Goal: Answer question/provide support: Share knowledge or assist other users

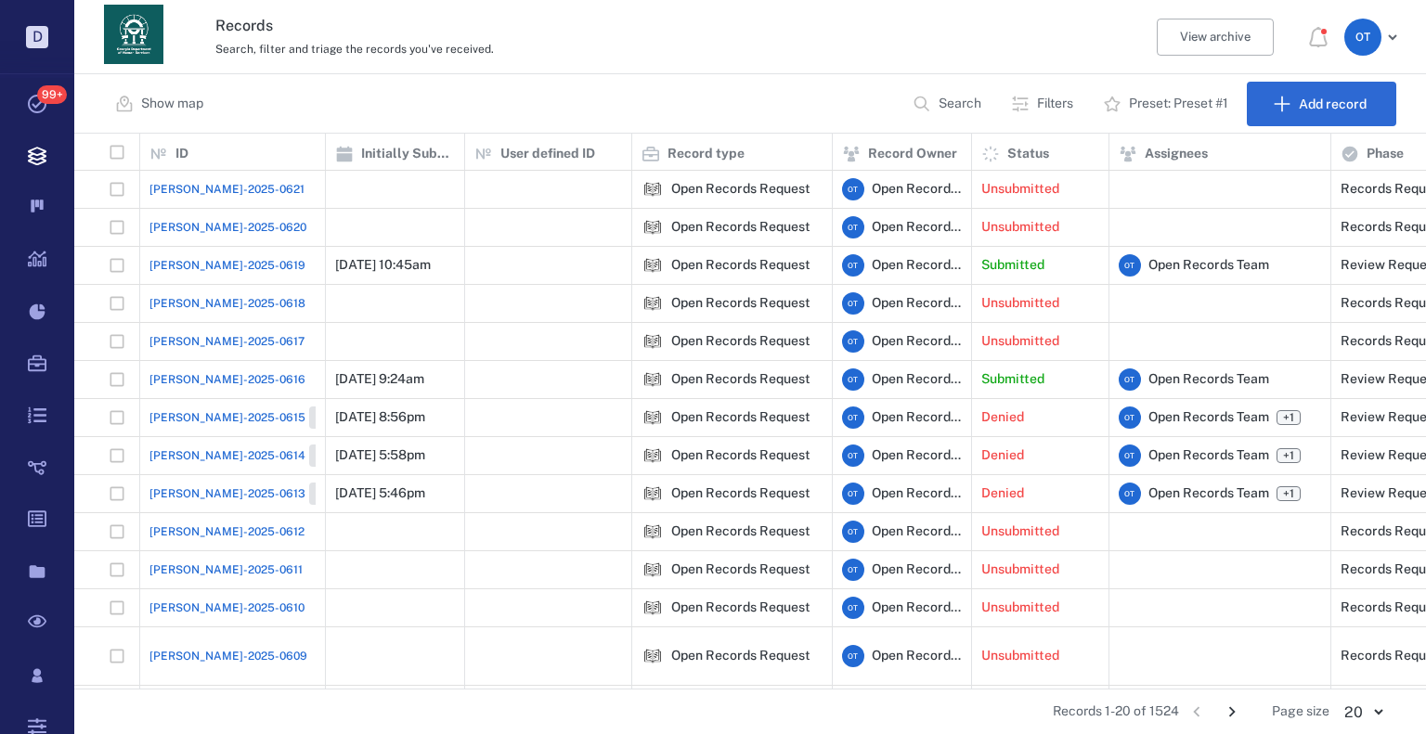
click at [201, 195] on span "[PERSON_NAME]-2025-0621" at bounding box center [226, 189] width 155 height 17
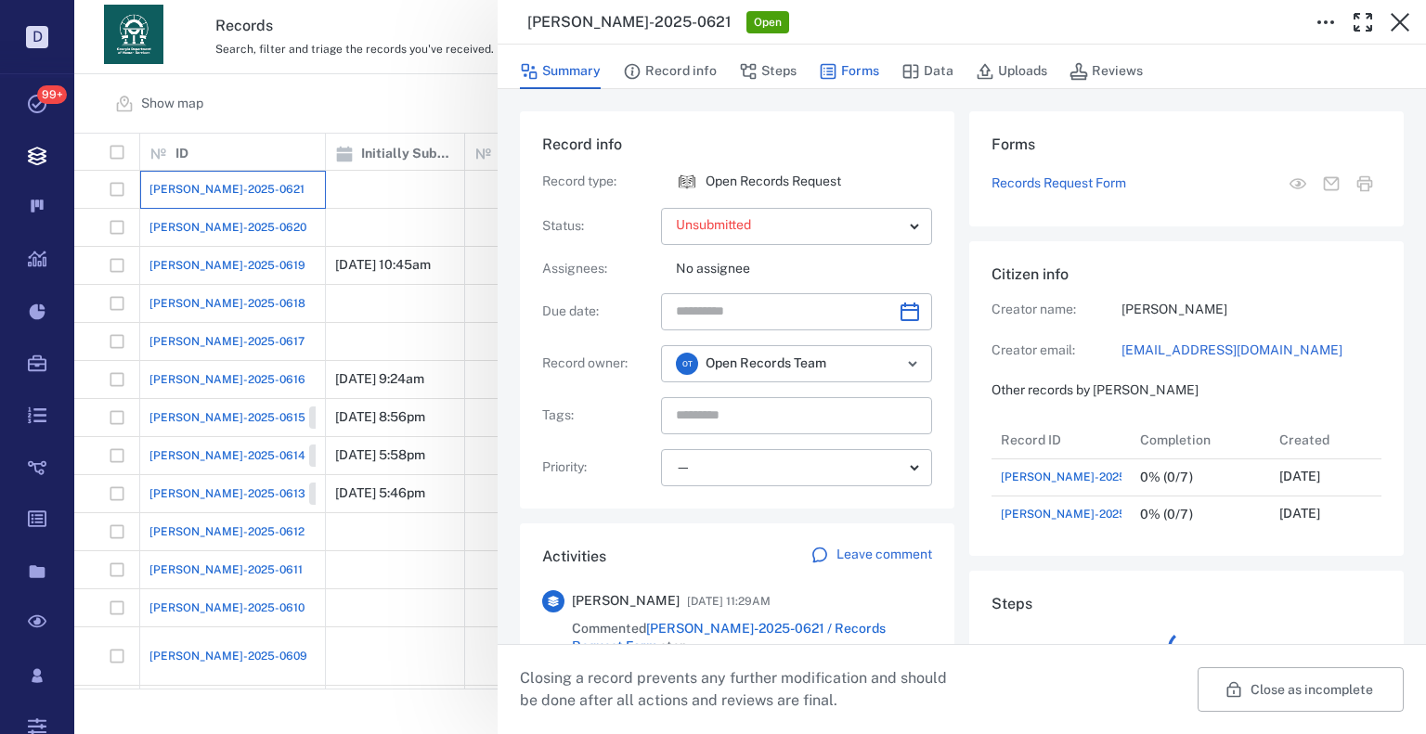
scroll to position [111, 369]
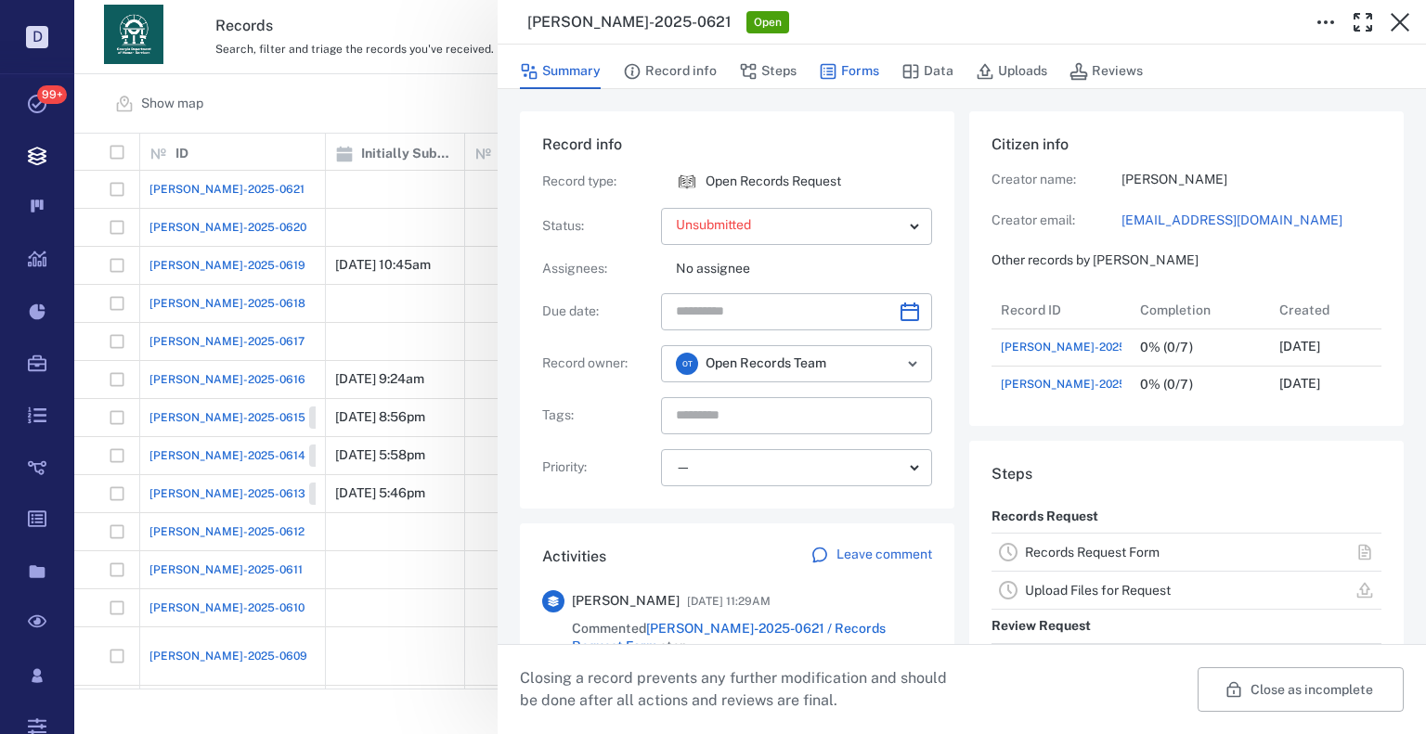
click at [871, 69] on button "Forms" at bounding box center [849, 71] width 60 height 35
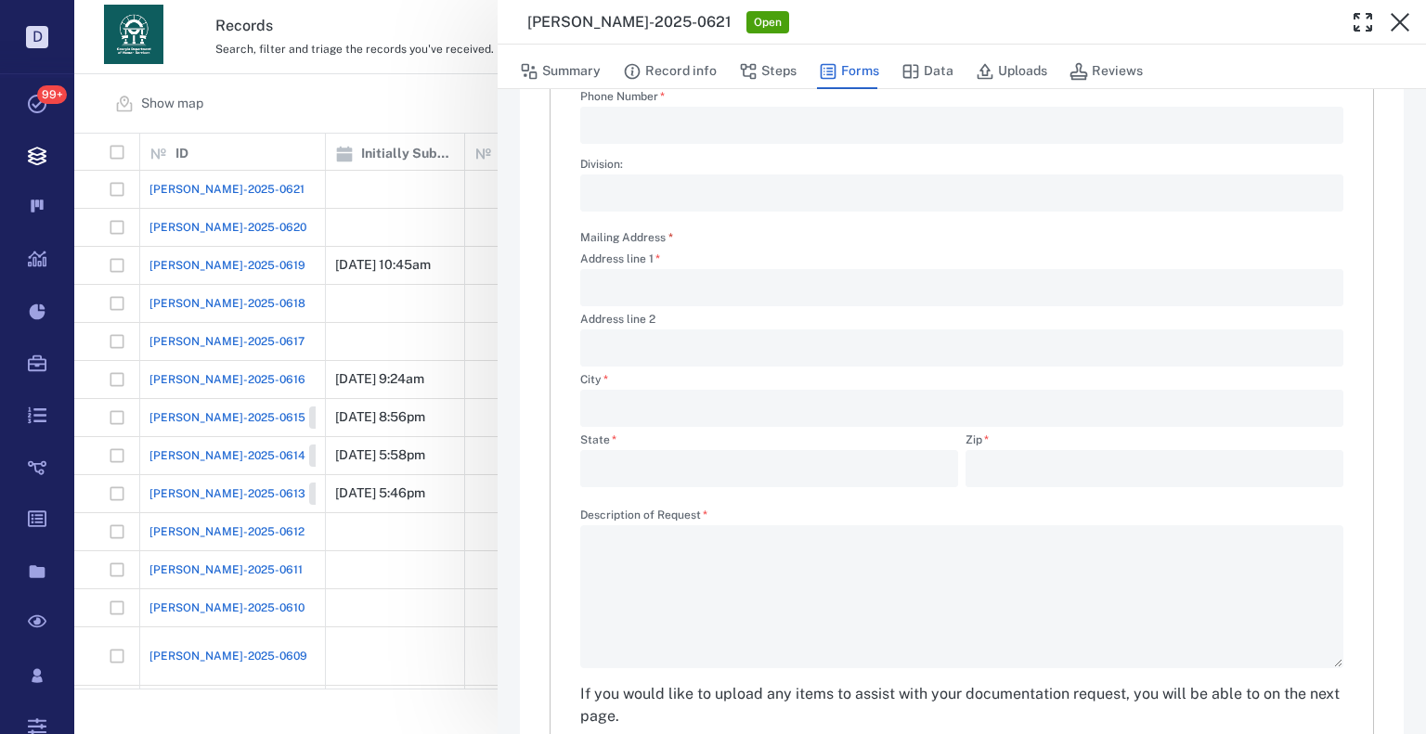
scroll to position [464, 0]
click at [401, 200] on div "**********" at bounding box center [750, 367] width 1352 height 734
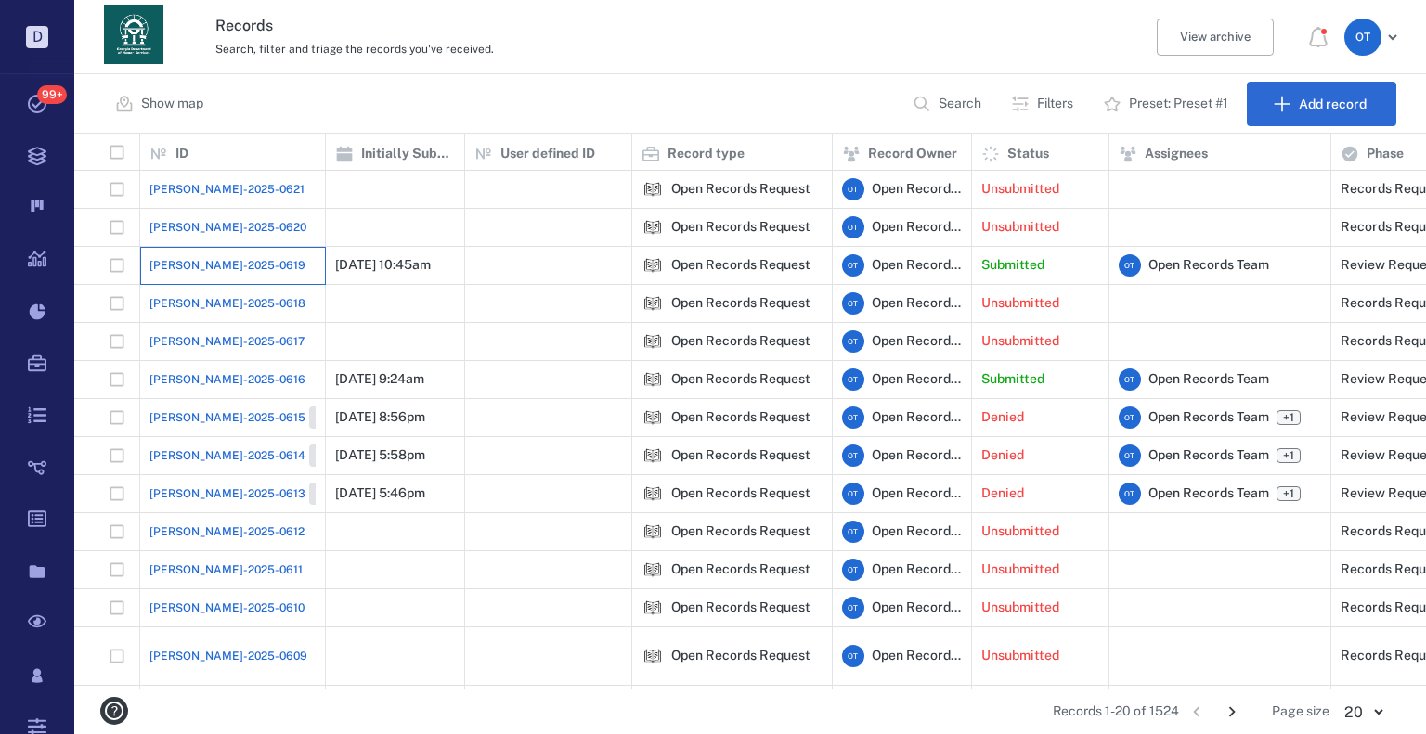
click at [204, 274] on div "[PERSON_NAME]-2025-0619" at bounding box center [232, 265] width 166 height 37
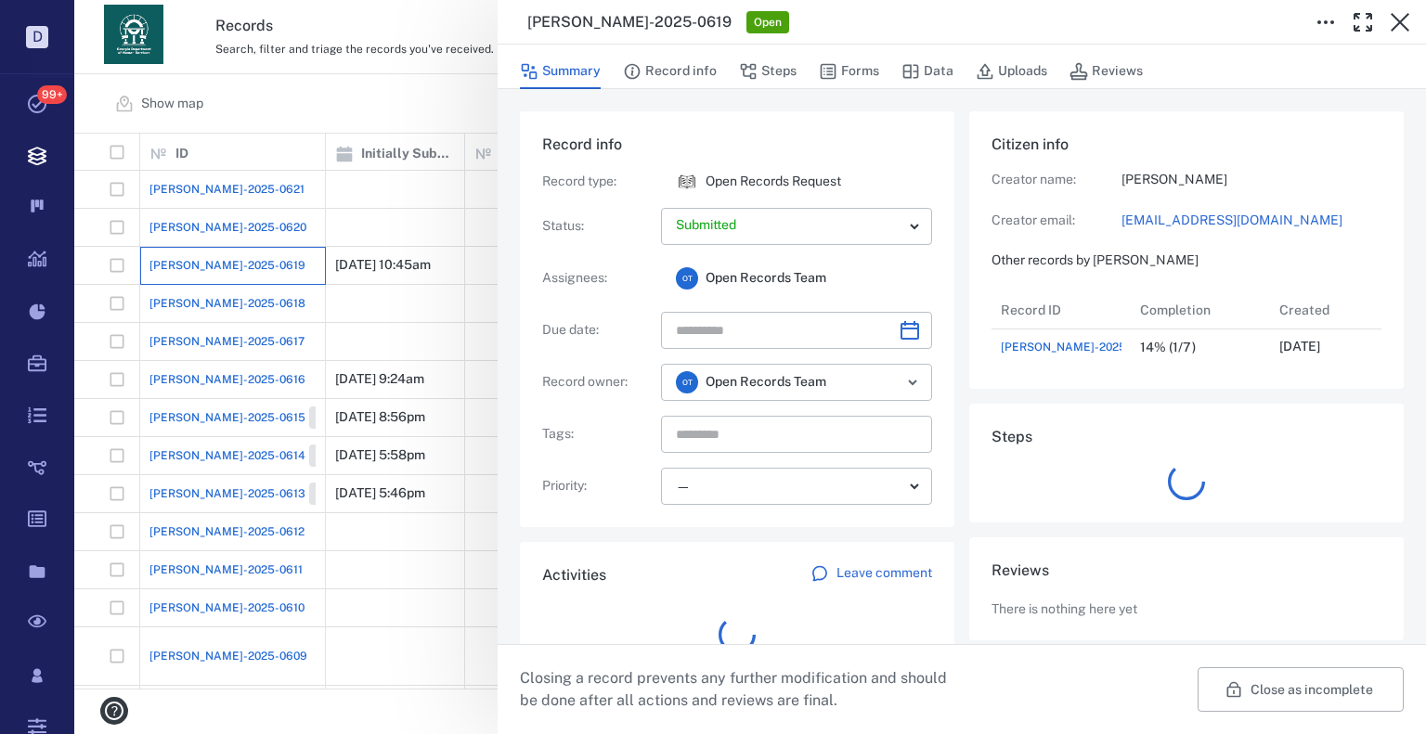
scroll to position [74, 369]
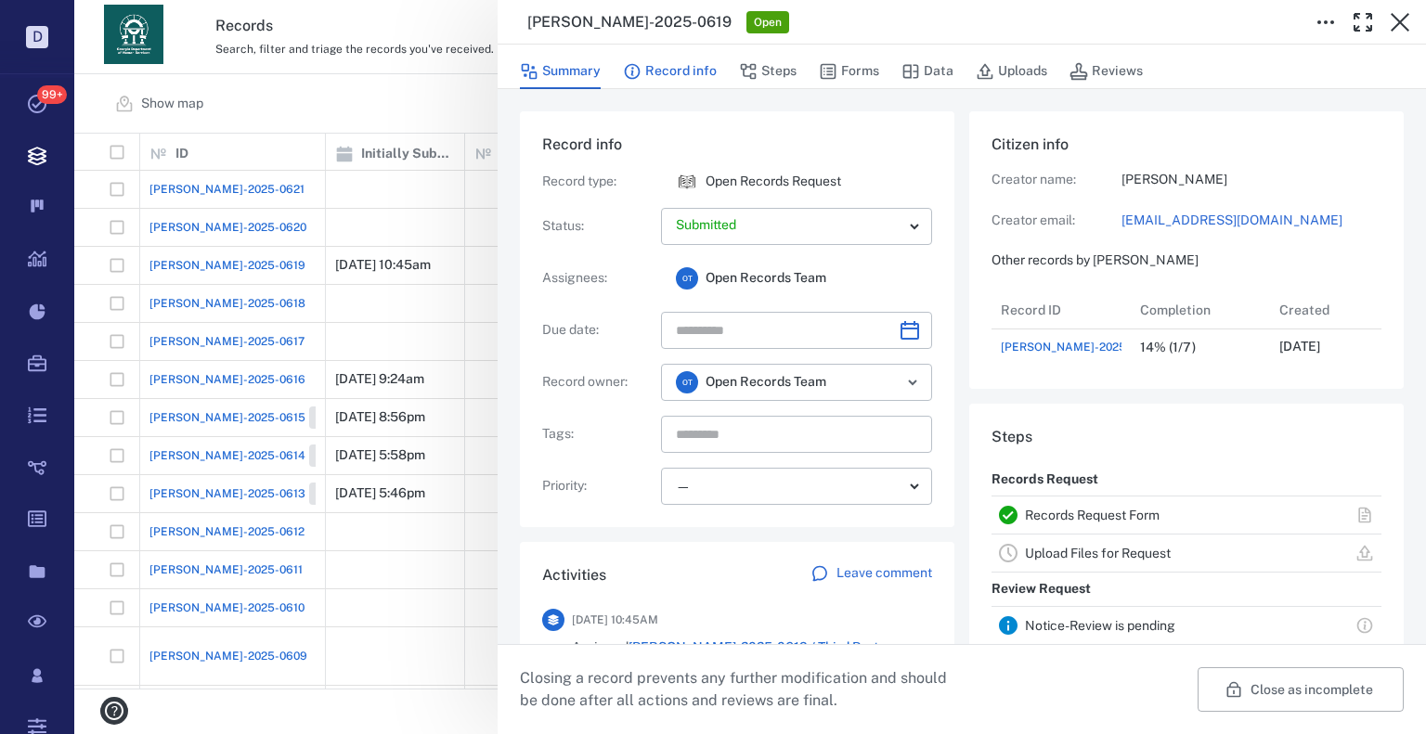
click at [681, 66] on button "Record info" at bounding box center [670, 71] width 94 height 35
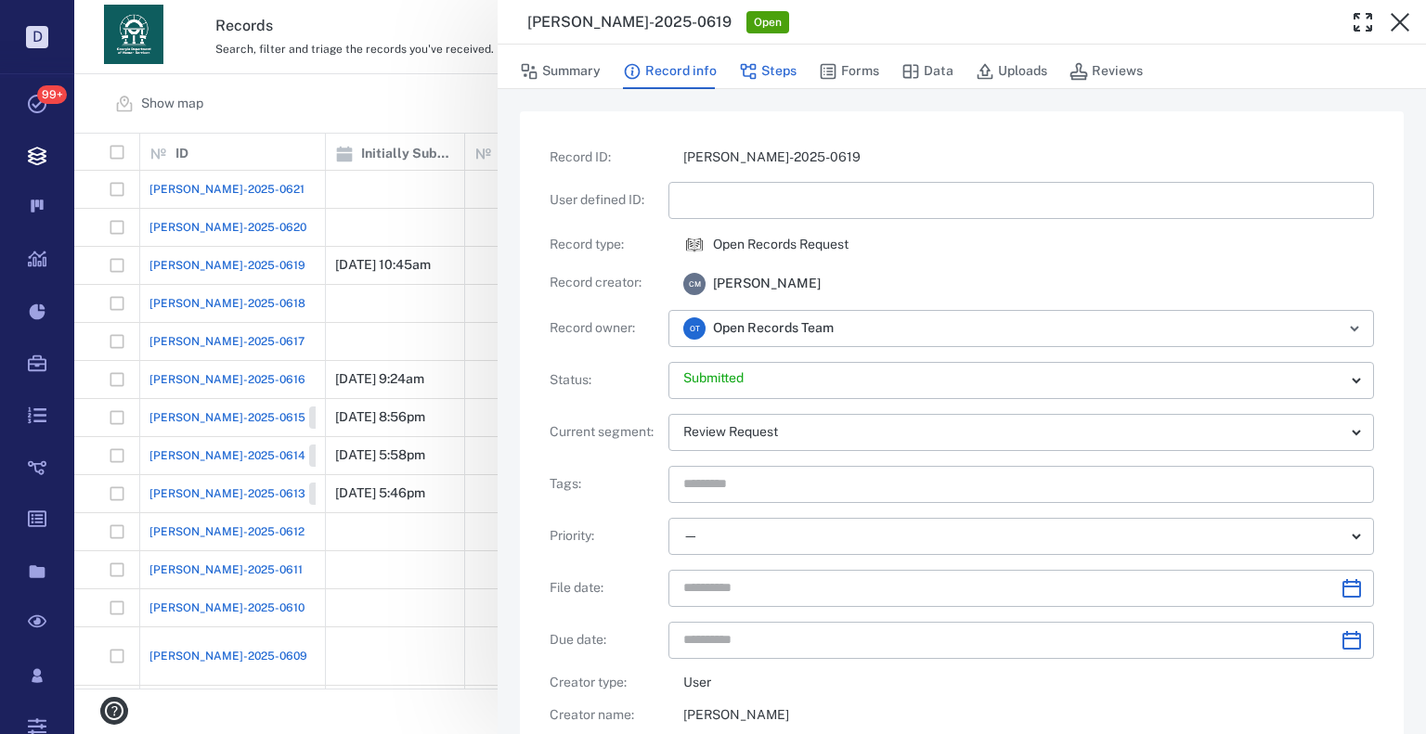
click at [776, 62] on button "Steps" at bounding box center [768, 71] width 58 height 35
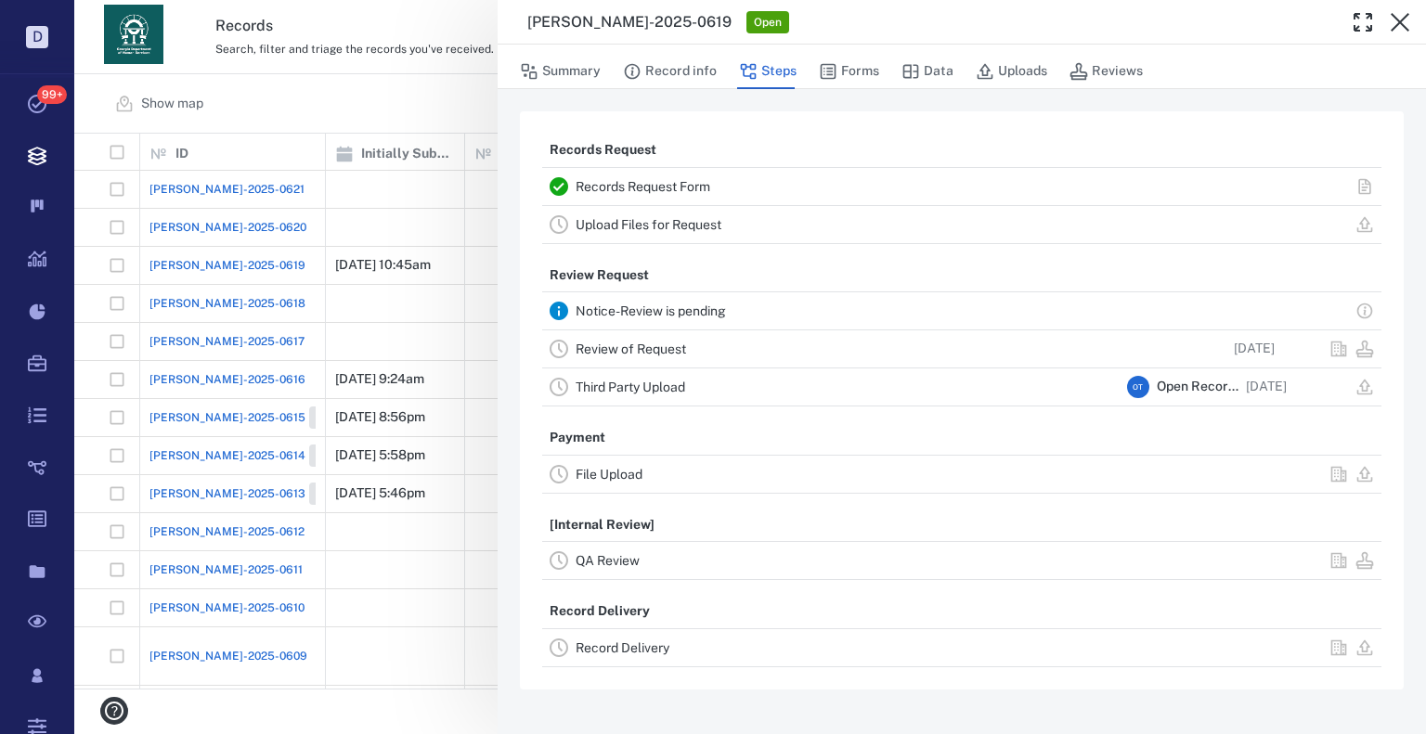
click at [661, 343] on link "Review of Request" at bounding box center [631, 349] width 110 height 15
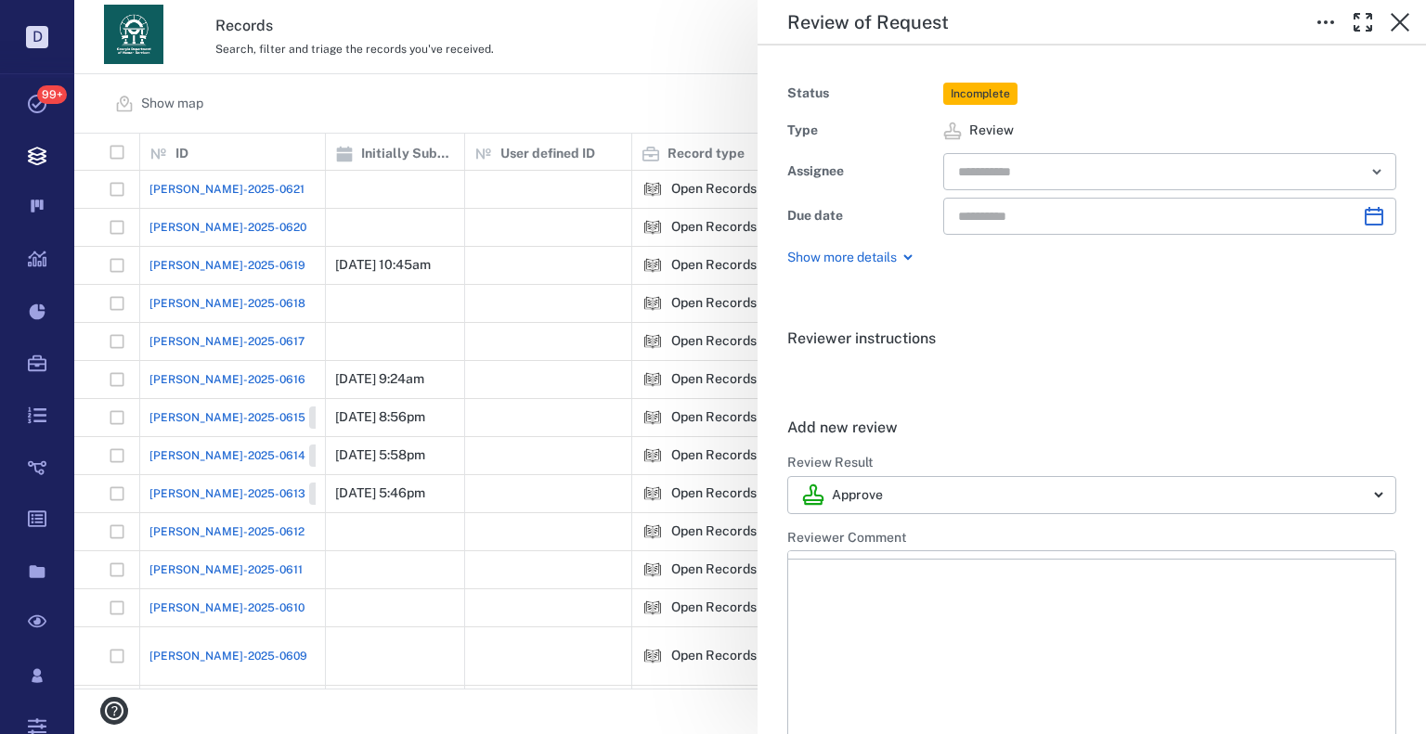
type input "**********"
click at [1400, 32] on icon "button" at bounding box center [1400, 22] width 22 height 22
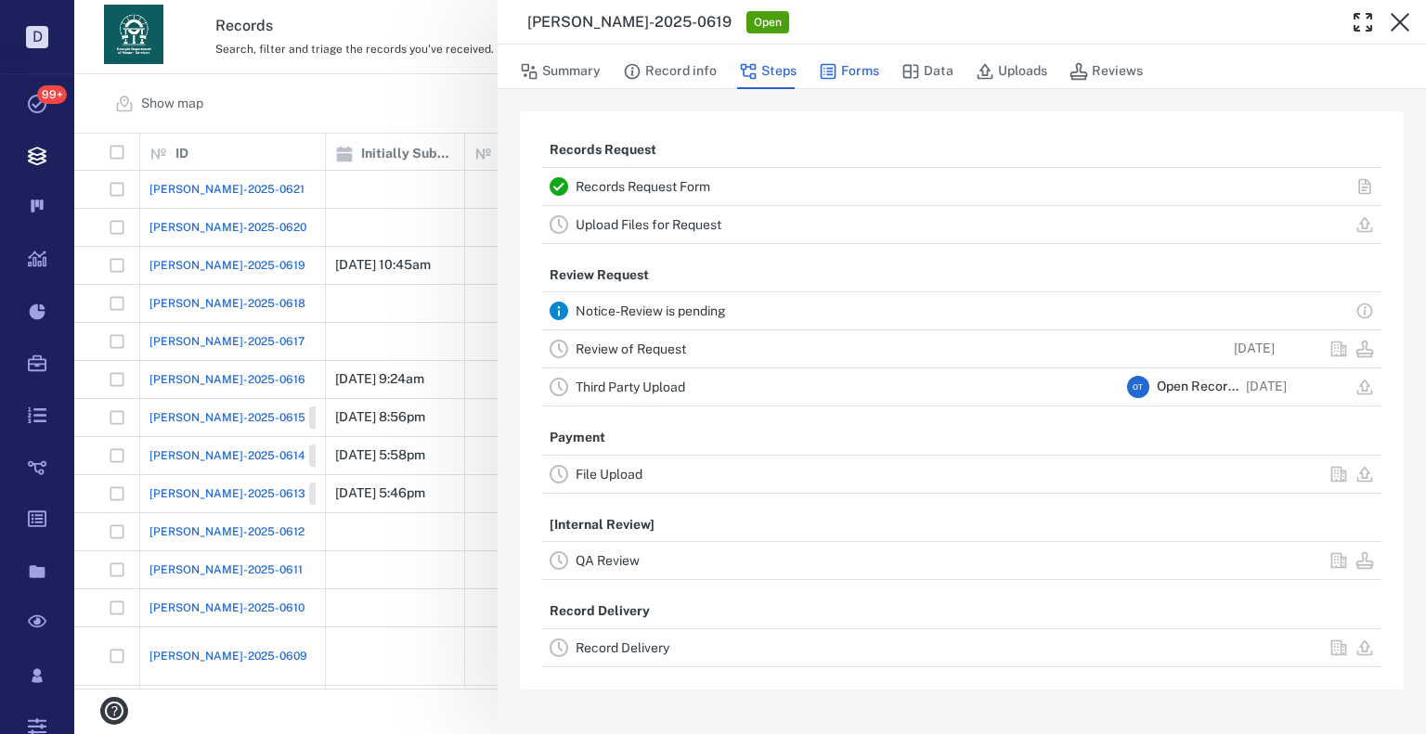
click at [859, 68] on button "Forms" at bounding box center [849, 71] width 60 height 35
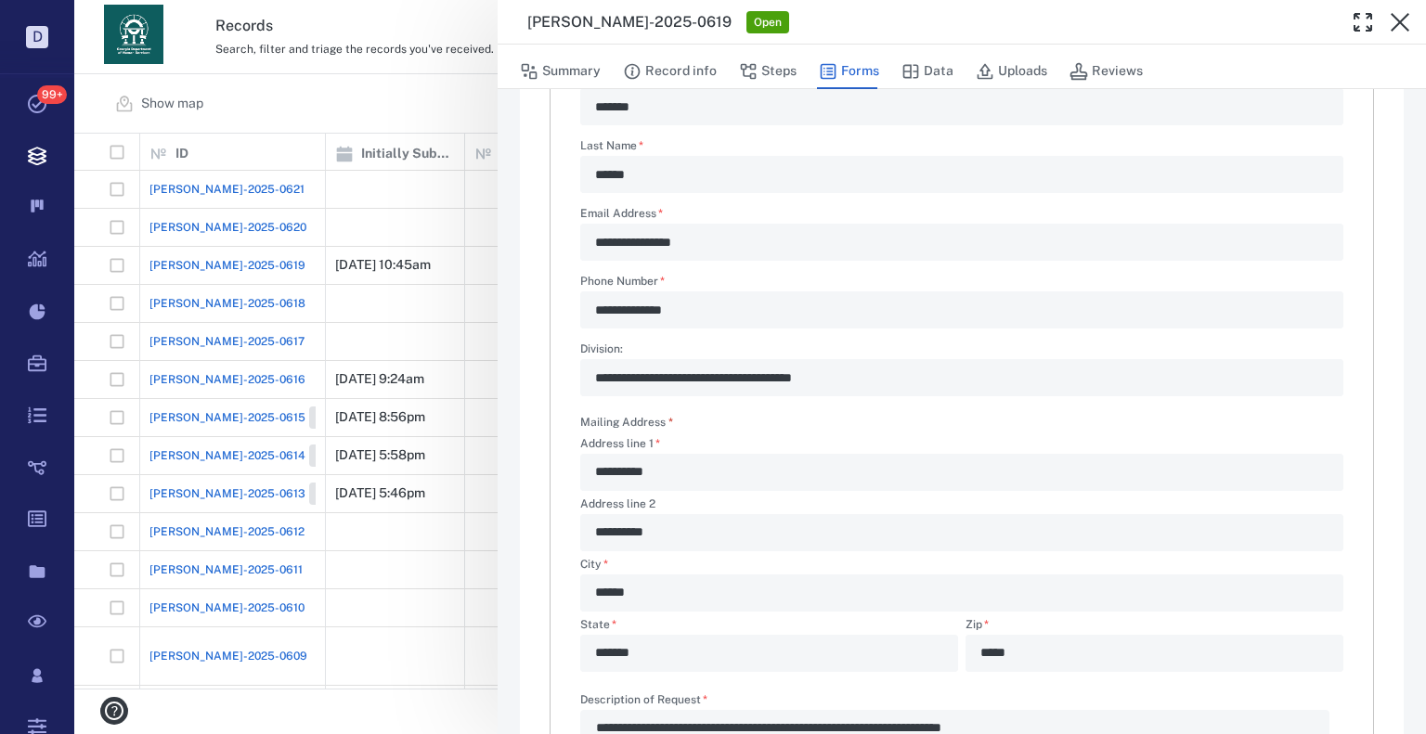
scroll to position [556, 0]
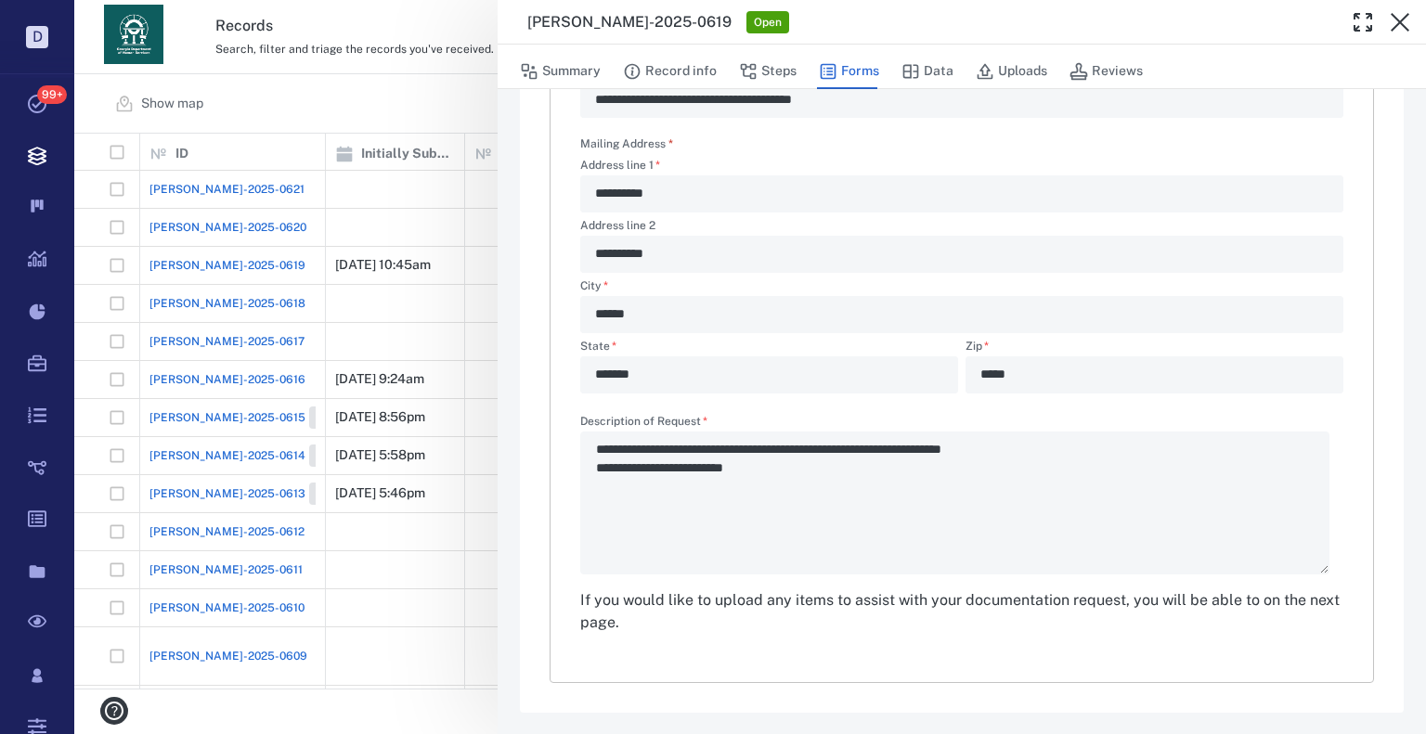
drag, startPoint x: 752, startPoint y: 460, endPoint x: 699, endPoint y: 440, distance: 56.4
click at [699, 440] on div "**********" at bounding box center [961, 495] width 763 height 159
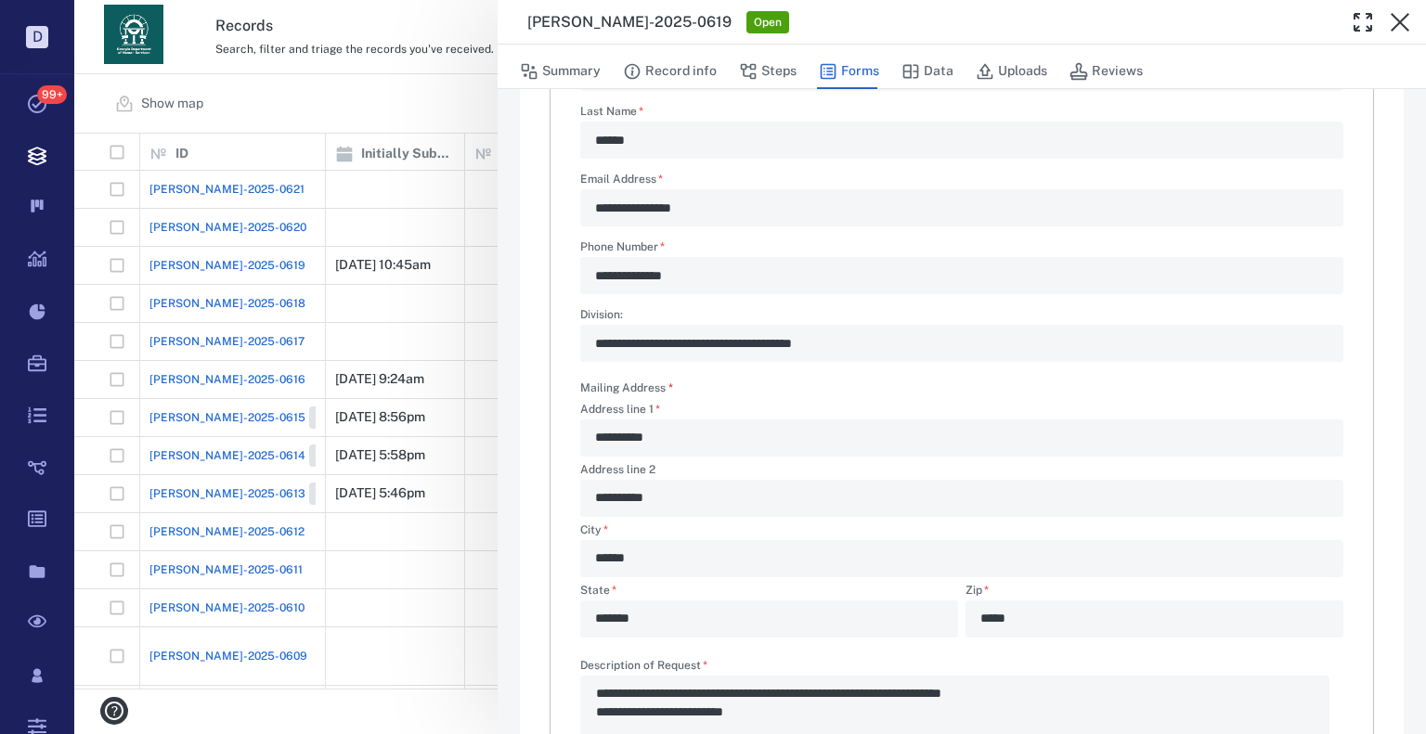
scroll to position [0, 0]
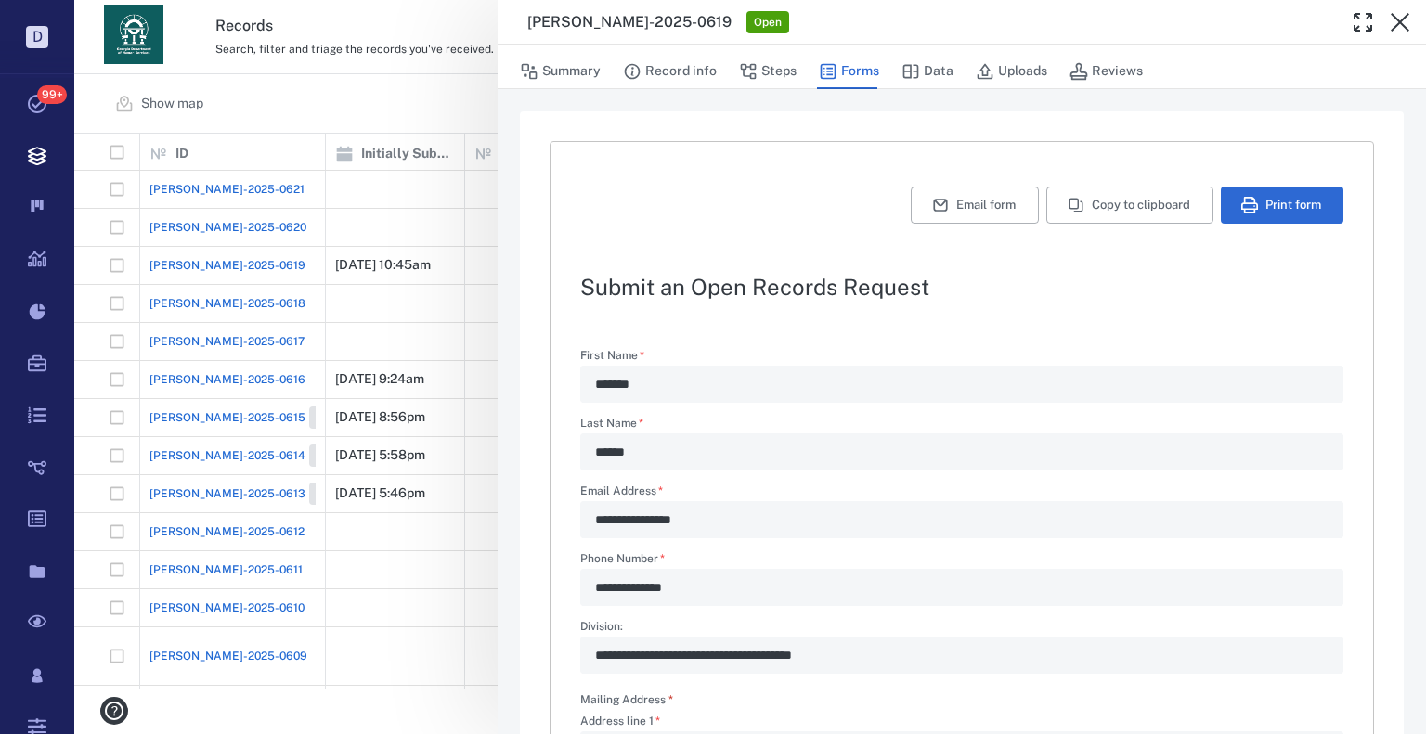
drag, startPoint x: 780, startPoint y: 74, endPoint x: 756, endPoint y: 104, distance: 38.3
click at [778, 78] on button "Steps" at bounding box center [768, 71] width 58 height 35
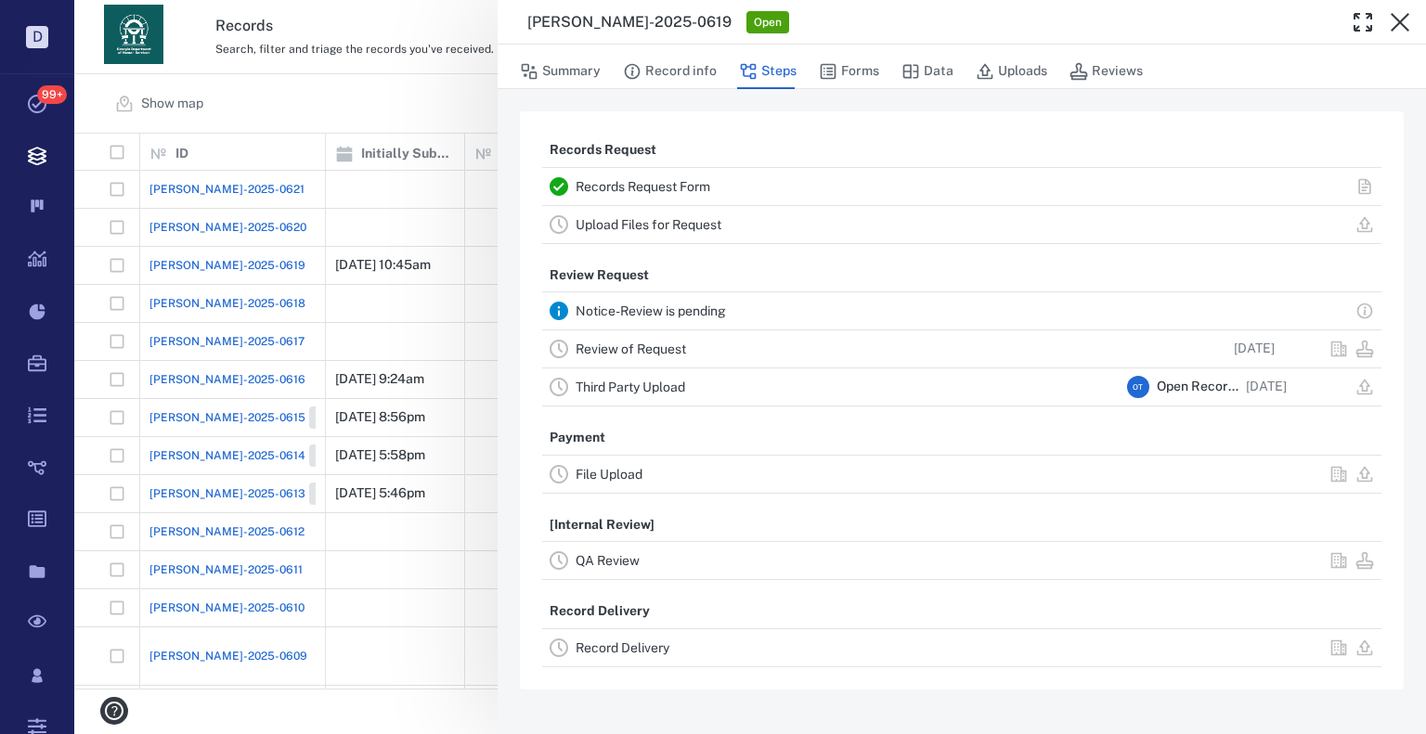
click at [642, 352] on link "Review of Request" at bounding box center [631, 349] width 110 height 15
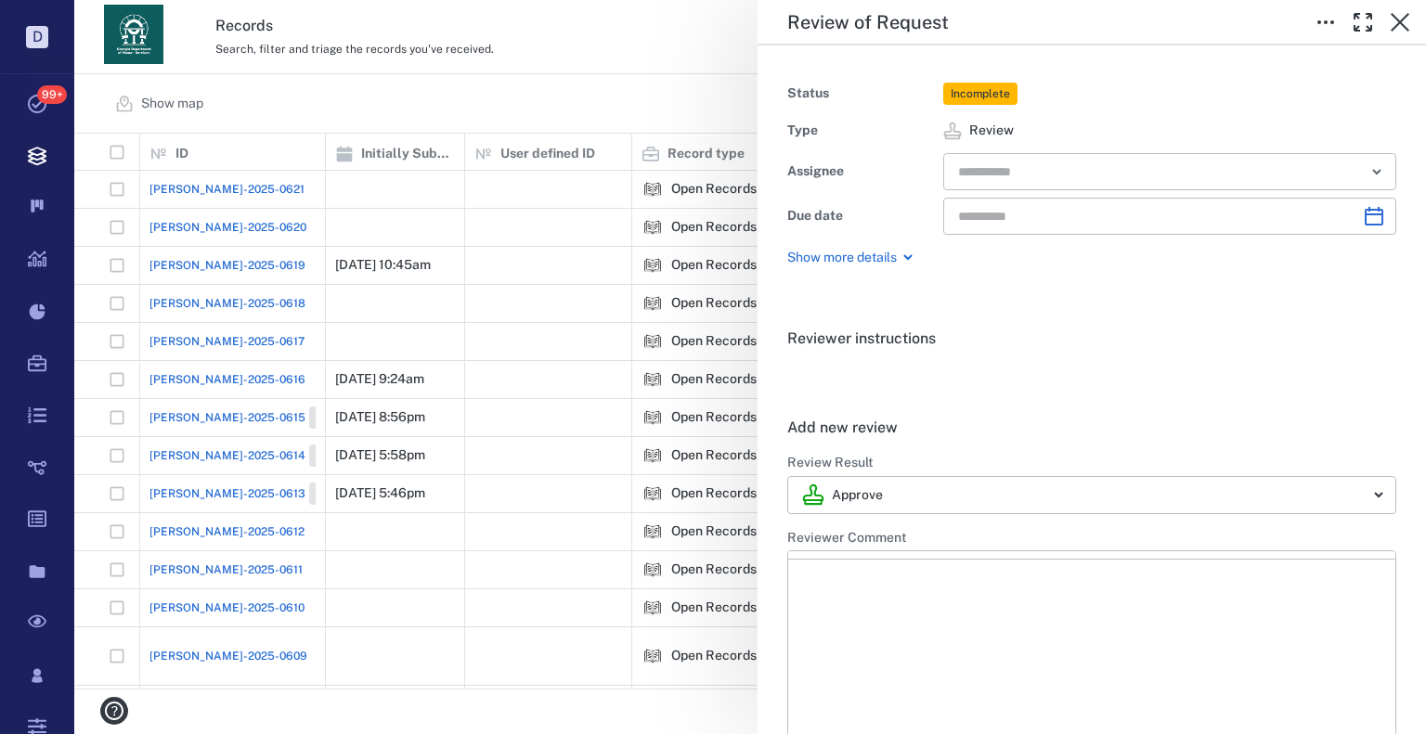
type input "**********"
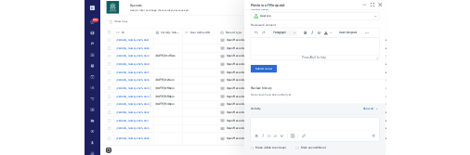
scroll to position [461, 0]
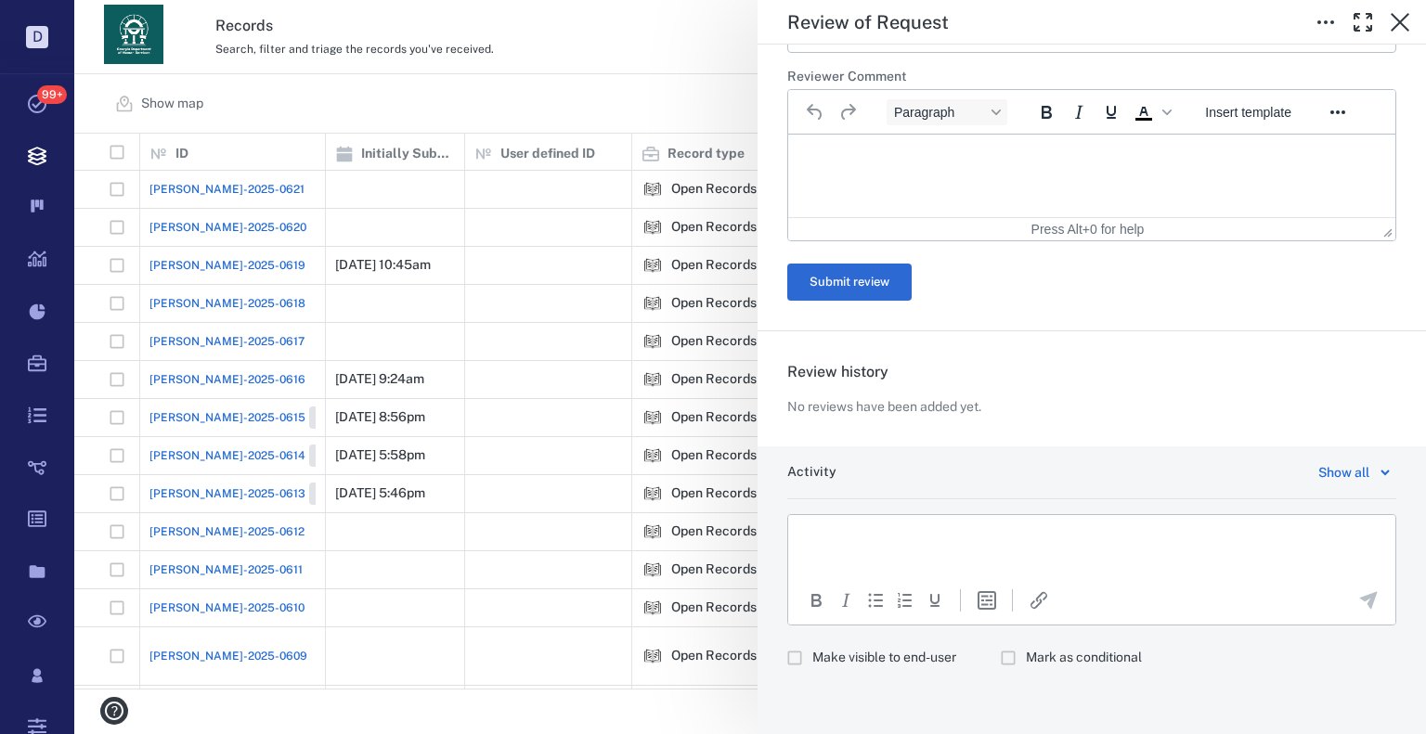
click at [848, 662] on span "Make visible to end-user" at bounding box center [884, 658] width 144 height 19
click at [900, 545] on p "Rich Text Area. Press ALT-0 for help." at bounding box center [1092, 538] width 576 height 17
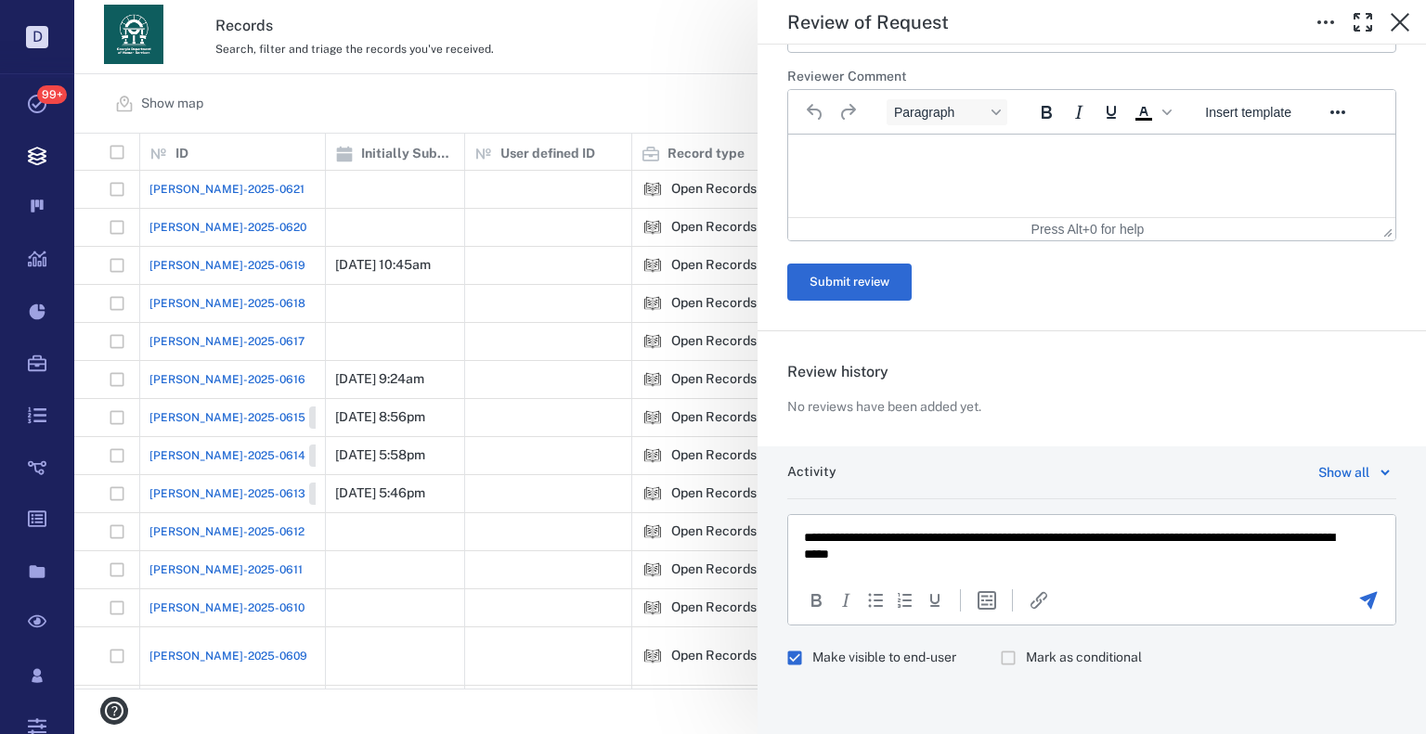
click at [1357, 594] on icon "Send the comment" at bounding box center [1368, 600] width 22 height 22
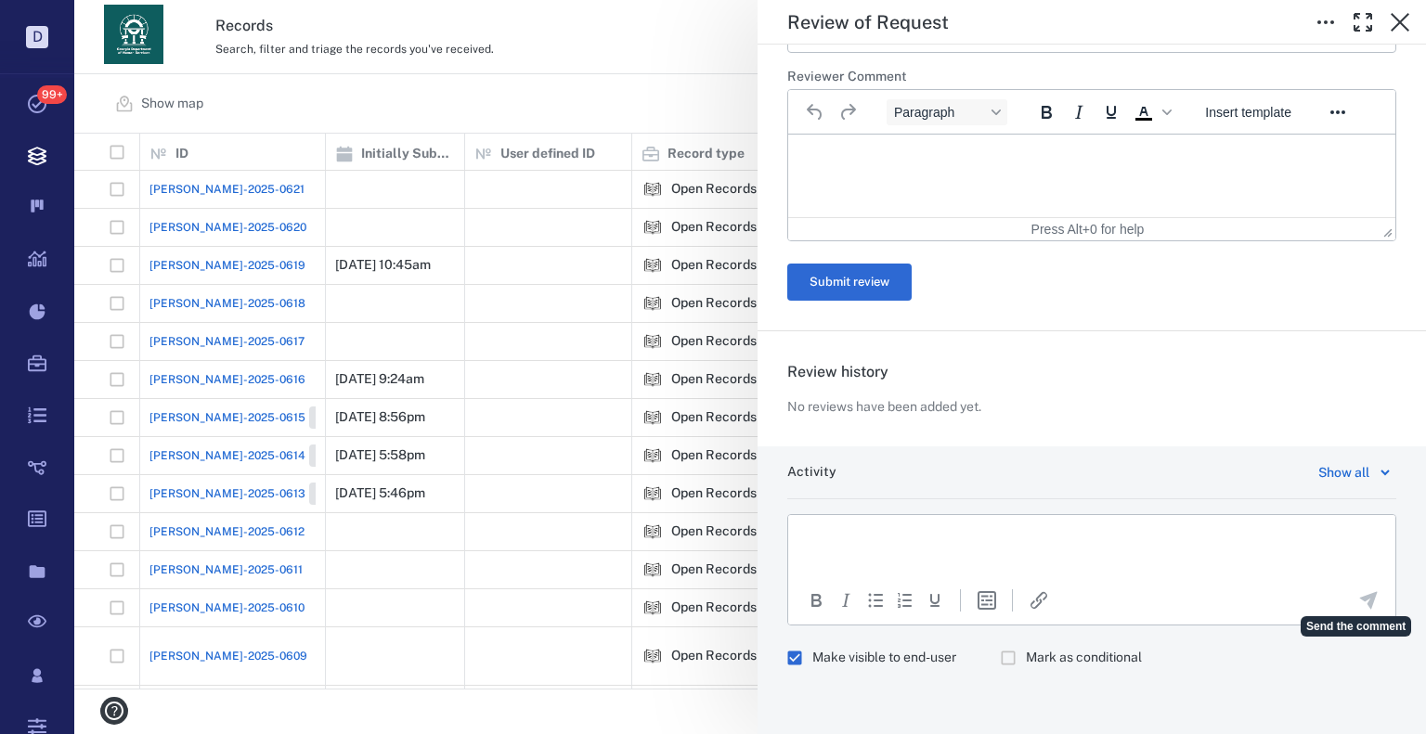
drag, startPoint x: 1346, startPoint y: 594, endPoint x: 680, endPoint y: 177, distance: 785.3
click at [680, 177] on div "**********" at bounding box center [750, 367] width 1352 height 734
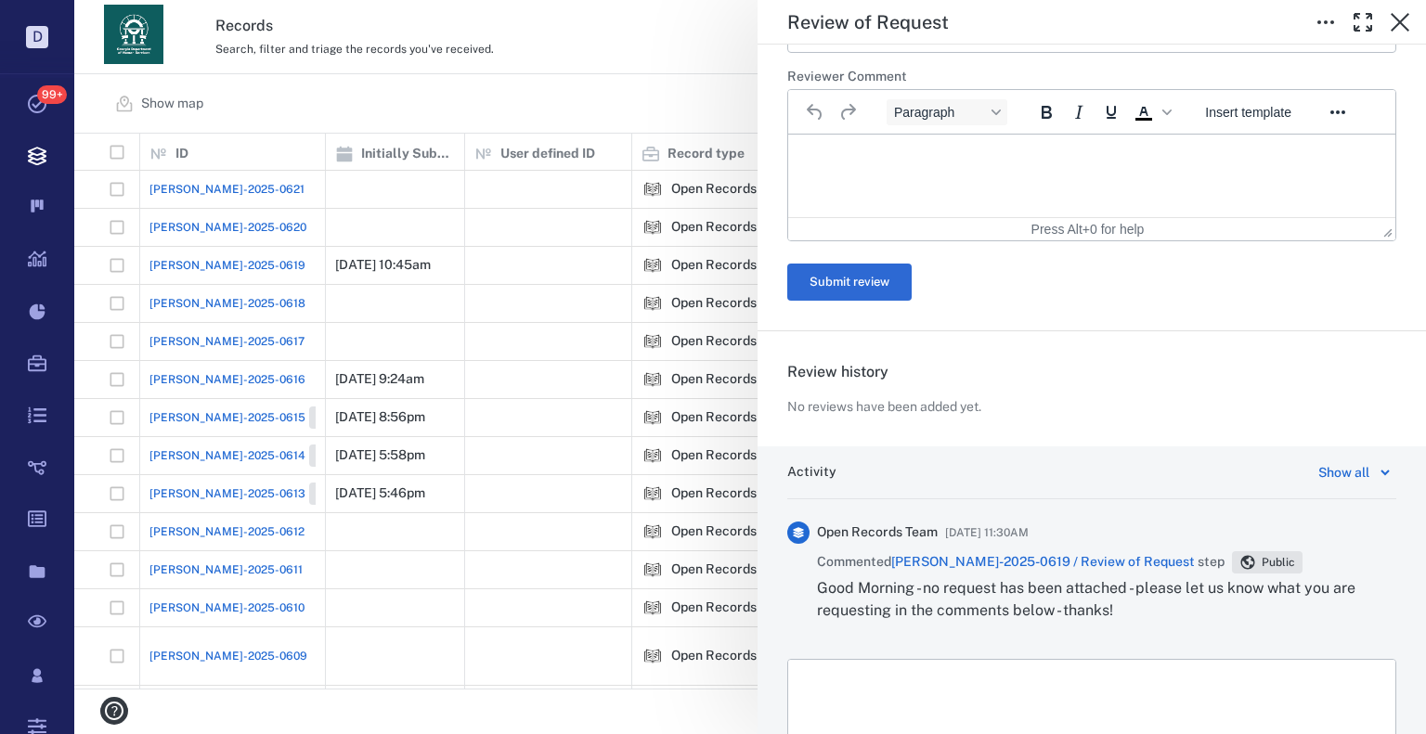
click at [549, 101] on div "**********" at bounding box center [750, 367] width 1352 height 734
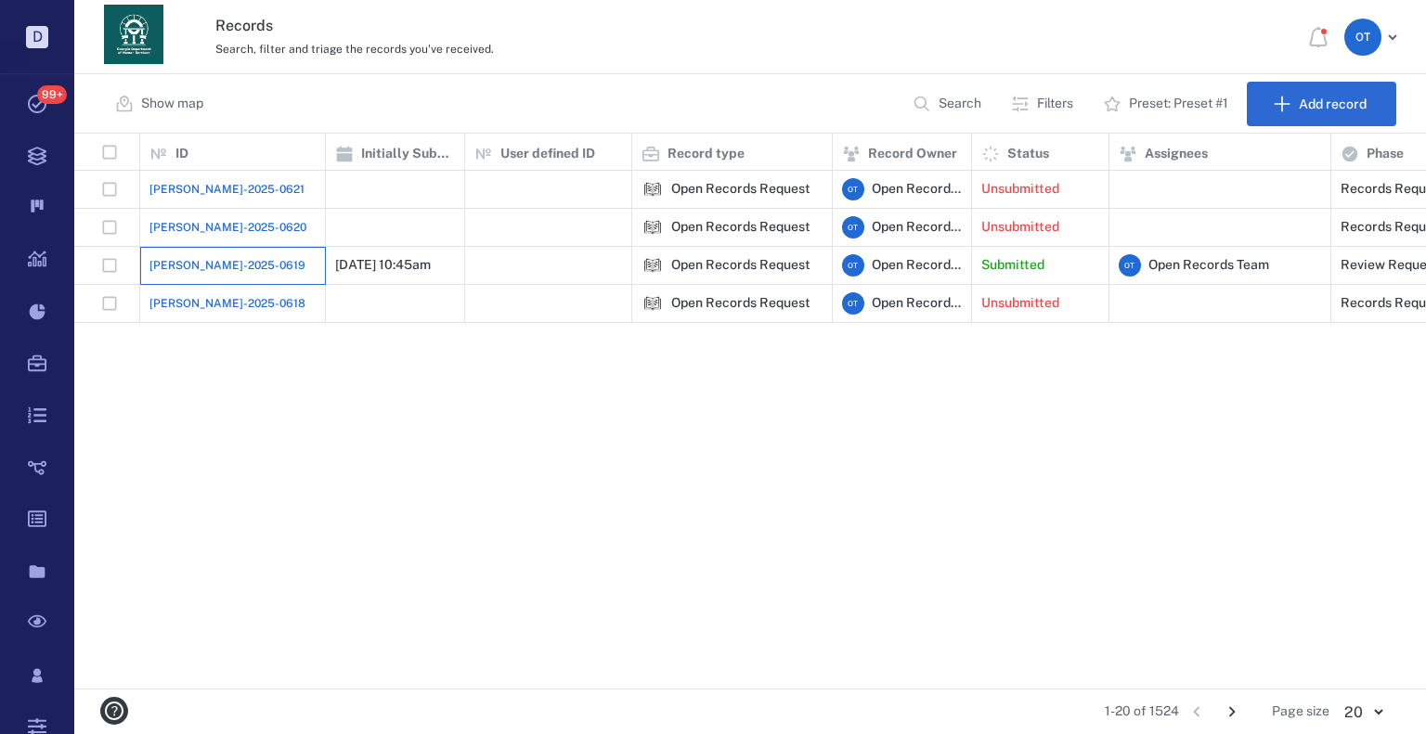
scroll to position [541, 1339]
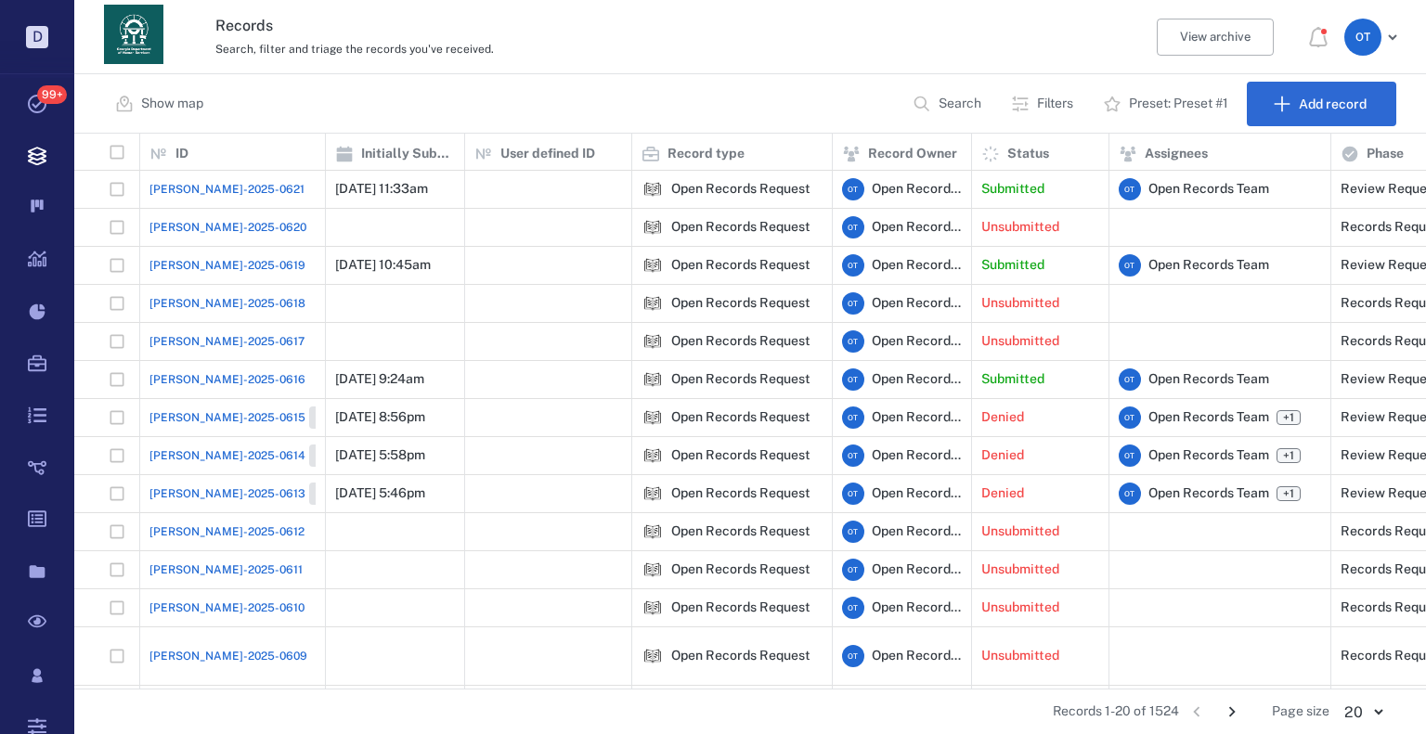
click at [223, 186] on span "[PERSON_NAME]-2025-0621" at bounding box center [226, 189] width 155 height 17
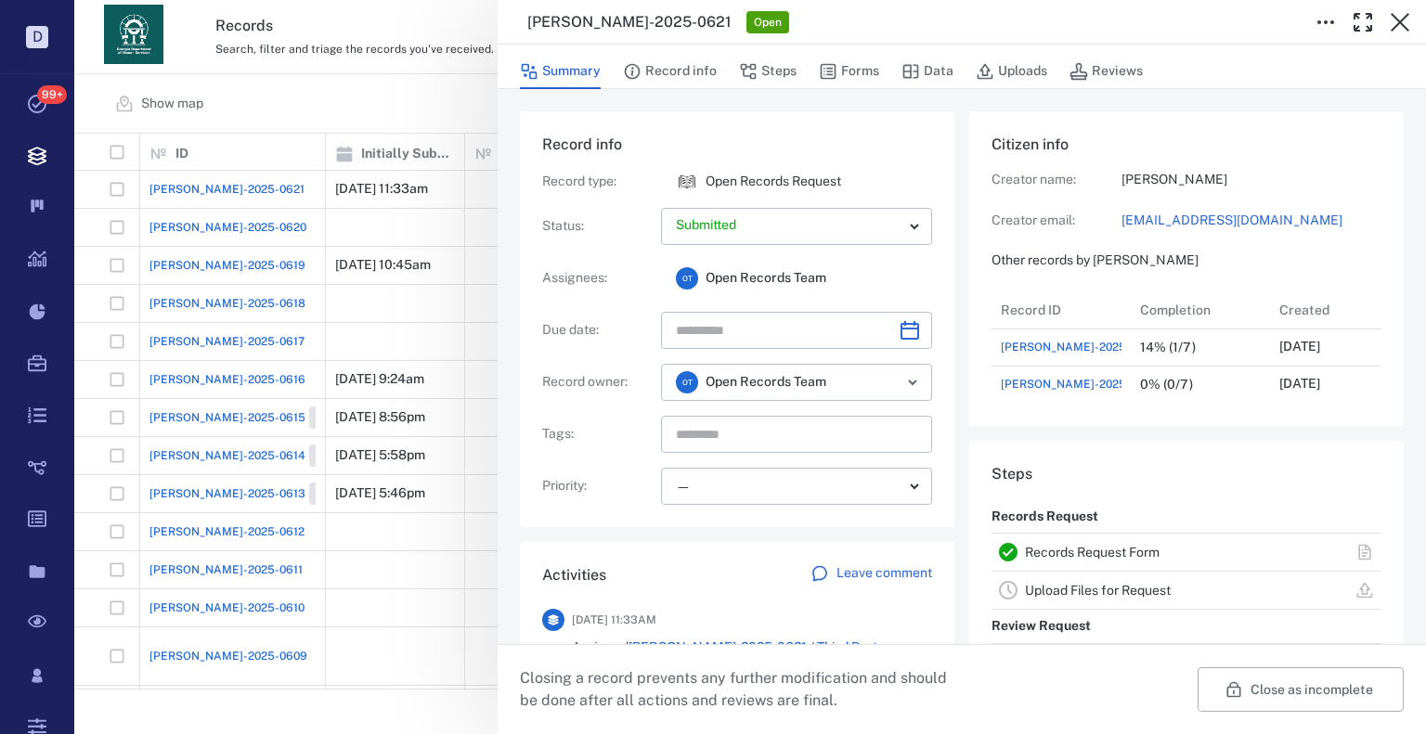
click at [822, 73] on icon "button" at bounding box center [828, 71] width 19 height 19
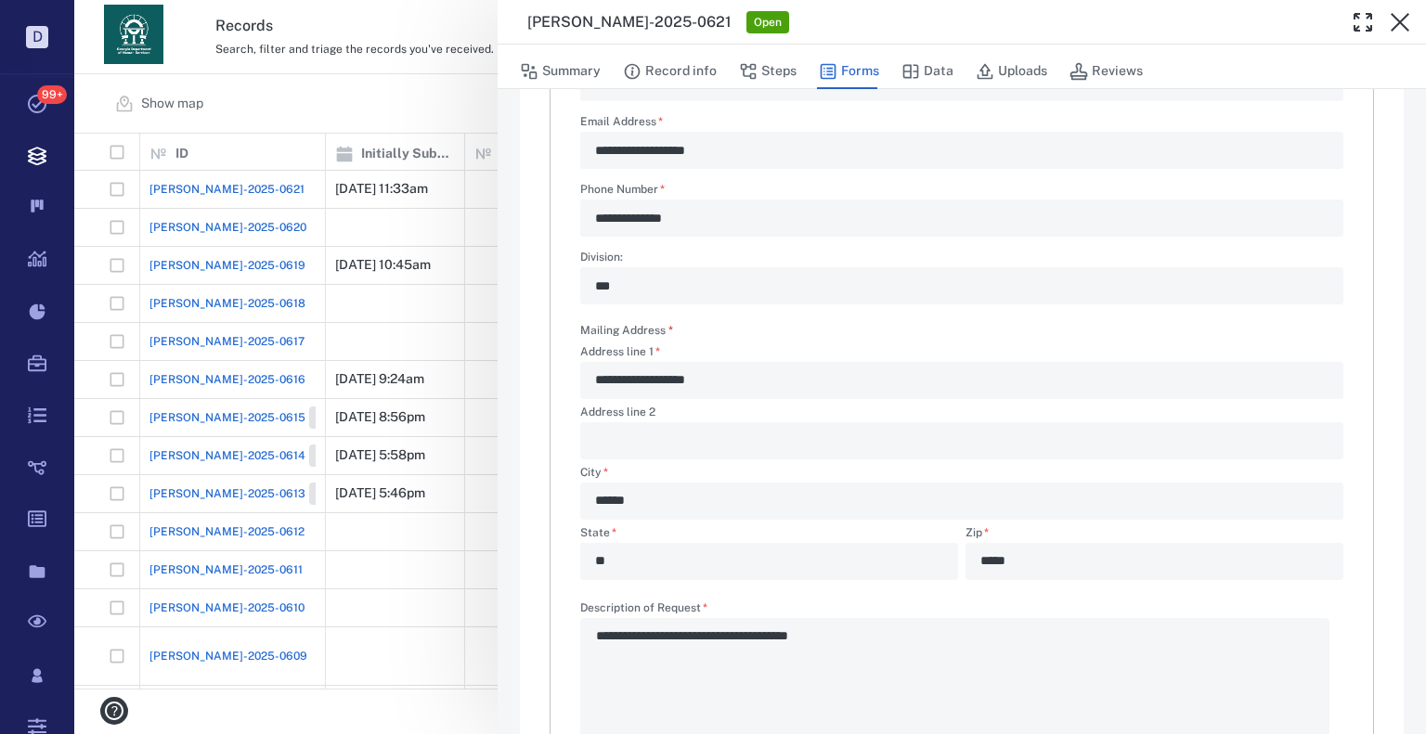
scroll to position [185, 0]
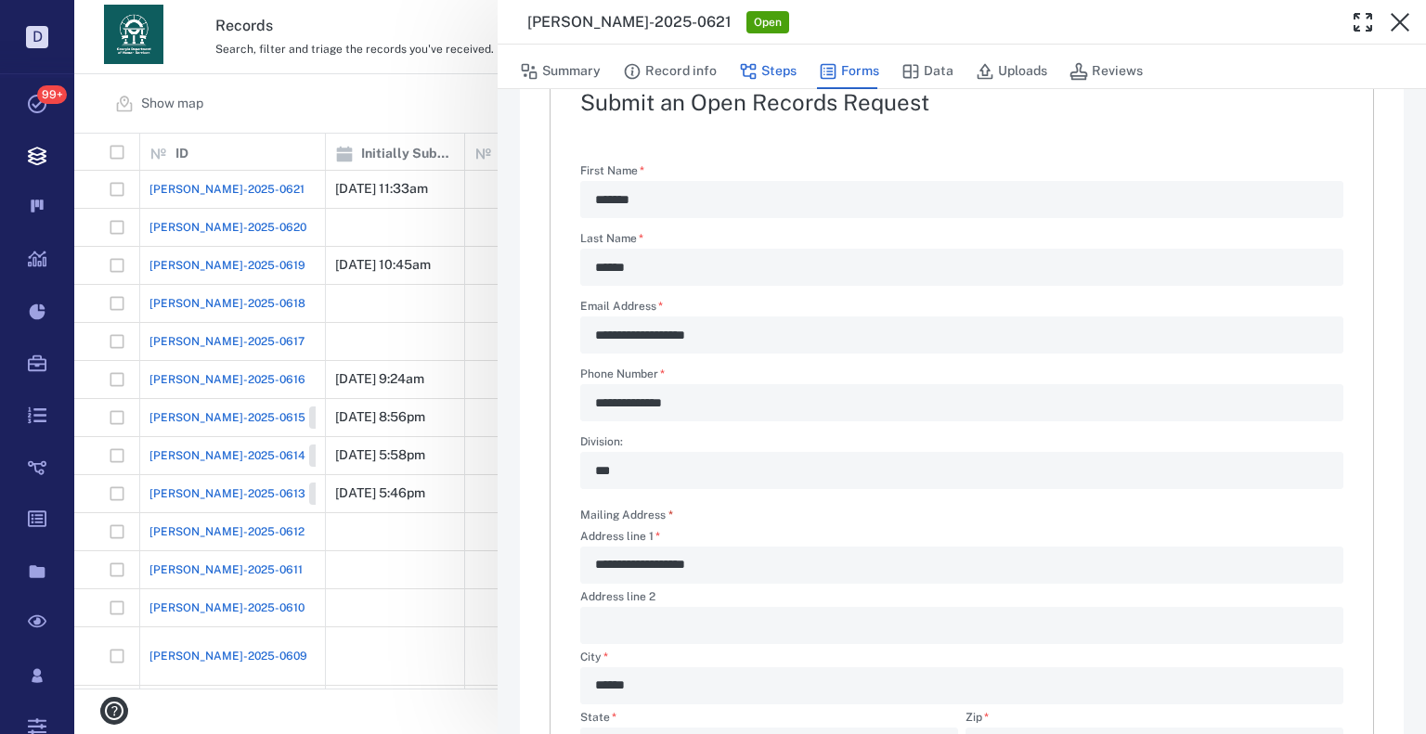
click at [774, 74] on button "Steps" at bounding box center [768, 71] width 58 height 35
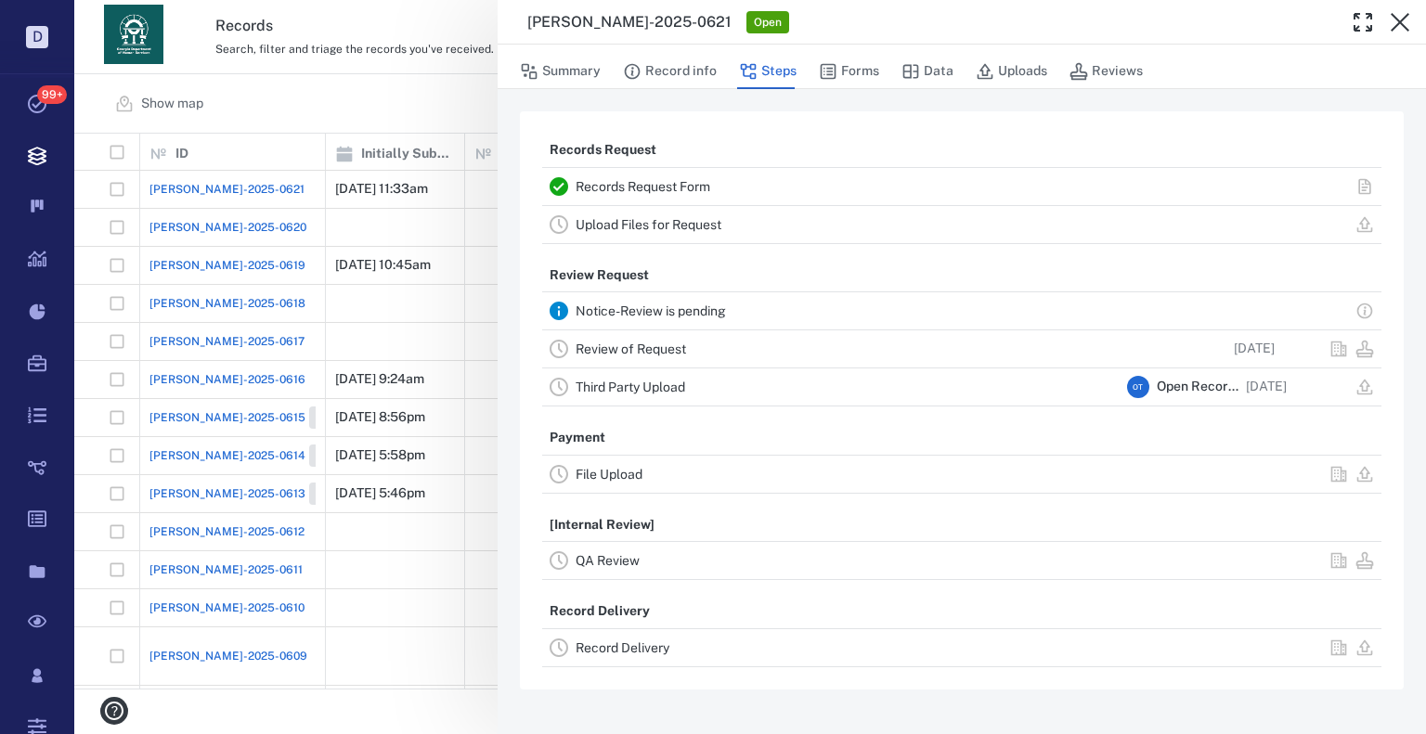
click at [649, 348] on link "Review of Request" at bounding box center [631, 349] width 110 height 15
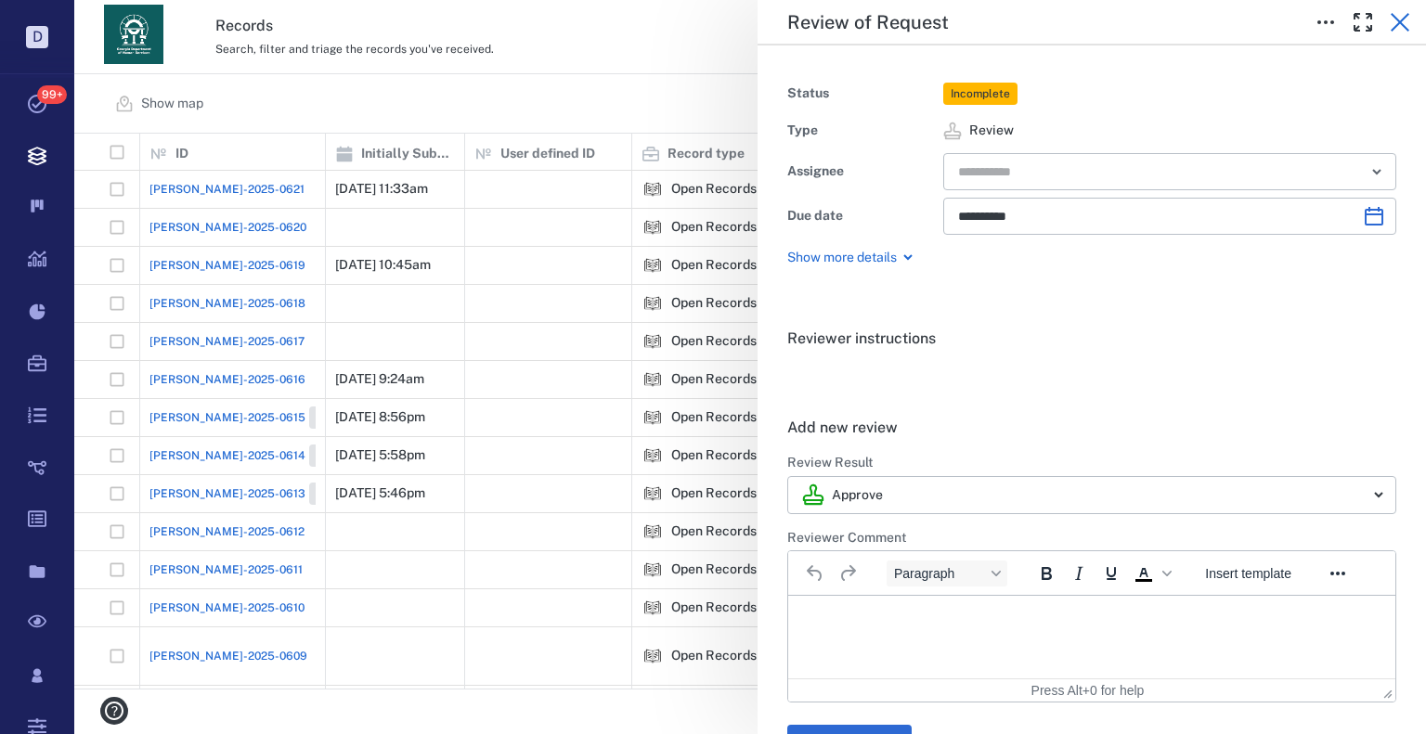
click at [1396, 30] on icon "button" at bounding box center [1400, 22] width 22 height 22
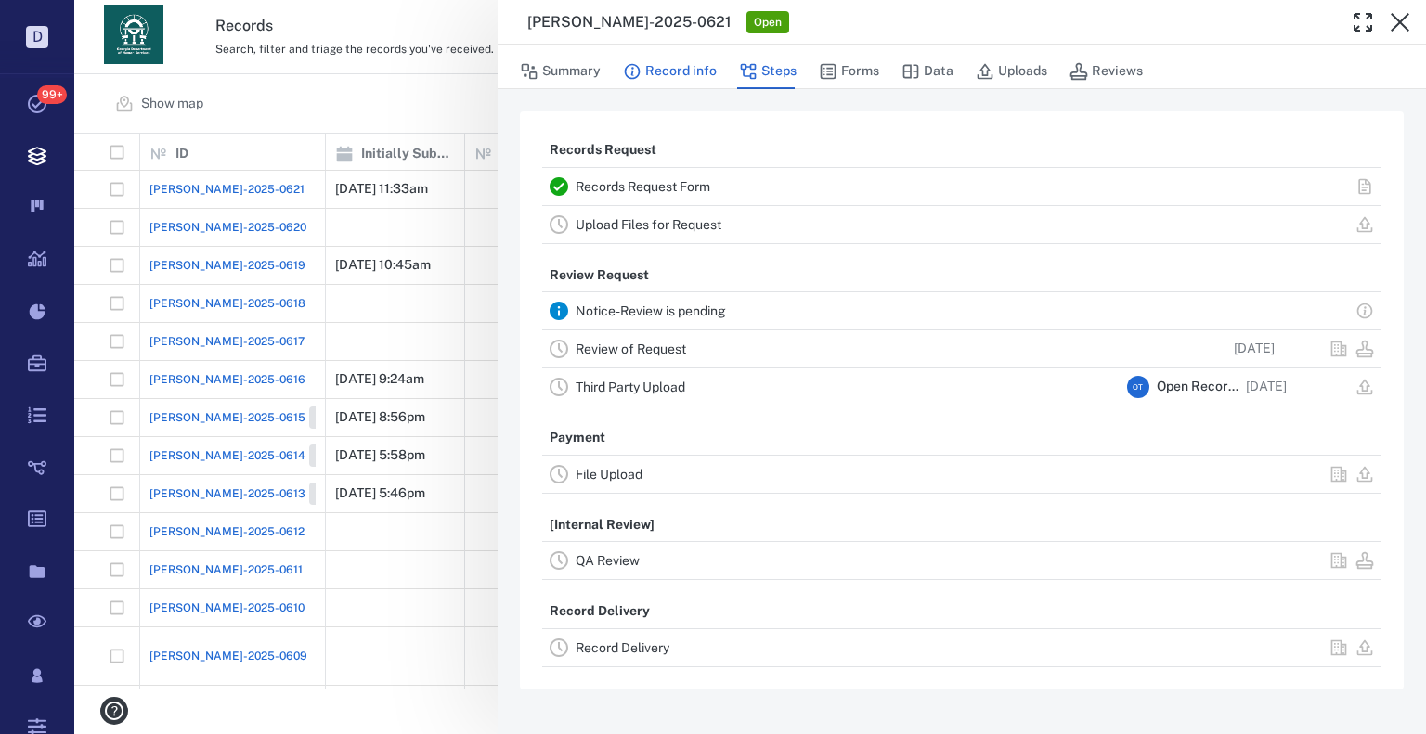
click at [676, 75] on button "Record info" at bounding box center [670, 71] width 94 height 35
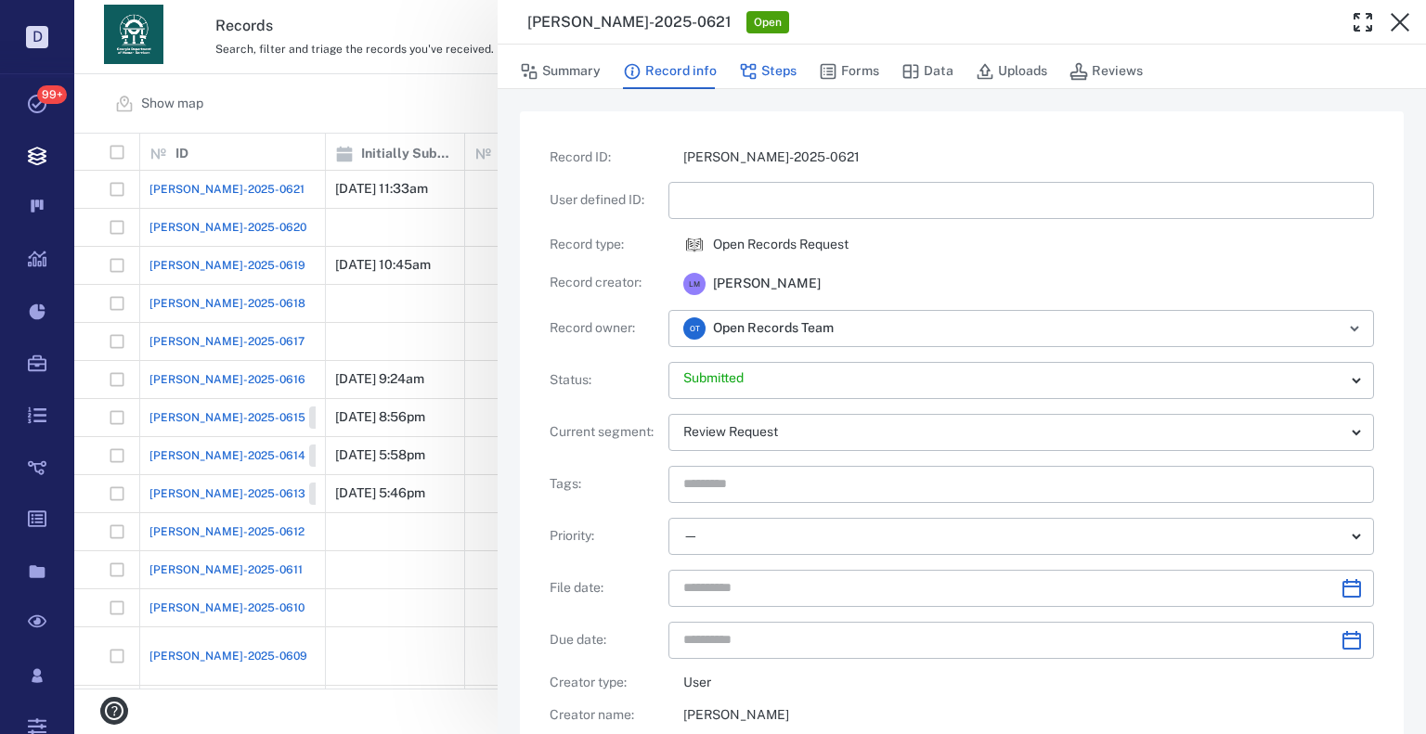
click at [780, 74] on button "Steps" at bounding box center [768, 71] width 58 height 35
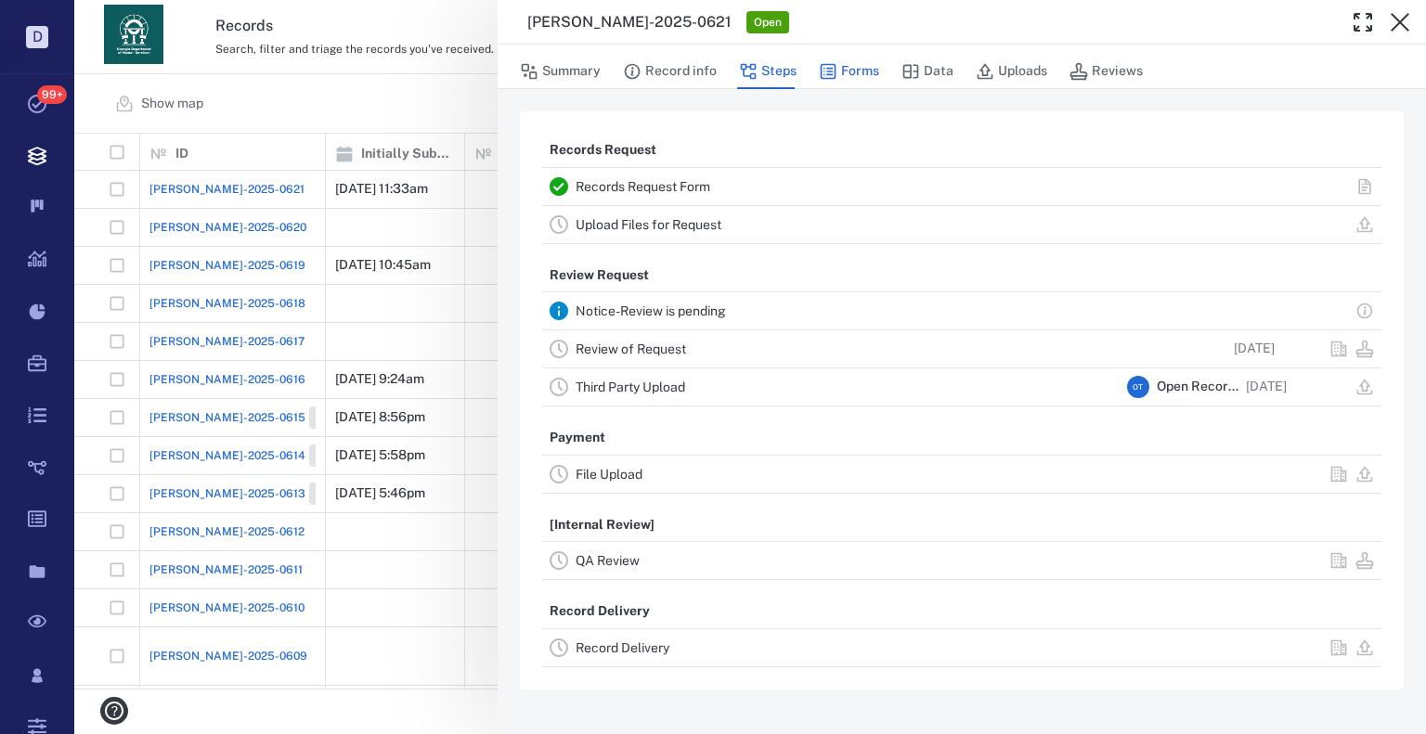
click at [860, 60] on button "Forms" at bounding box center [849, 71] width 60 height 35
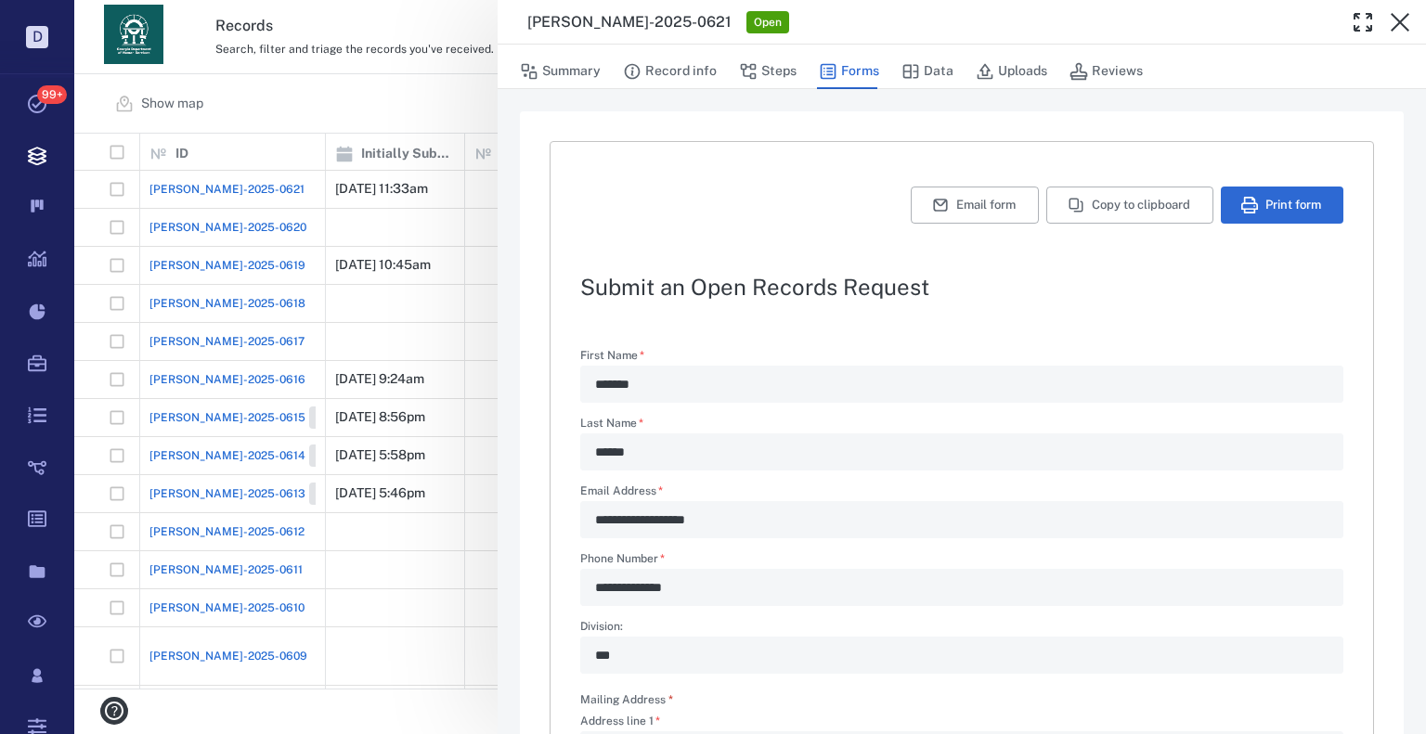
scroll to position [556, 0]
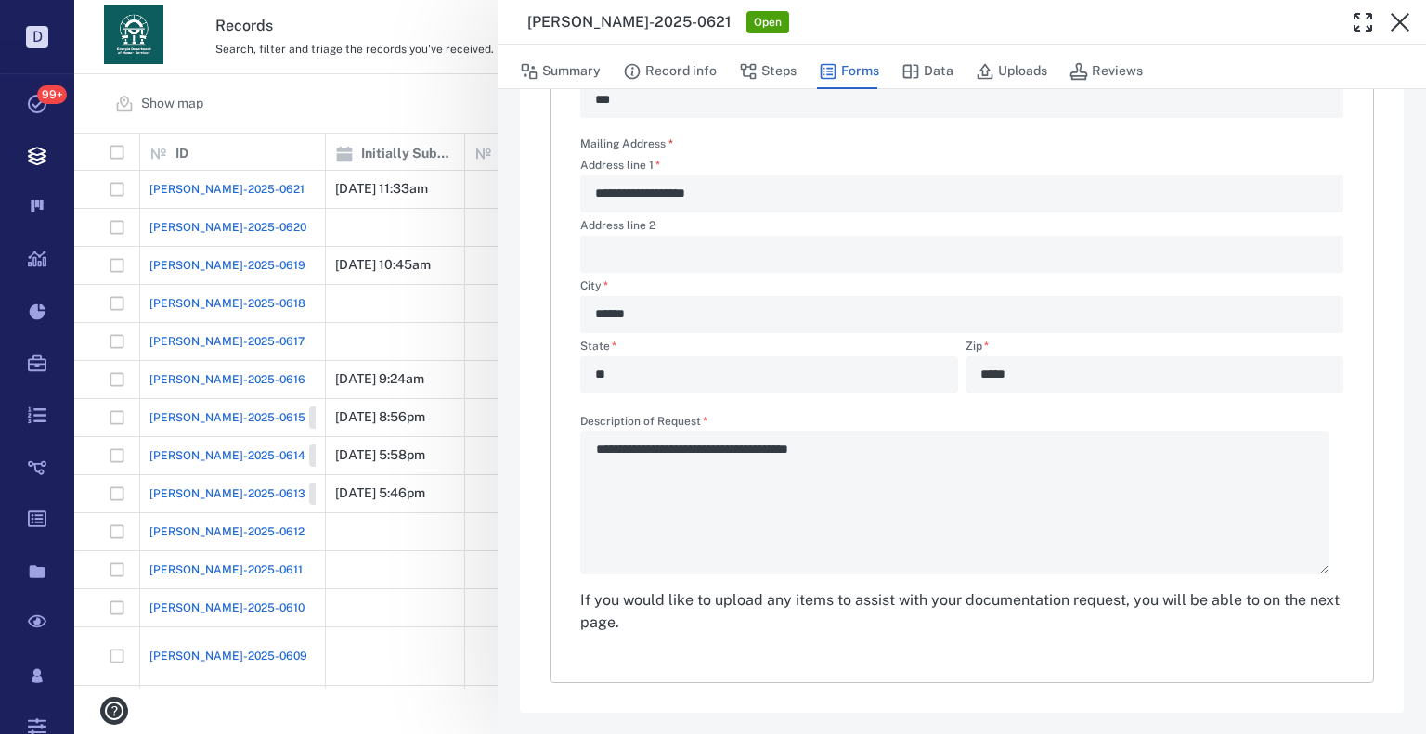
drag, startPoint x: 745, startPoint y: 447, endPoint x: 619, endPoint y: 446, distance: 126.3
click at [618, 446] on div "**********" at bounding box center [961, 495] width 763 height 159
click at [619, 447] on div "**********" at bounding box center [961, 495] width 763 height 159
click at [616, 449] on div "**********" at bounding box center [961, 495] width 763 height 159
click at [615, 450] on div "**********" at bounding box center [961, 495] width 763 height 159
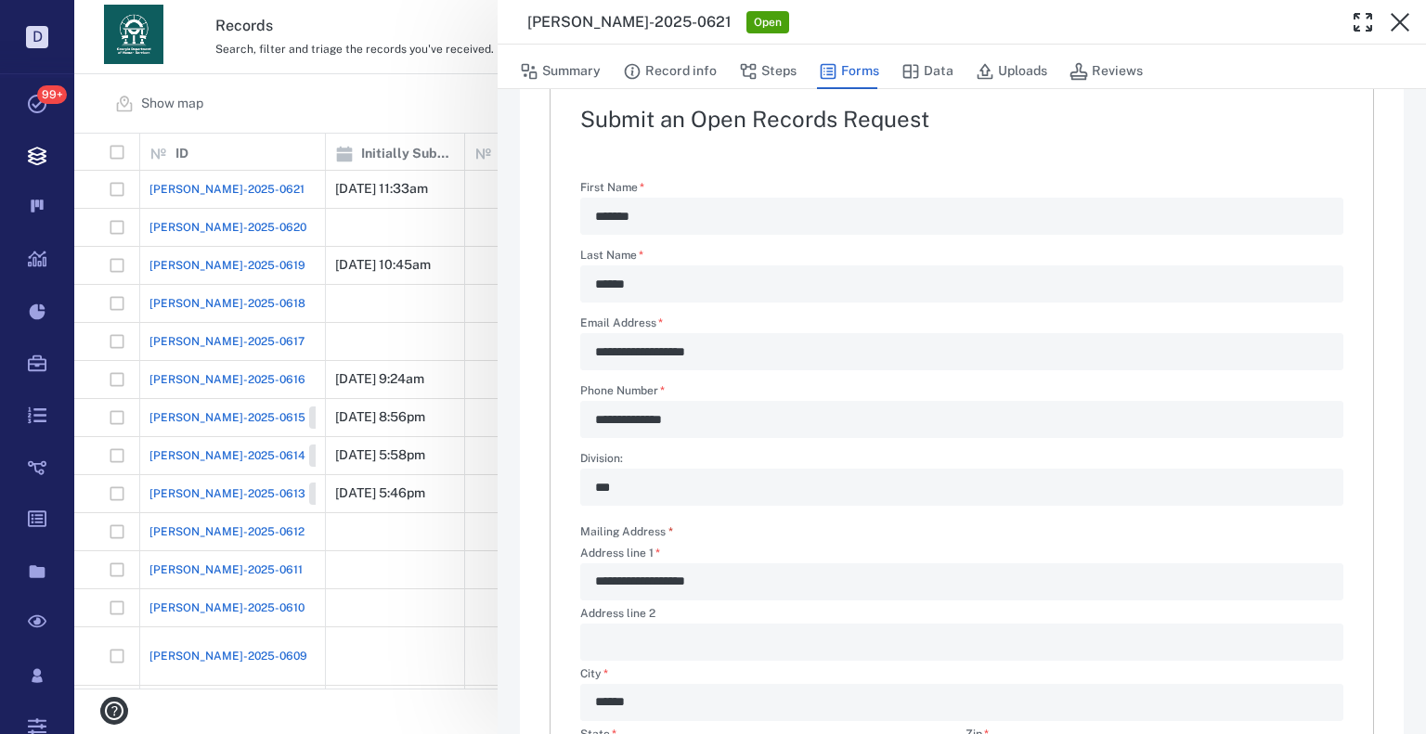
scroll to position [0, 0]
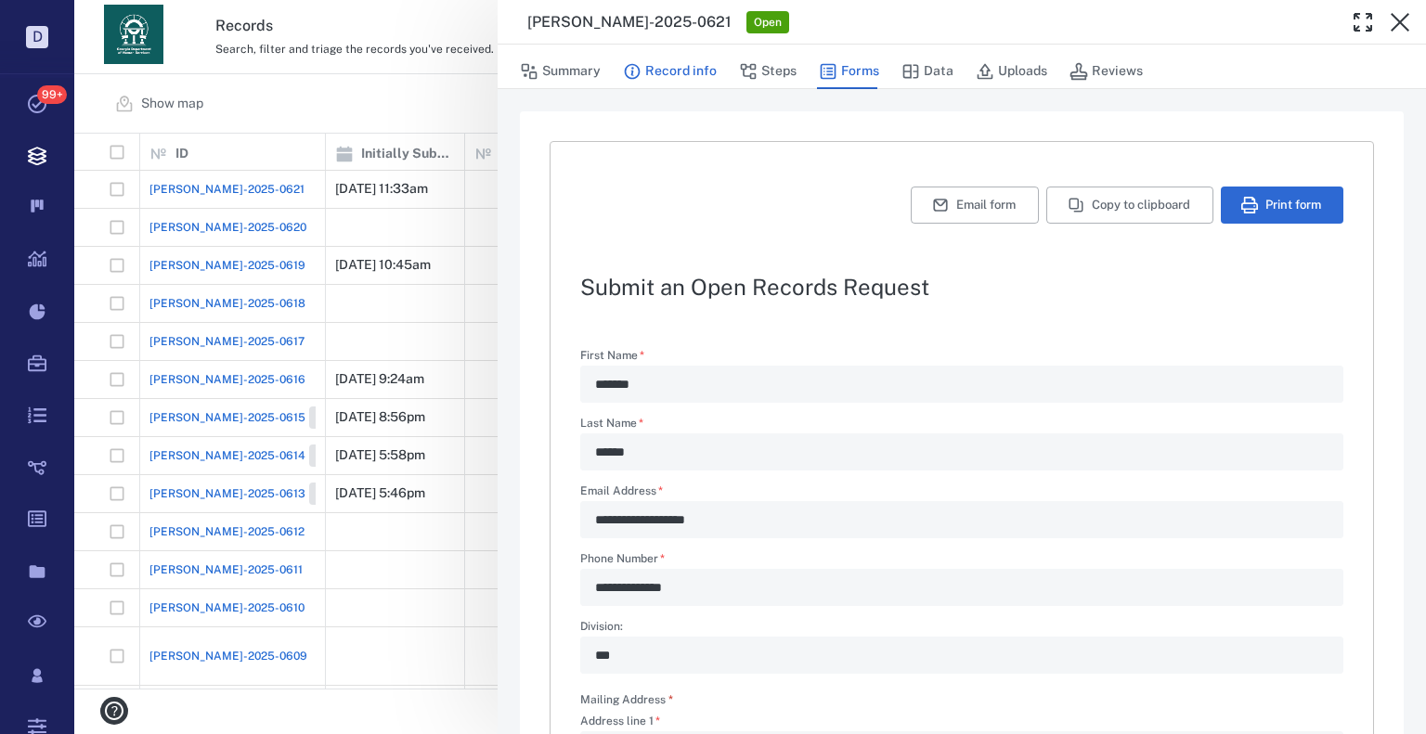
click at [702, 70] on button "Record info" at bounding box center [670, 71] width 94 height 35
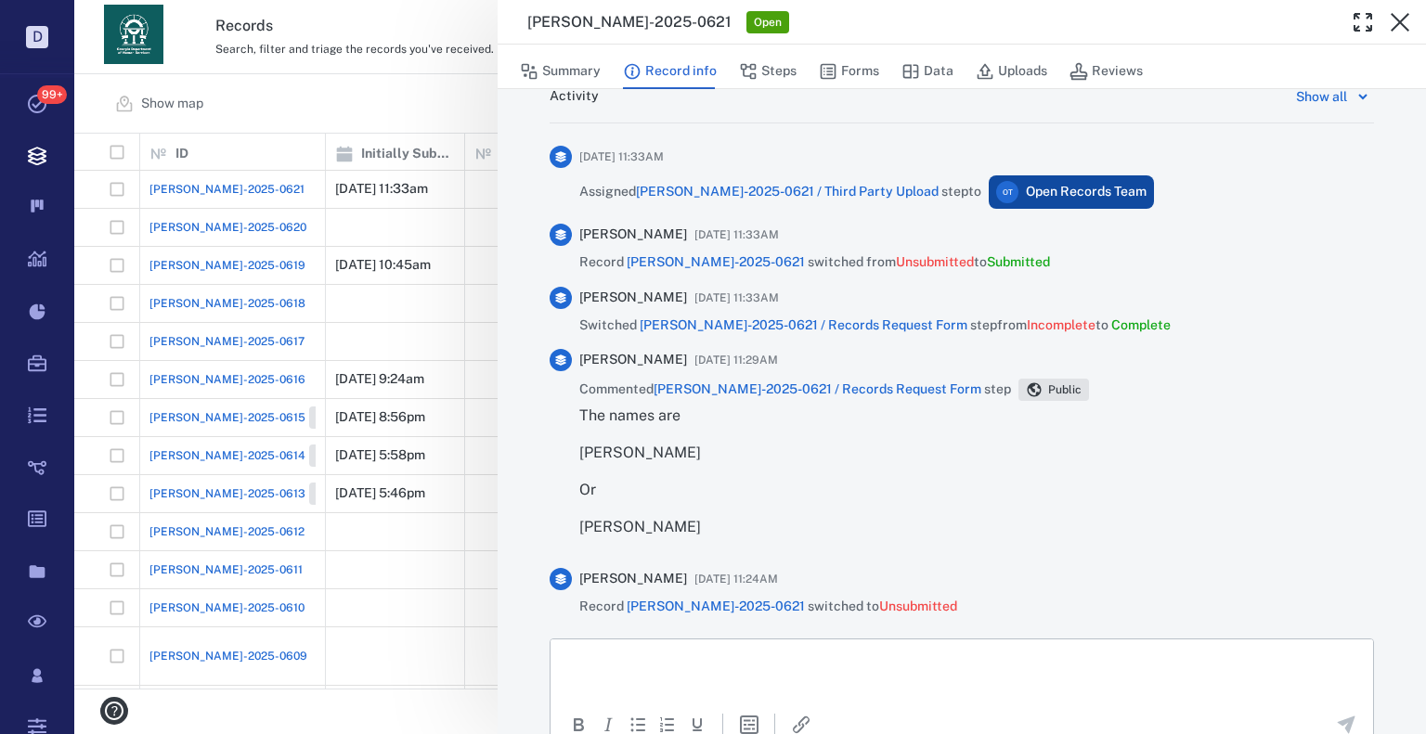
scroll to position [1203, 0]
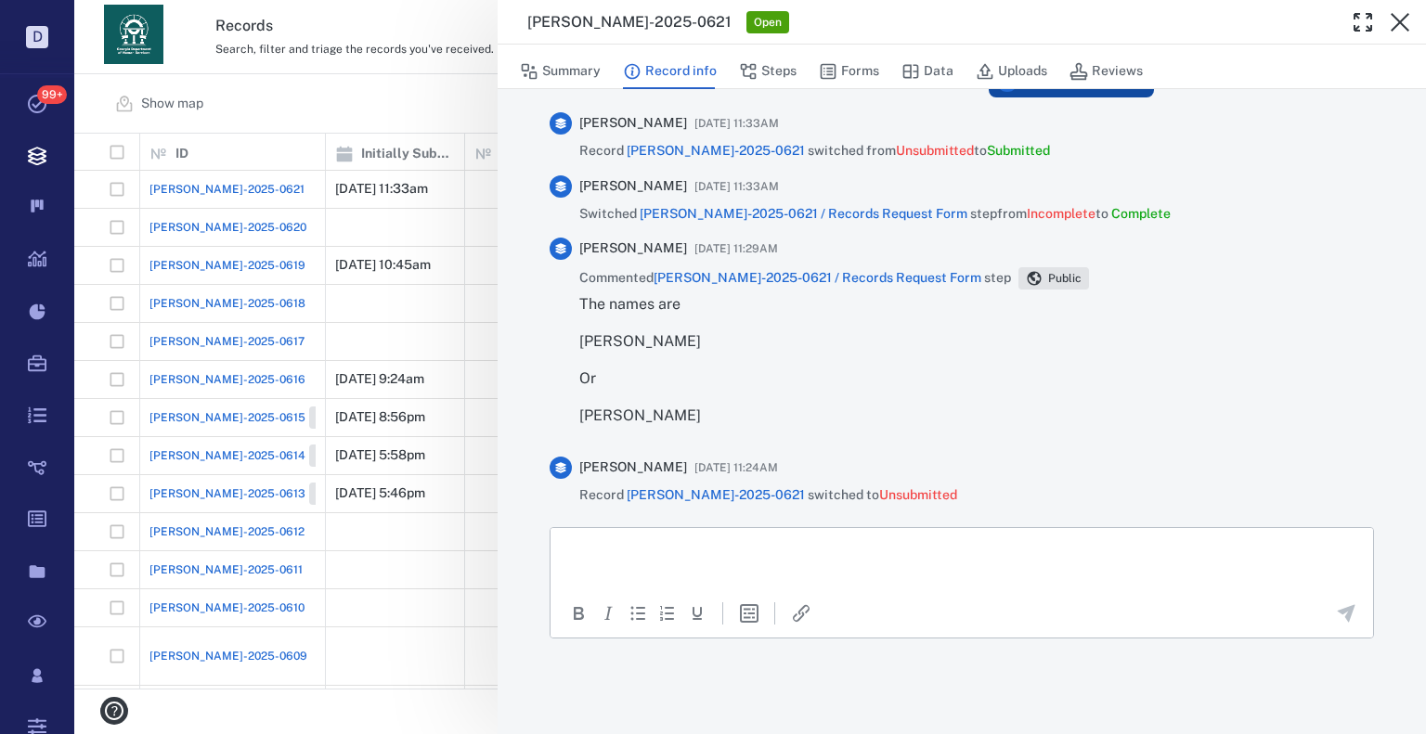
click at [673, 555] on p "Rich Text Area. Press ALT-0 for help." at bounding box center [961, 550] width 791 height 17
click at [773, 71] on button "Steps" at bounding box center [768, 71] width 58 height 35
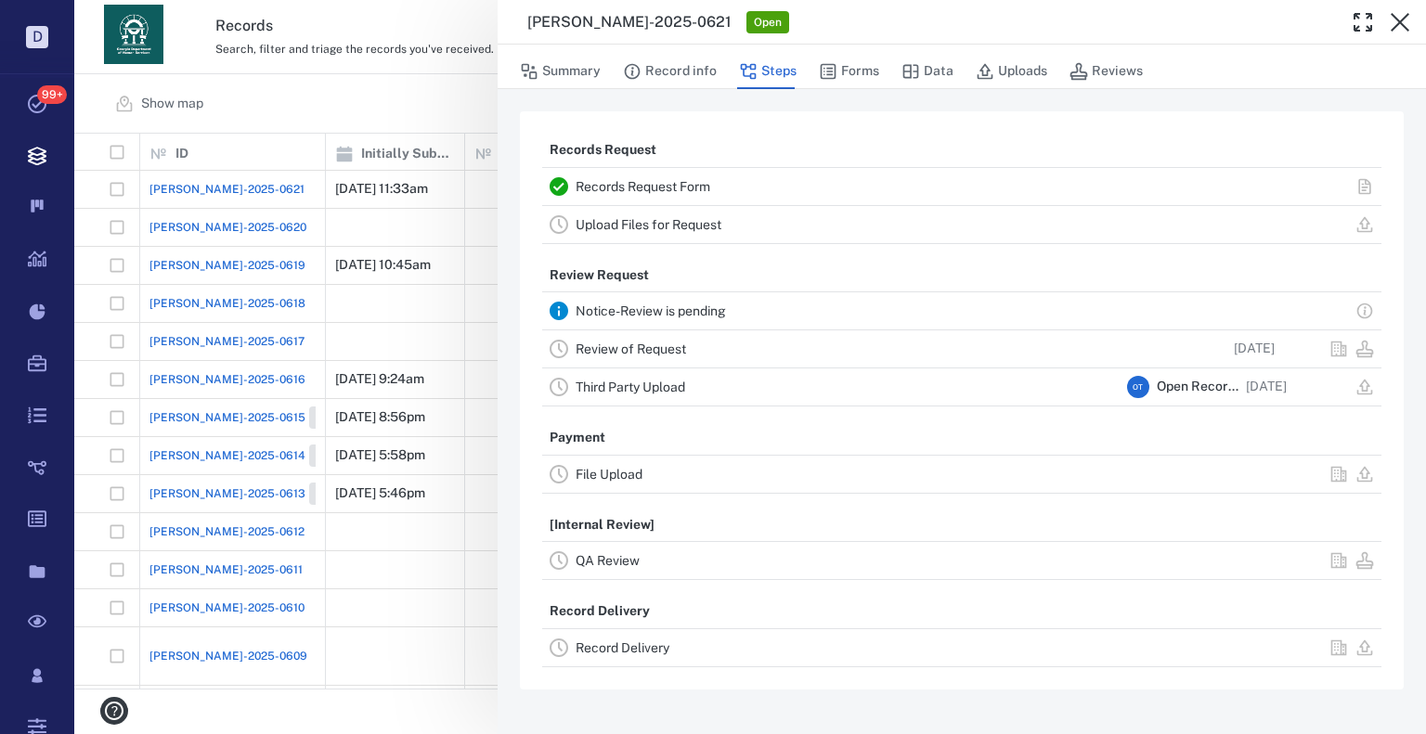
click at [626, 358] on div "Review of Request" at bounding box center [848, 349] width 544 height 22
click at [678, 355] on link "Review of Request" at bounding box center [631, 349] width 110 height 15
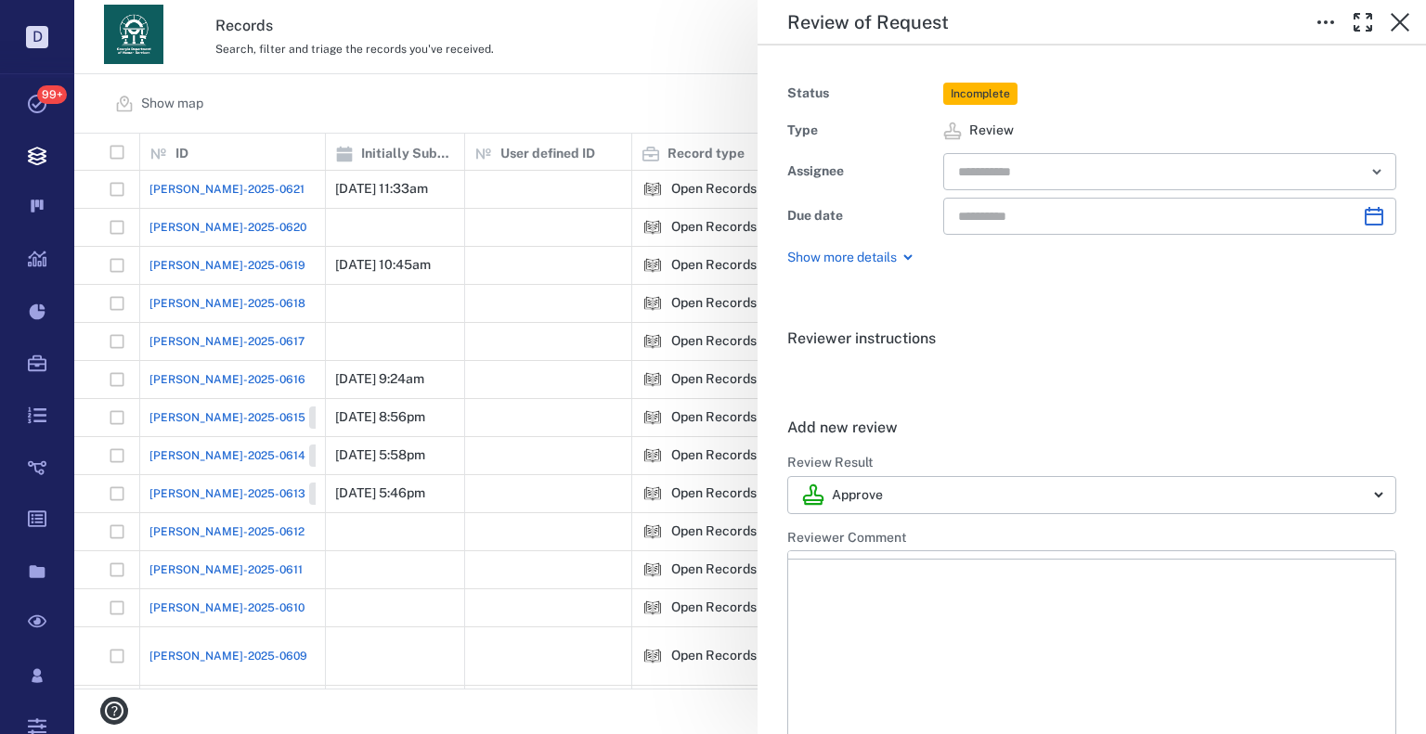
type input "**********"
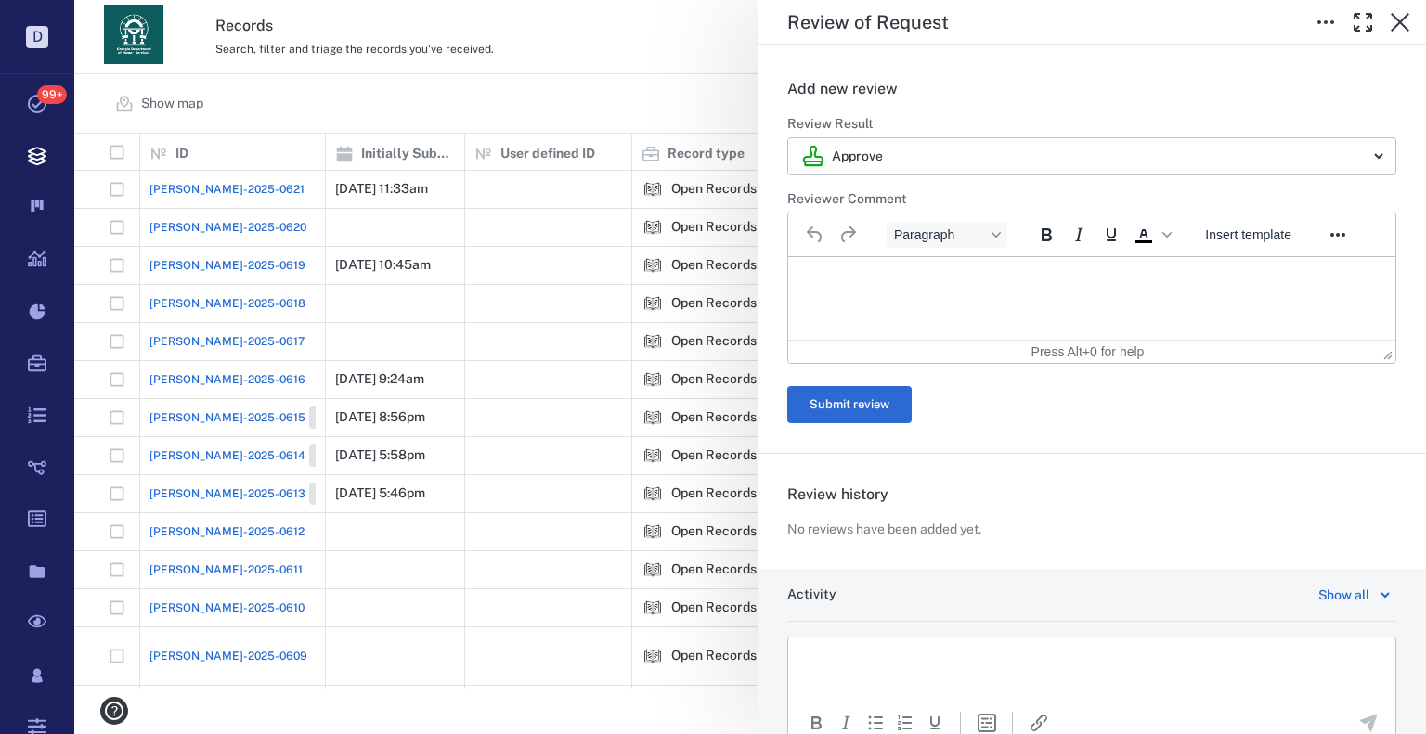
scroll to position [461, 0]
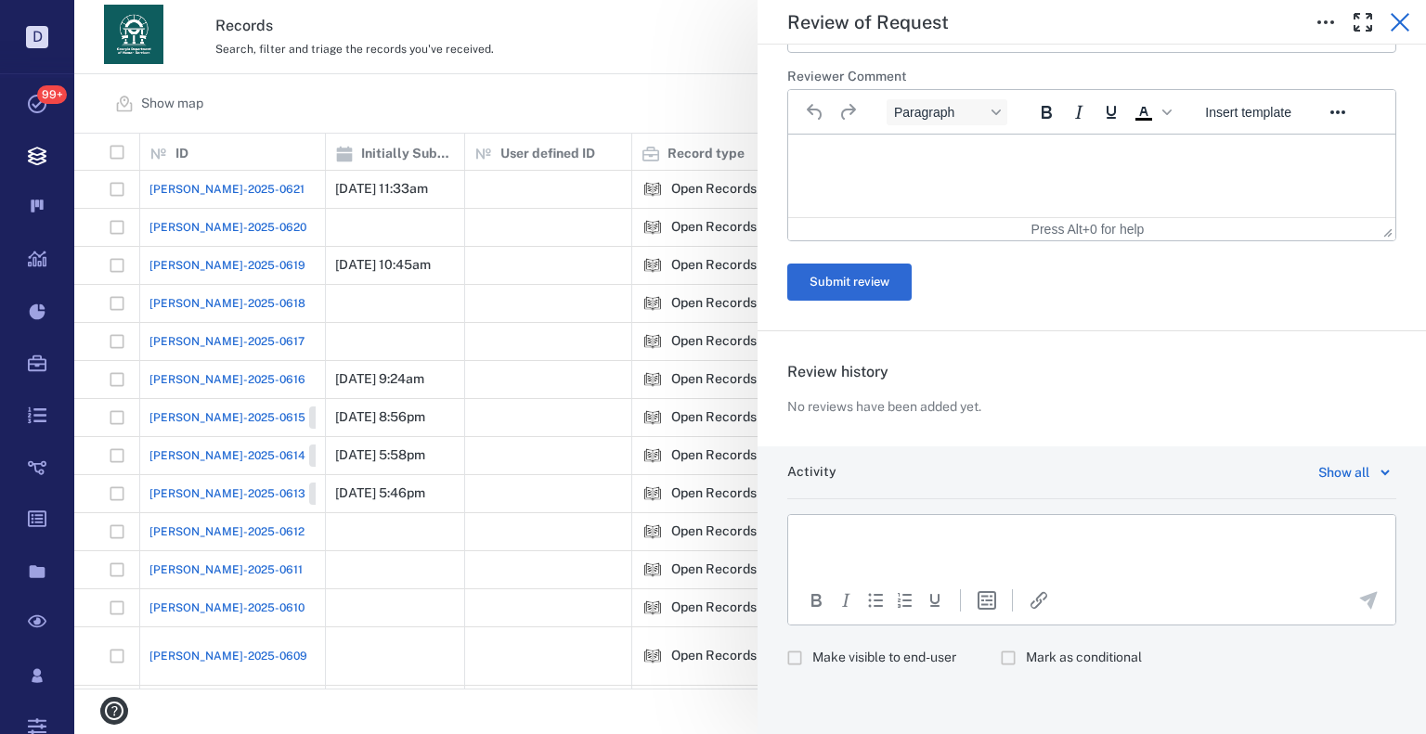
click at [1402, 29] on icon "button" at bounding box center [1400, 22] width 22 height 22
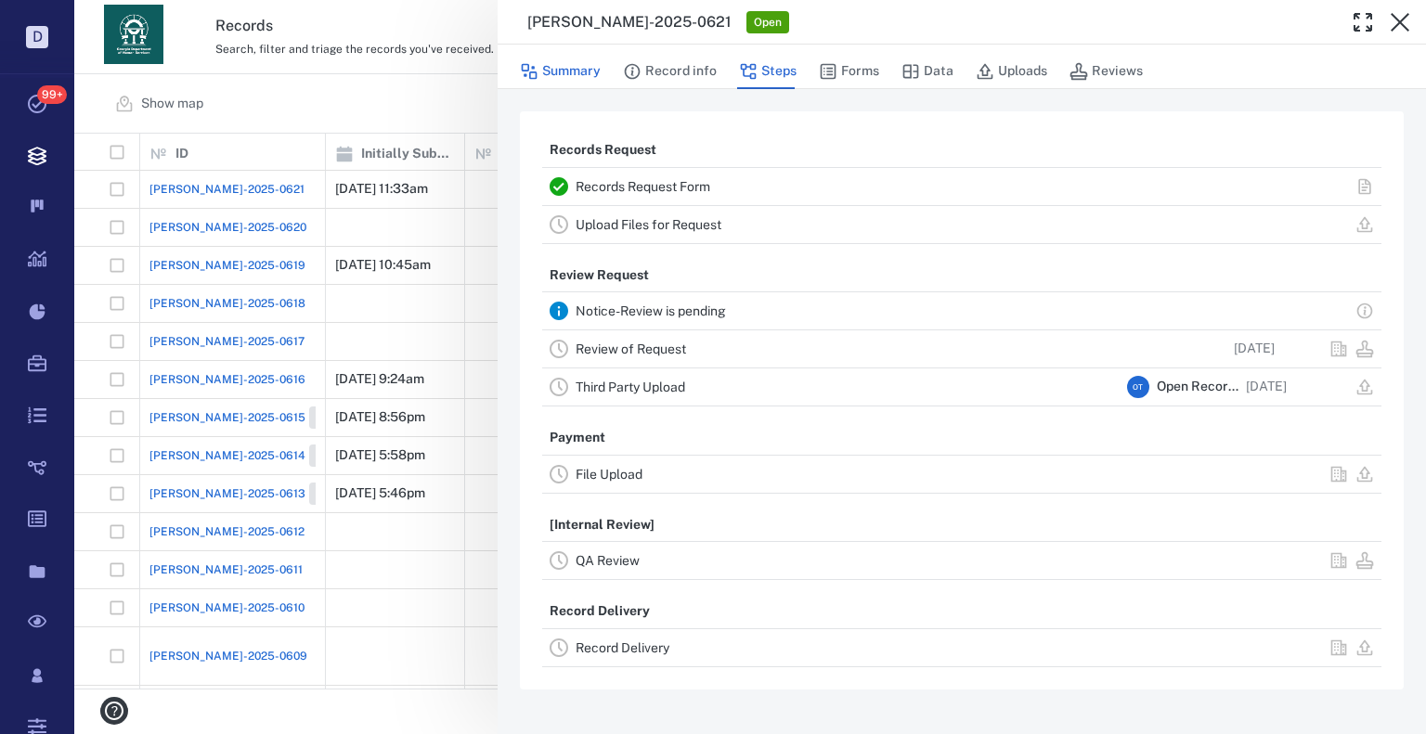
click at [587, 67] on button "Summary" at bounding box center [560, 71] width 81 height 35
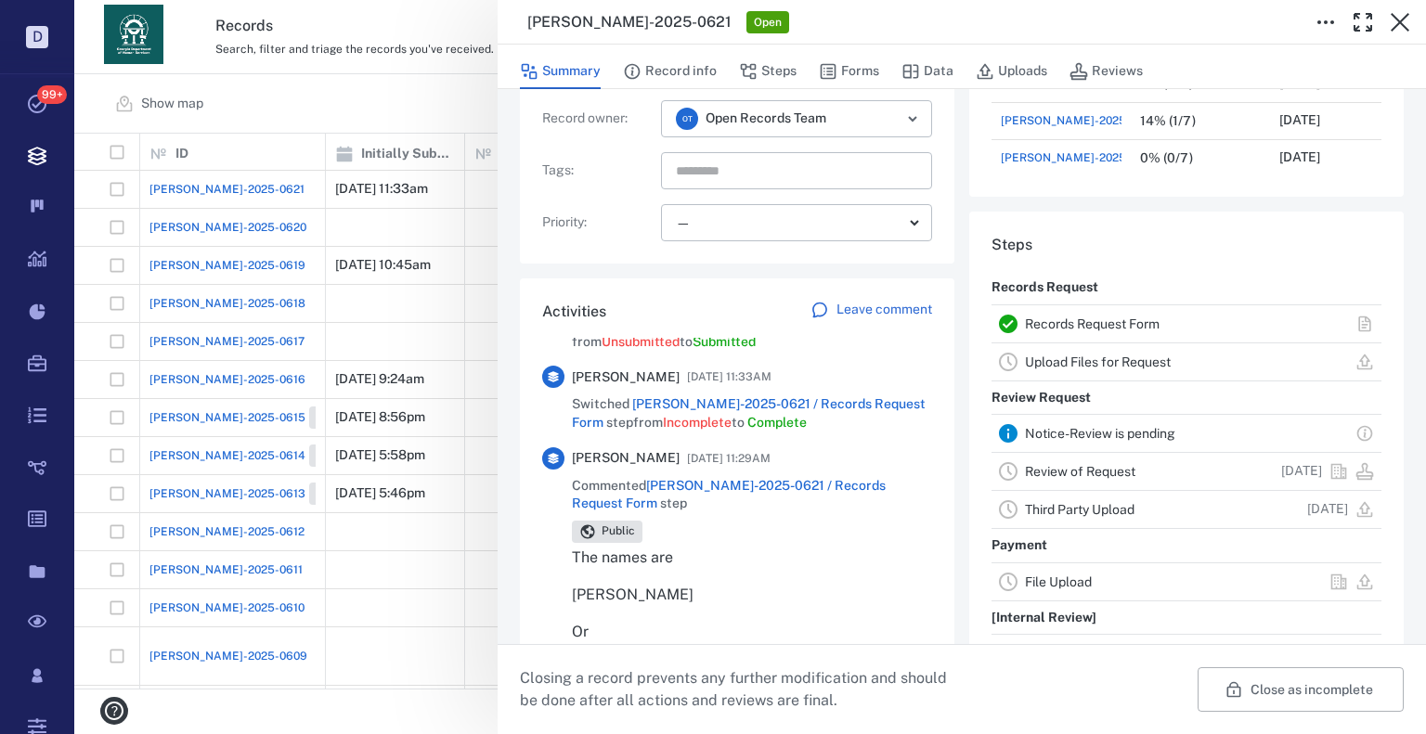
scroll to position [278, 0]
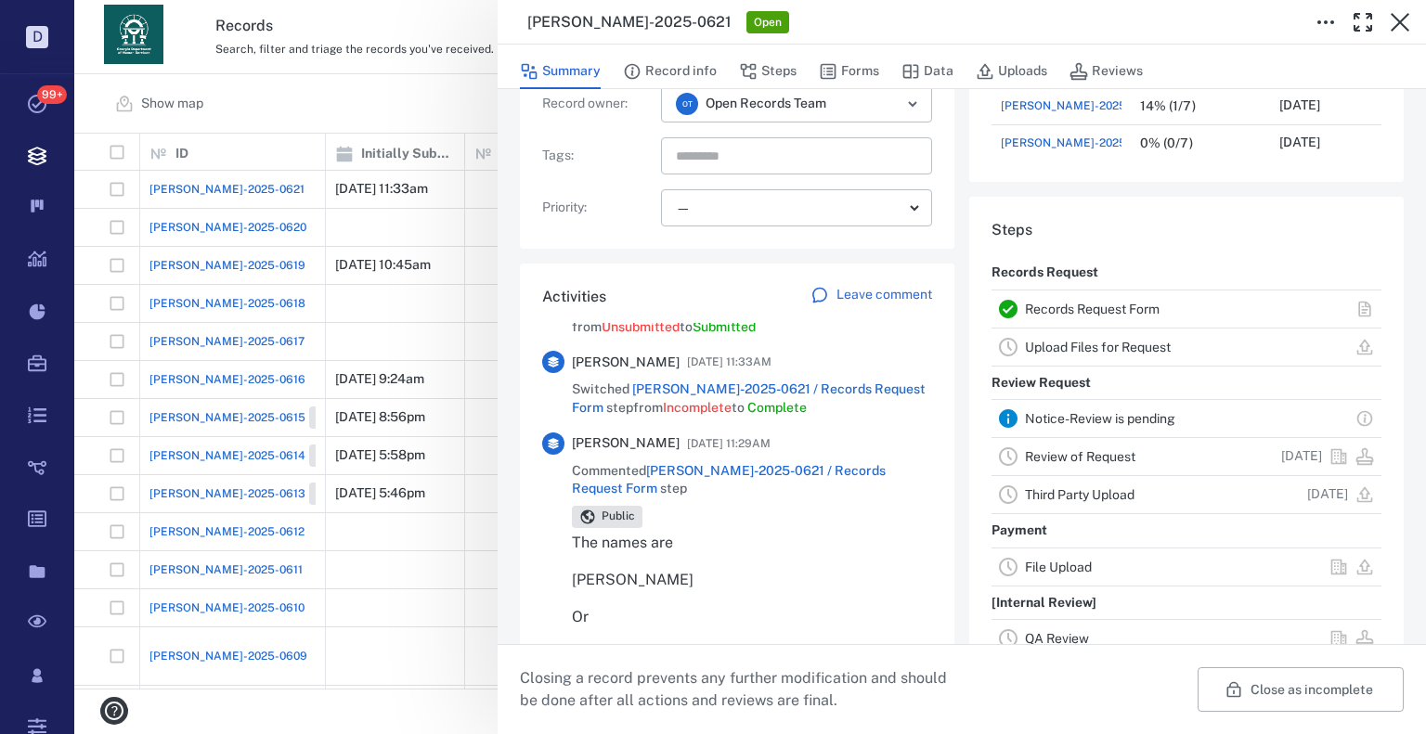
click at [833, 463] on span "ORR-2025-0621 / Records Request Form" at bounding box center [729, 479] width 314 height 33
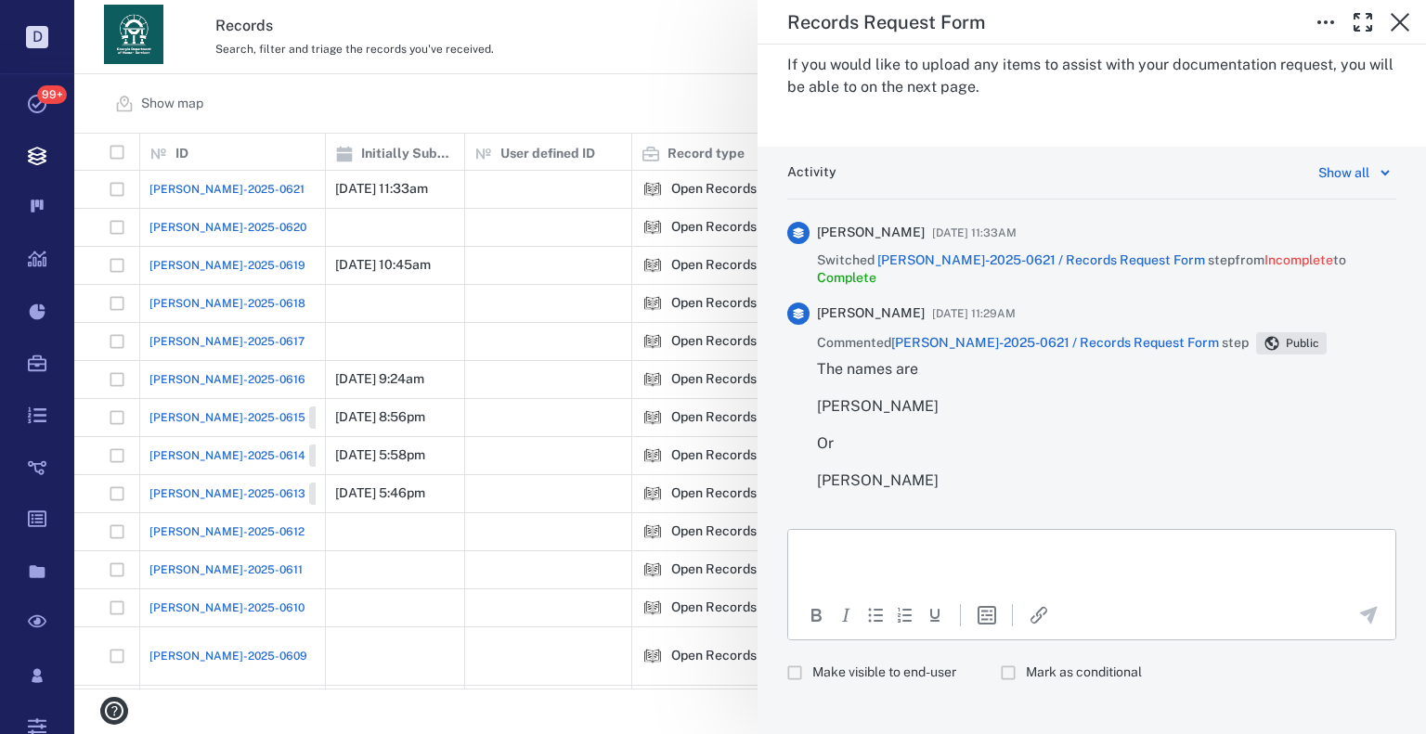
drag, startPoint x: 924, startPoint y: 643, endPoint x: 946, endPoint y: 612, distance: 38.6
click at [925, 655] on label "Make visible to end-user" at bounding box center [866, 672] width 179 height 35
click at [948, 558] on p "Rich Text Area. Press ALT-0 for help." at bounding box center [1092, 552] width 576 height 17
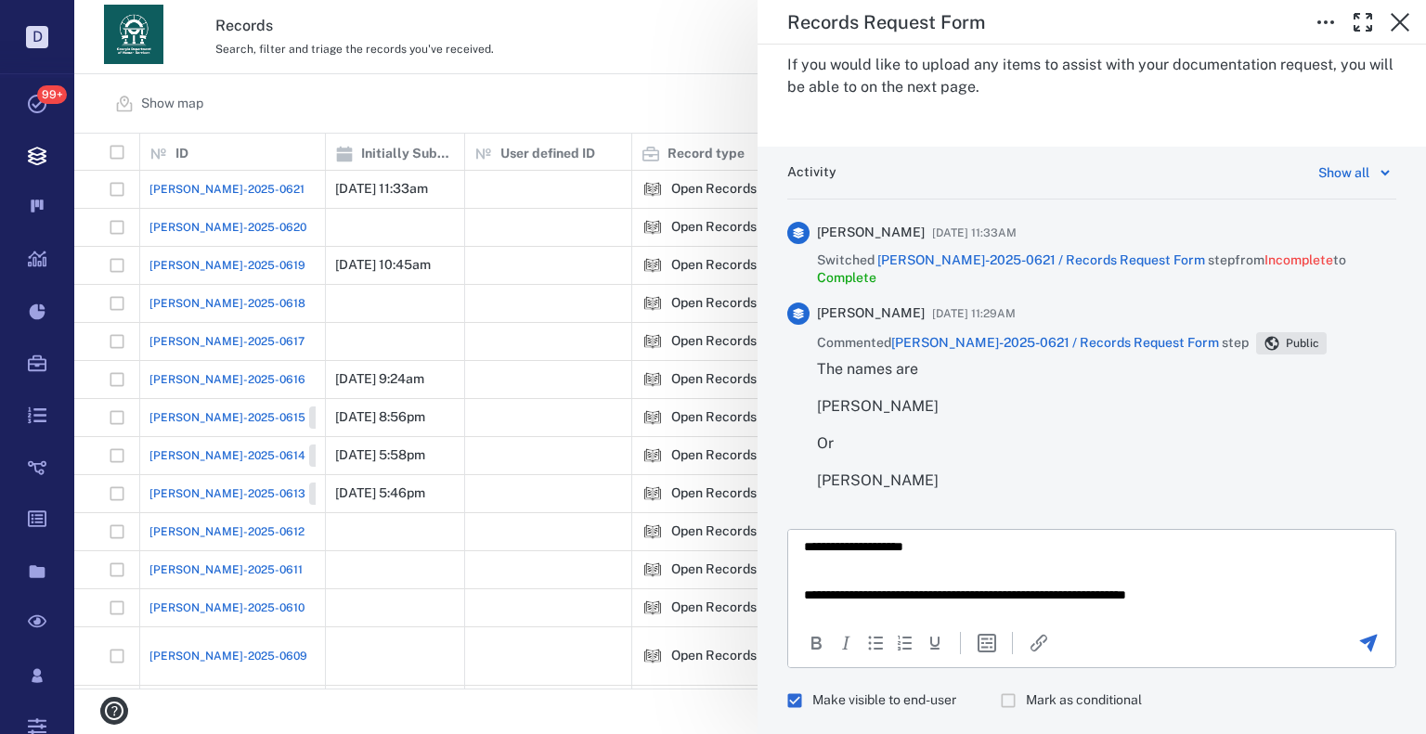
click at [881, 570] on p "Rich Text Area. Press ALT-0 for help." at bounding box center [1092, 571] width 576 height 17
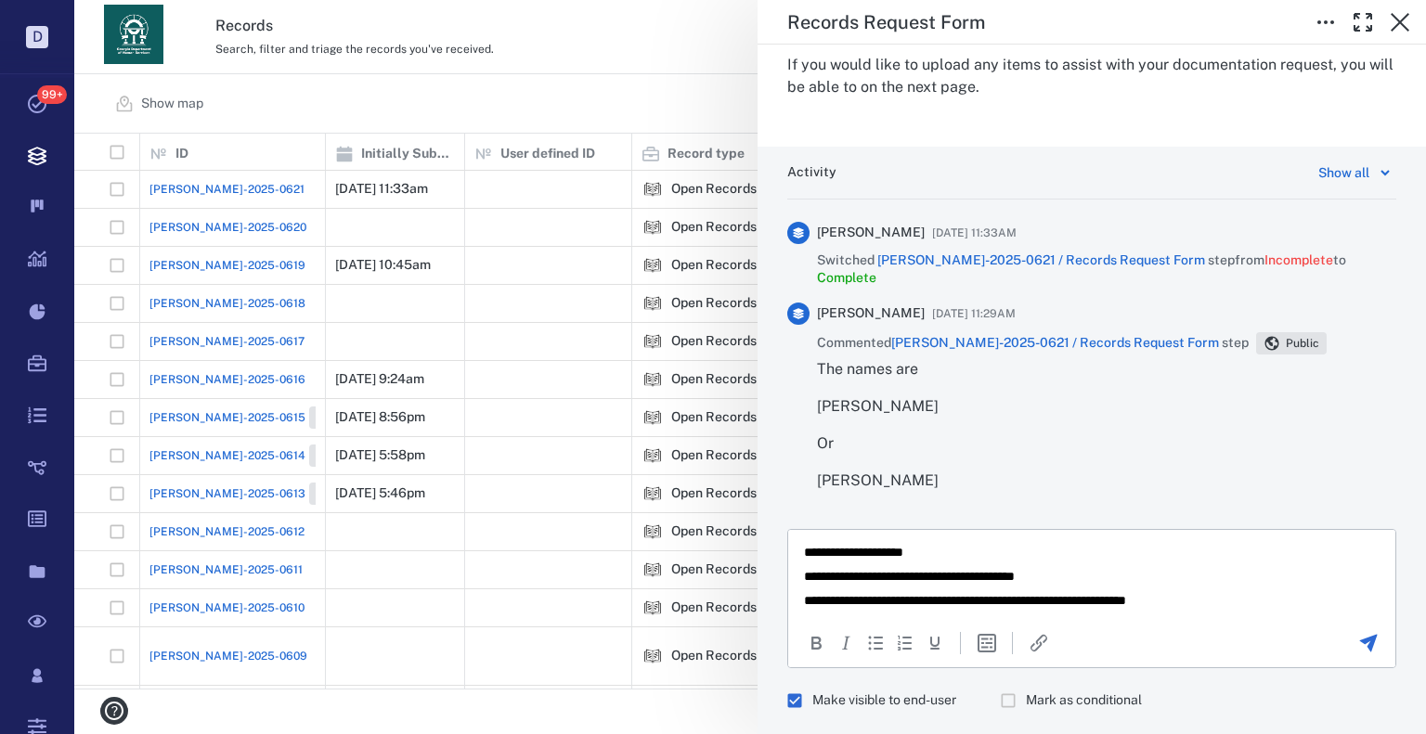
drag, startPoint x: 1215, startPoint y: 608, endPoint x: 1153, endPoint y: 604, distance: 62.3
click at [1153, 604] on html "**********" at bounding box center [1091, 576] width 607 height 94
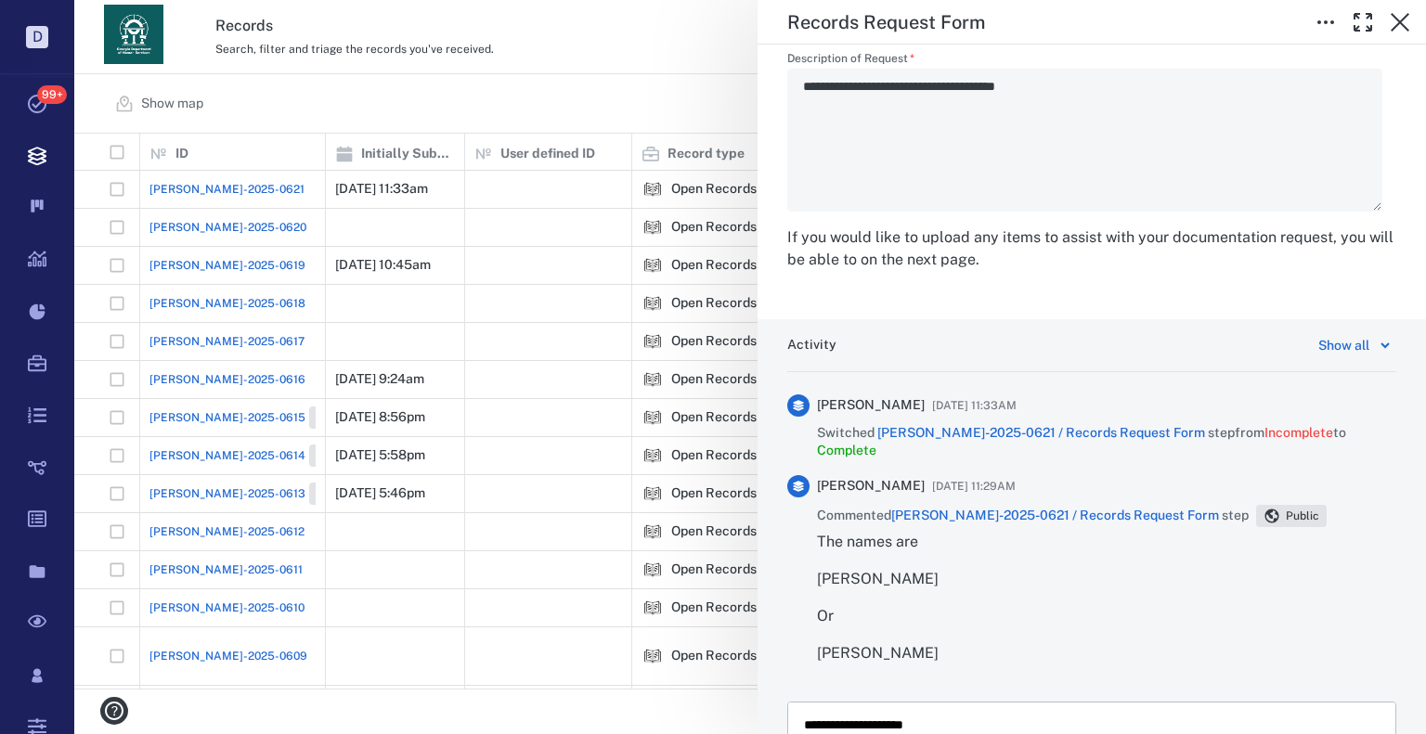
scroll to position [3159, 0]
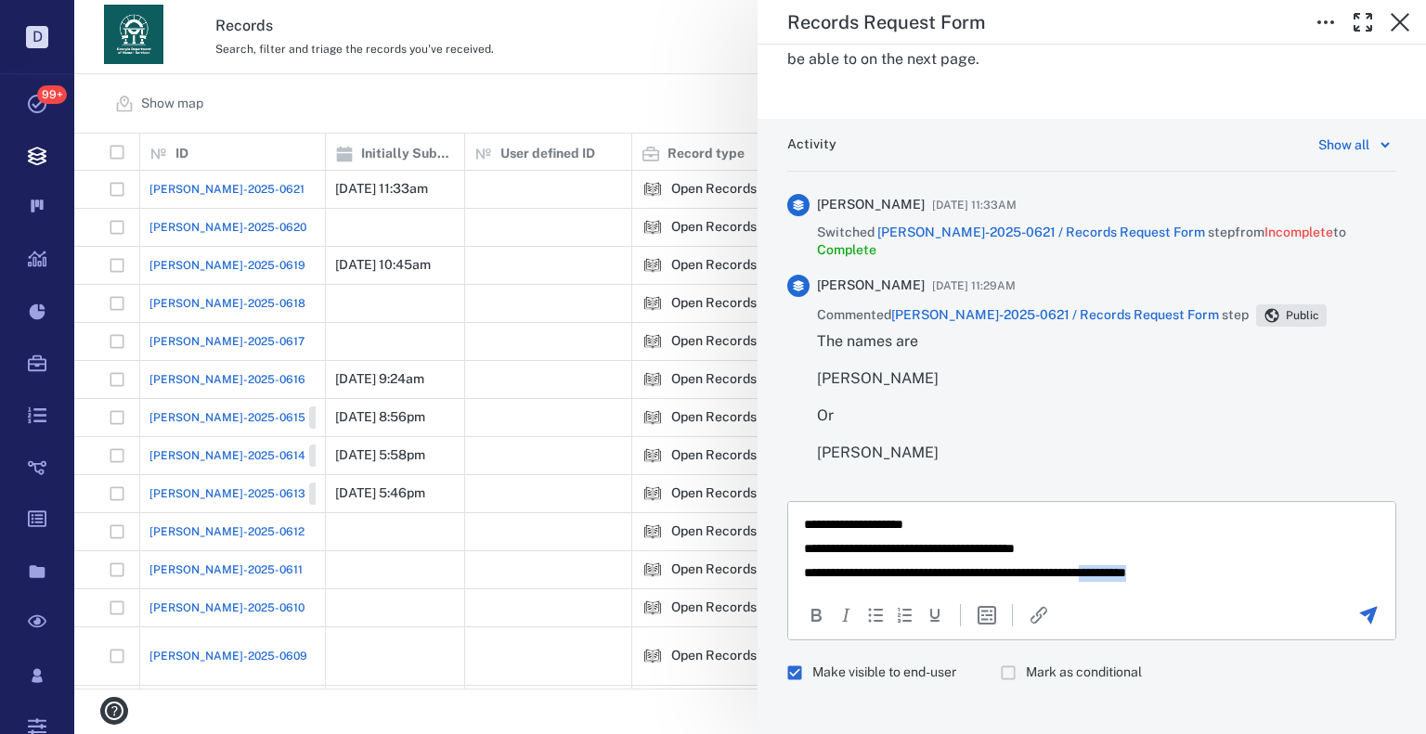
drag, startPoint x: 1149, startPoint y: 574, endPoint x: 1226, endPoint y: 564, distance: 77.6
click at [1226, 564] on p "**********" at bounding box center [1078, 572] width 548 height 17
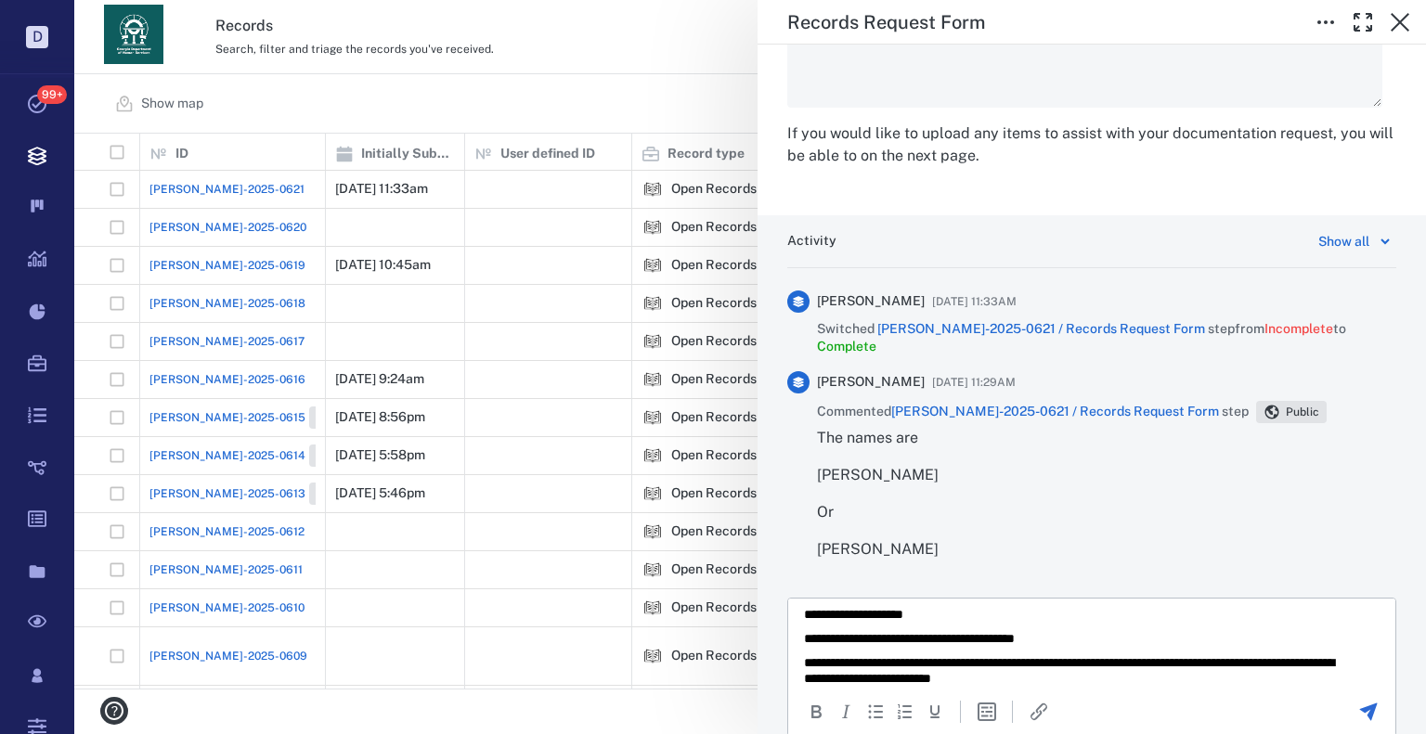
scroll to position [24, 0]
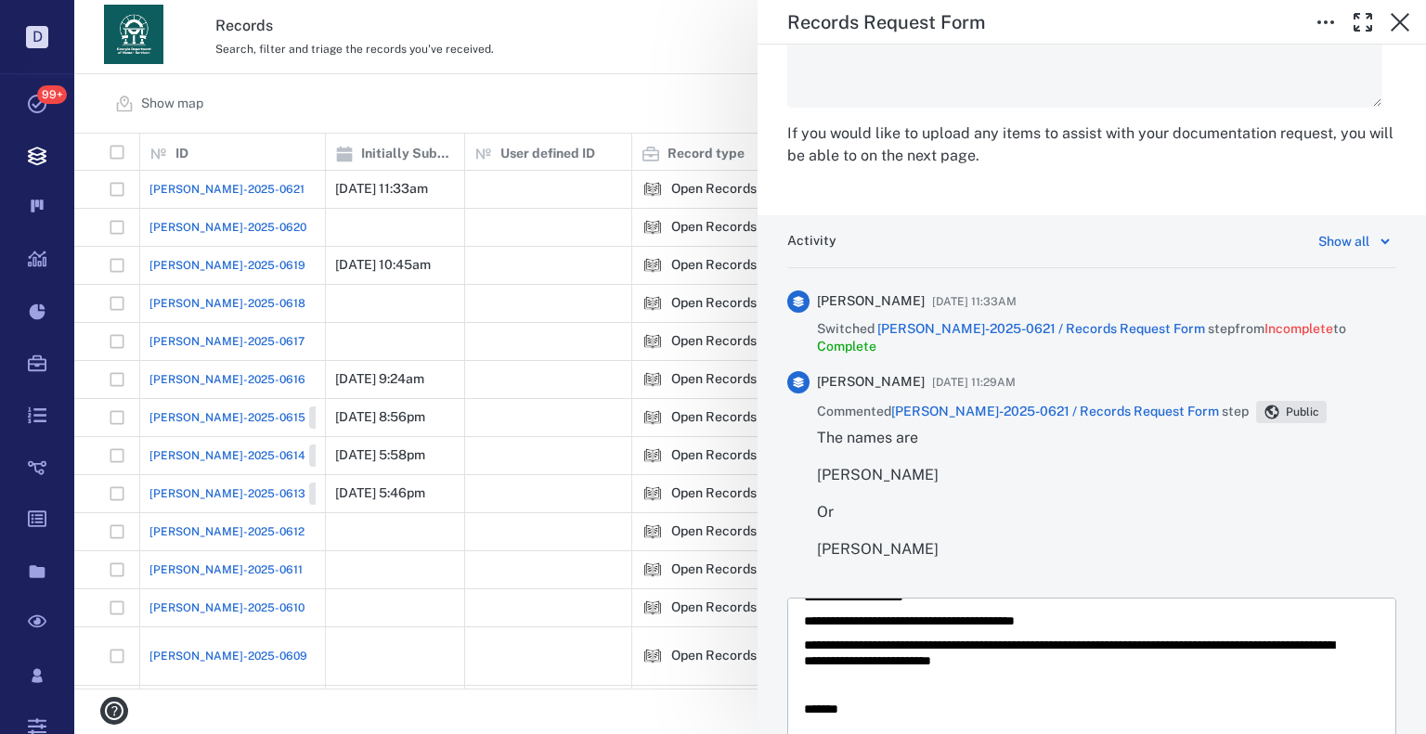
click at [1169, 659] on p "**********" at bounding box center [1078, 653] width 548 height 32
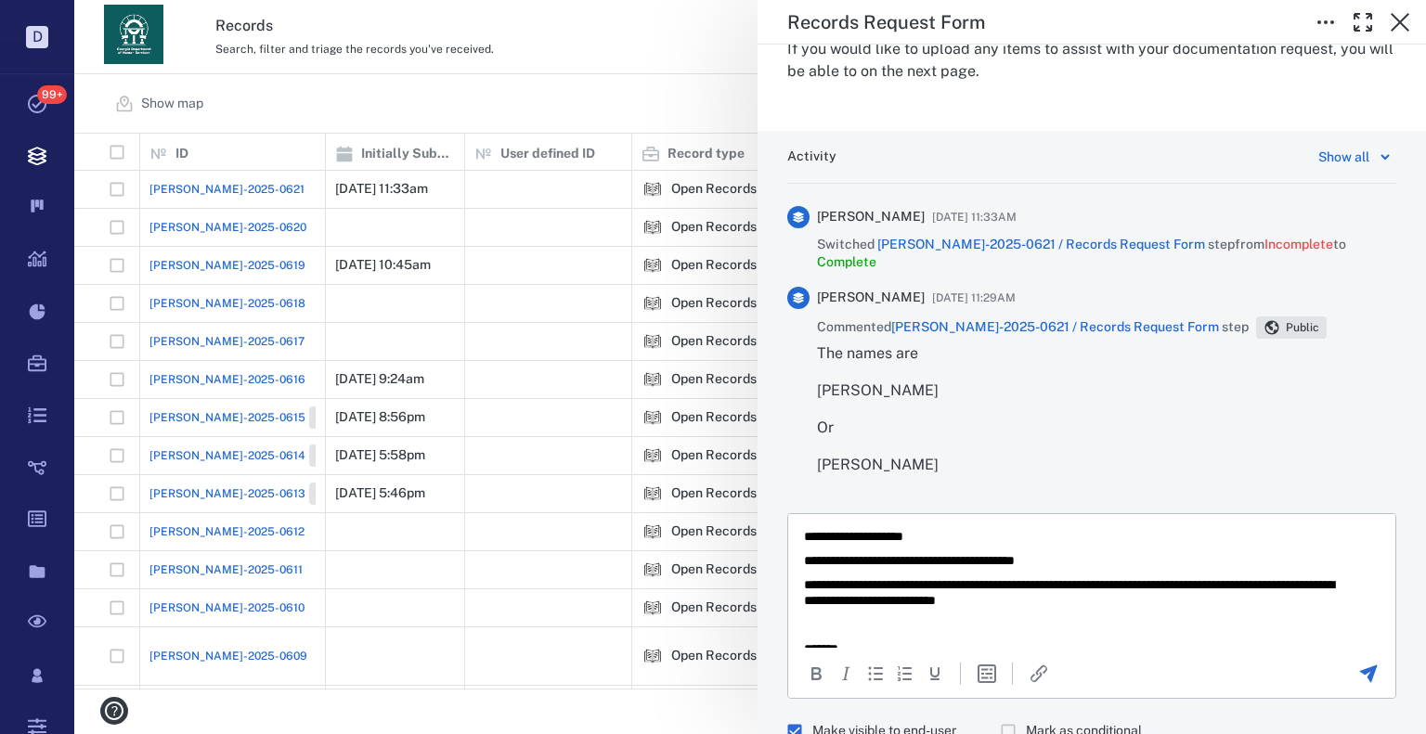
scroll to position [3206, 0]
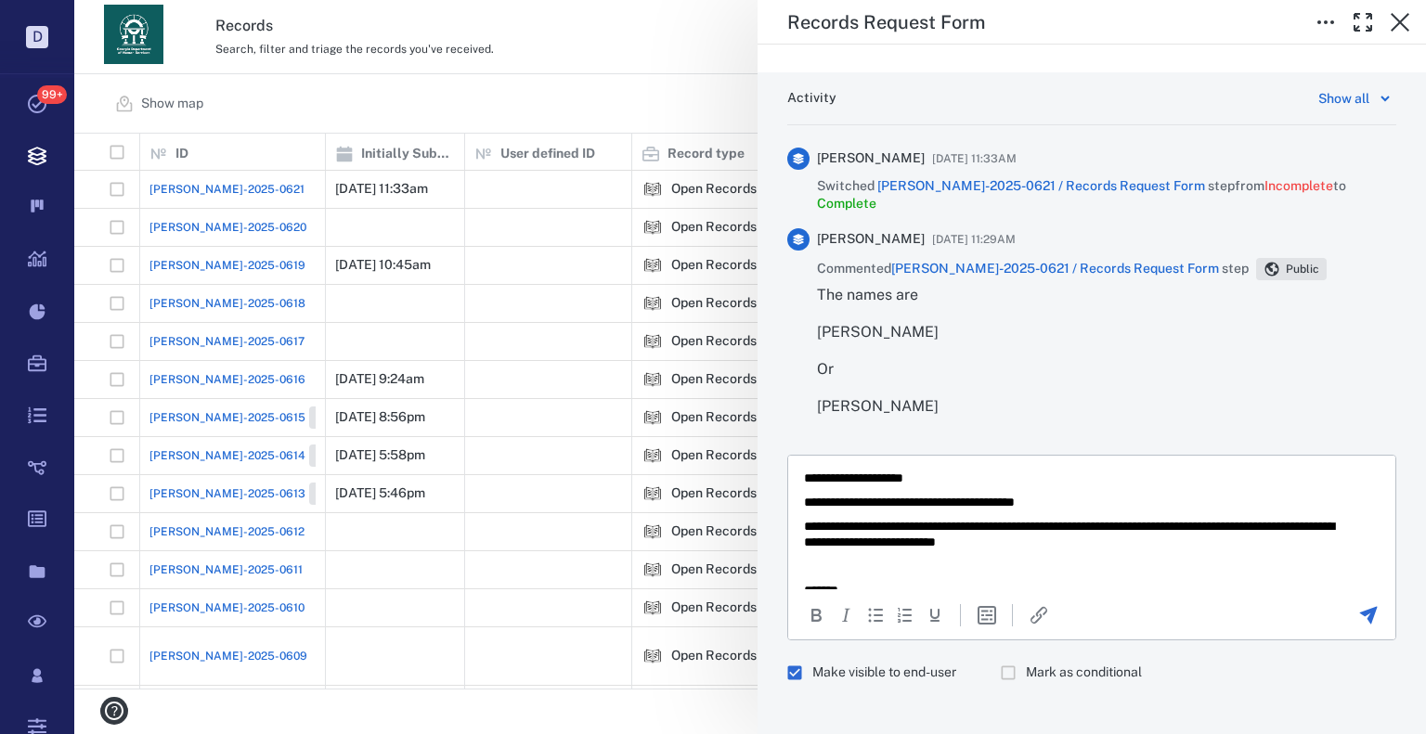
click at [1366, 604] on div at bounding box center [1367, 615] width 51 height 22
click at [1357, 604] on icon "Send the comment" at bounding box center [1368, 615] width 22 height 22
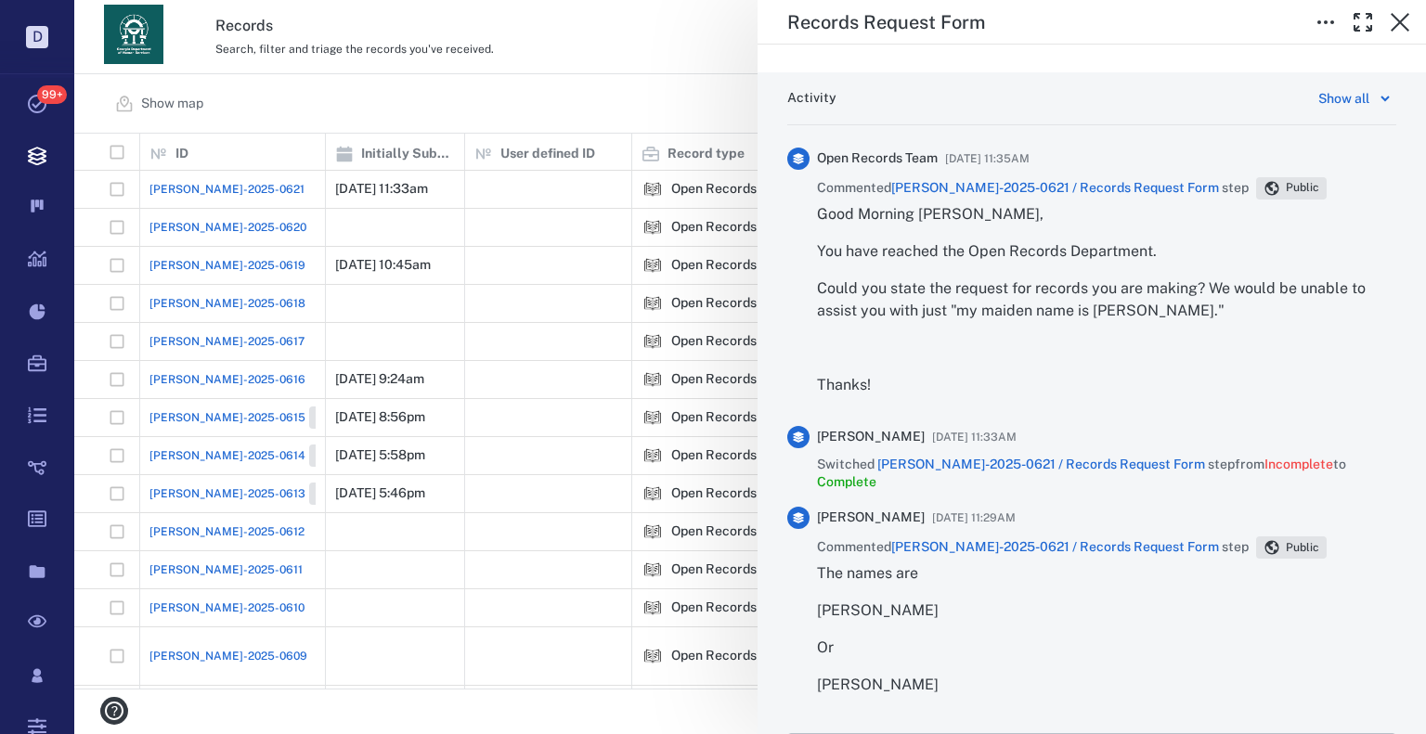
click at [569, 34] on div "Records Request Form Status Complete Type Form Record ORR-2025-0621 Responsible…" at bounding box center [750, 367] width 1352 height 734
click at [581, 64] on div "Records Request Form Status Complete Type Form Record ORR-2025-0621 Responsible…" at bounding box center [750, 367] width 1352 height 734
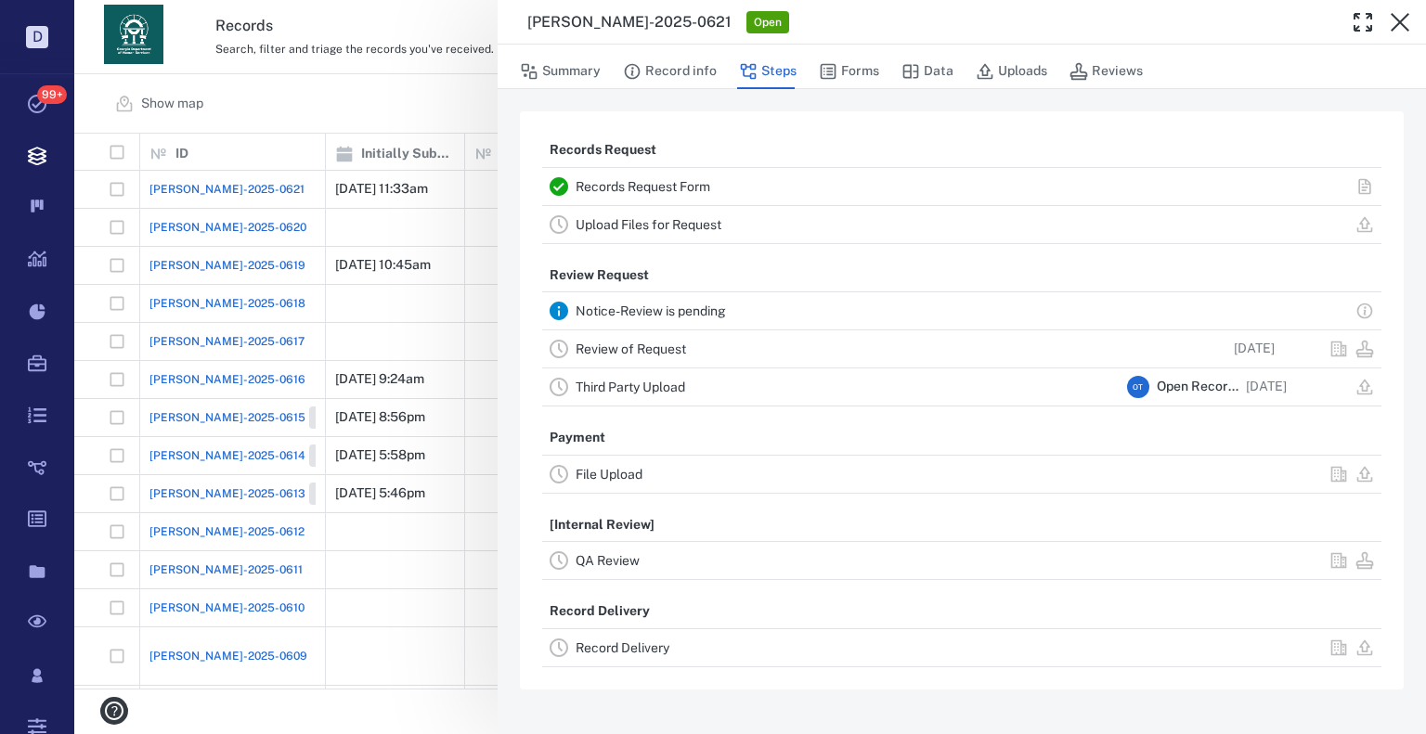
click at [399, 157] on div "ORR-2025-0621 Open Summary Record info Steps Forms Data Uploads Reviews Records…" at bounding box center [750, 367] width 1352 height 734
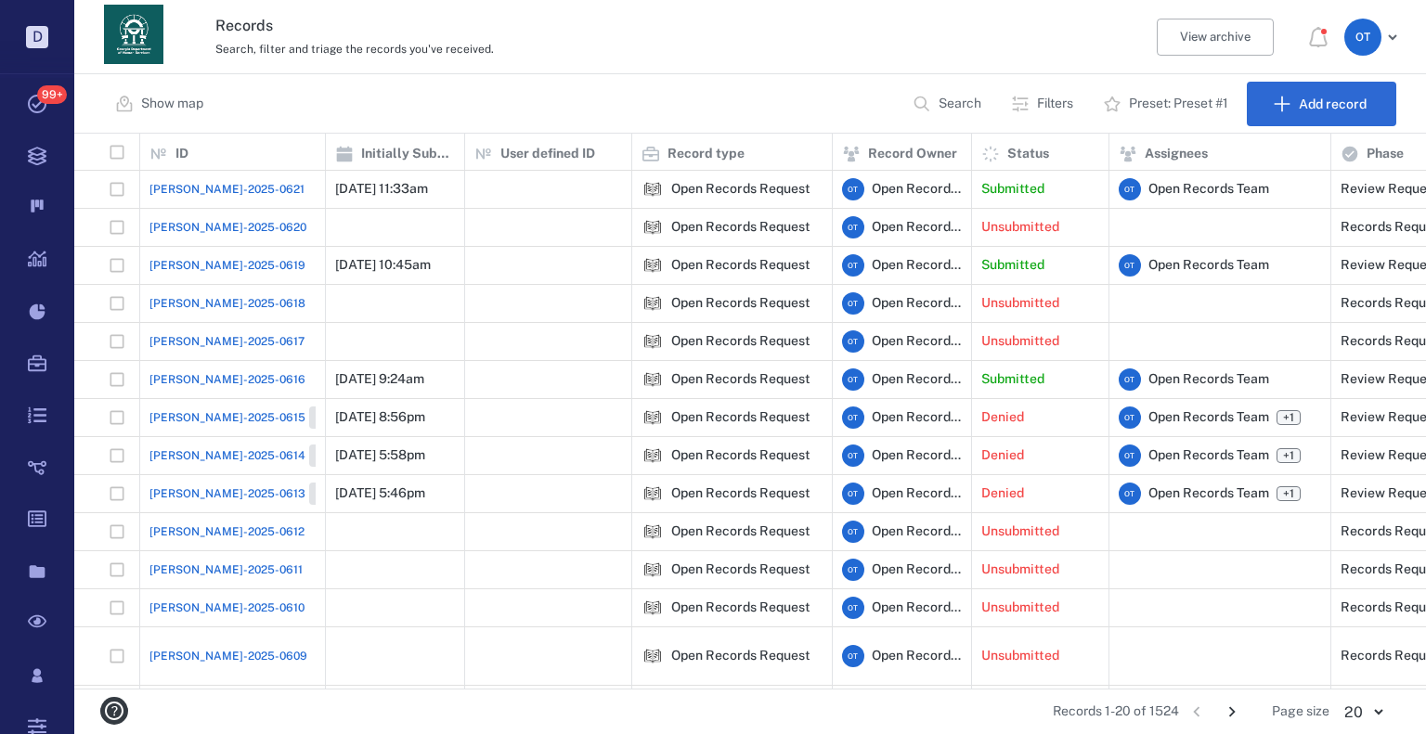
click at [207, 270] on span "[PERSON_NAME]-2025-0619" at bounding box center [227, 265] width 156 height 17
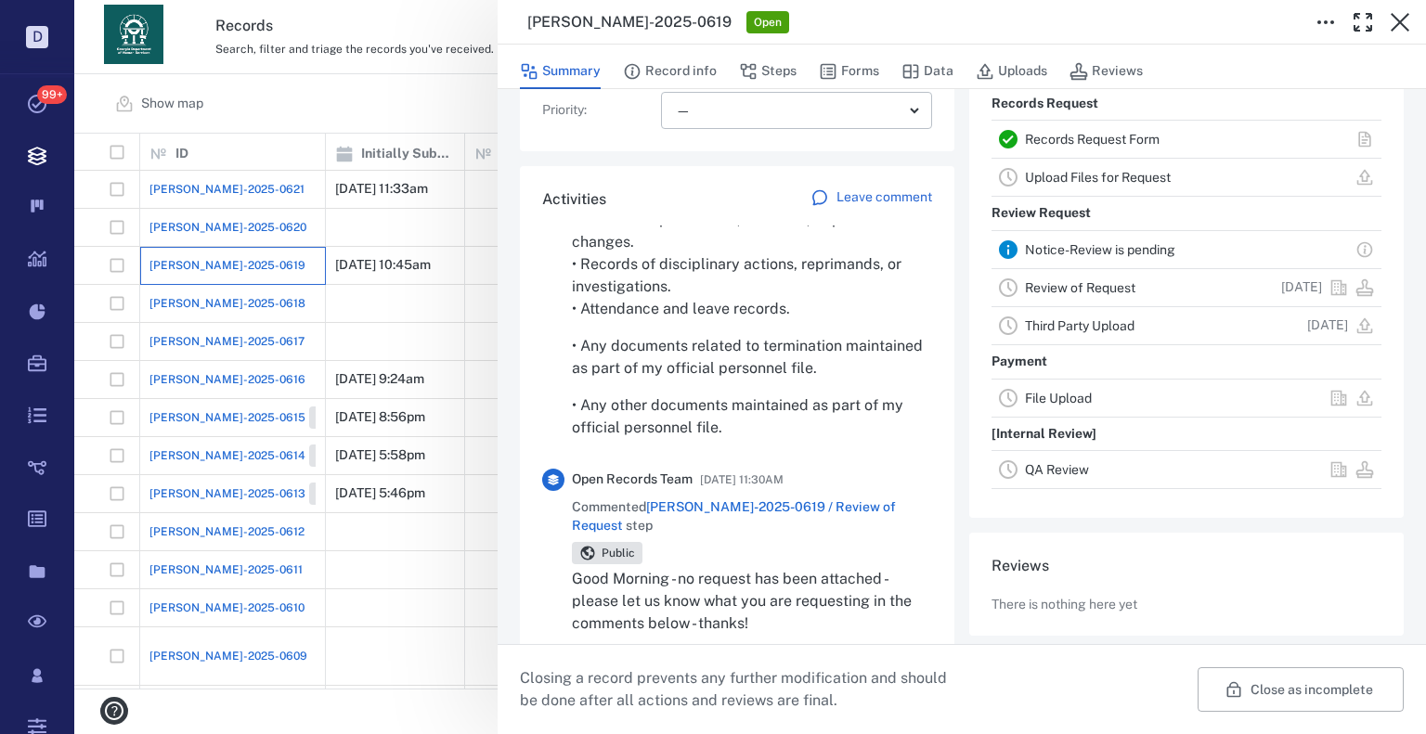
scroll to position [464, 0]
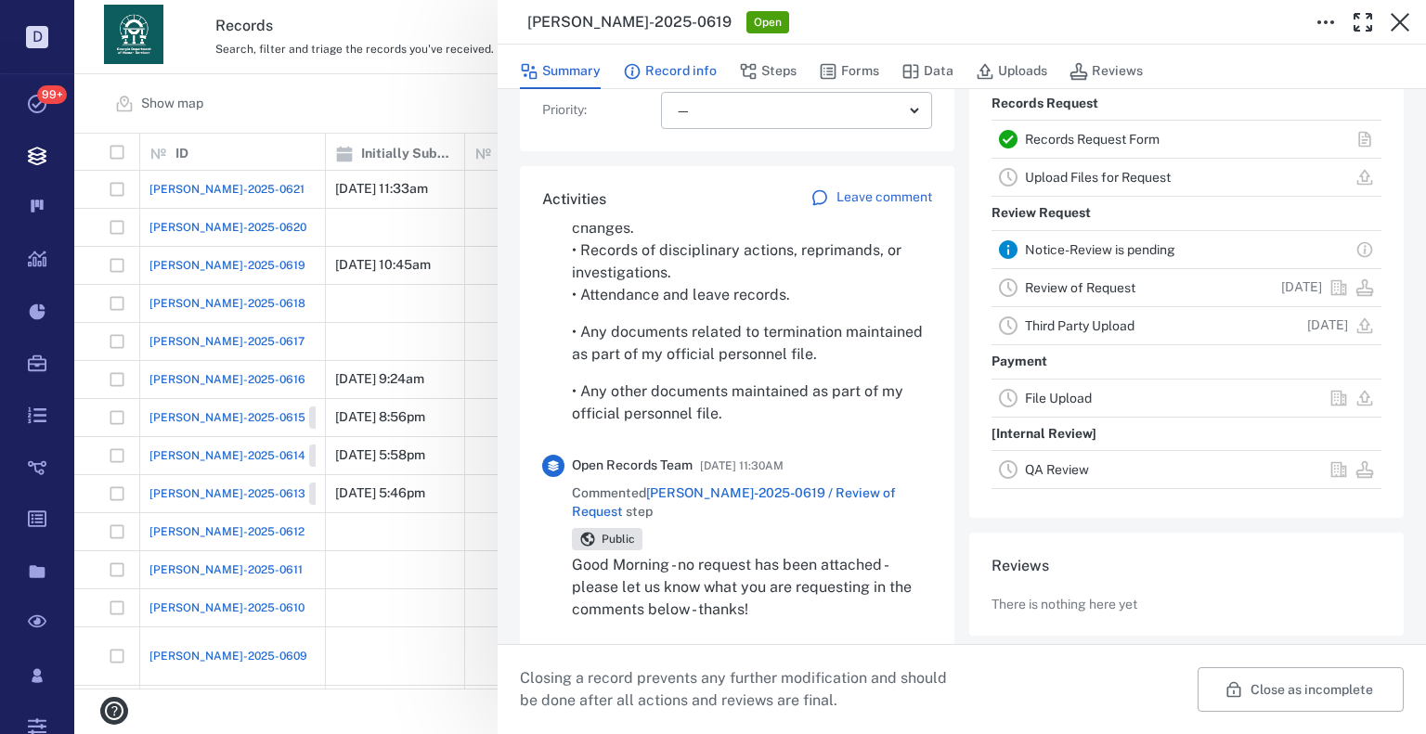
click at [673, 68] on button "Record info" at bounding box center [670, 71] width 94 height 35
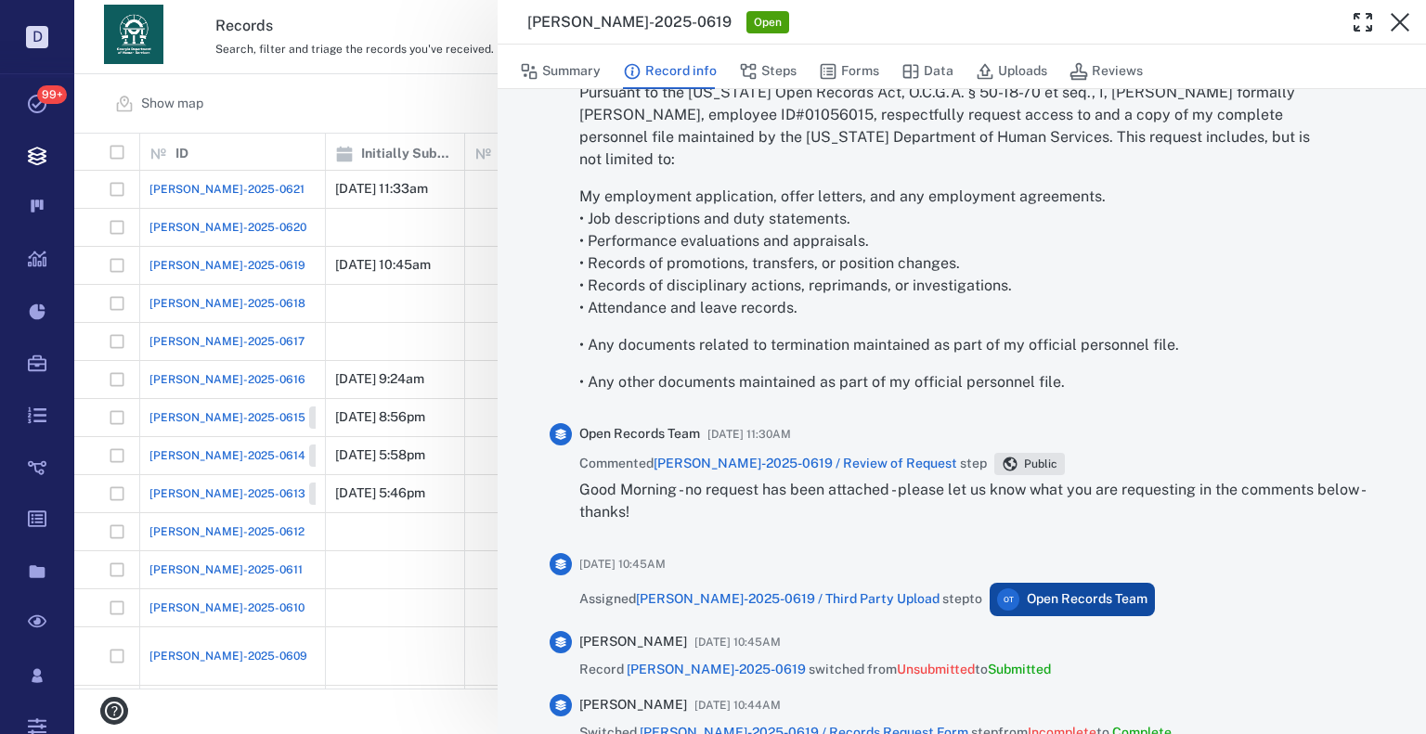
scroll to position [1304, 0]
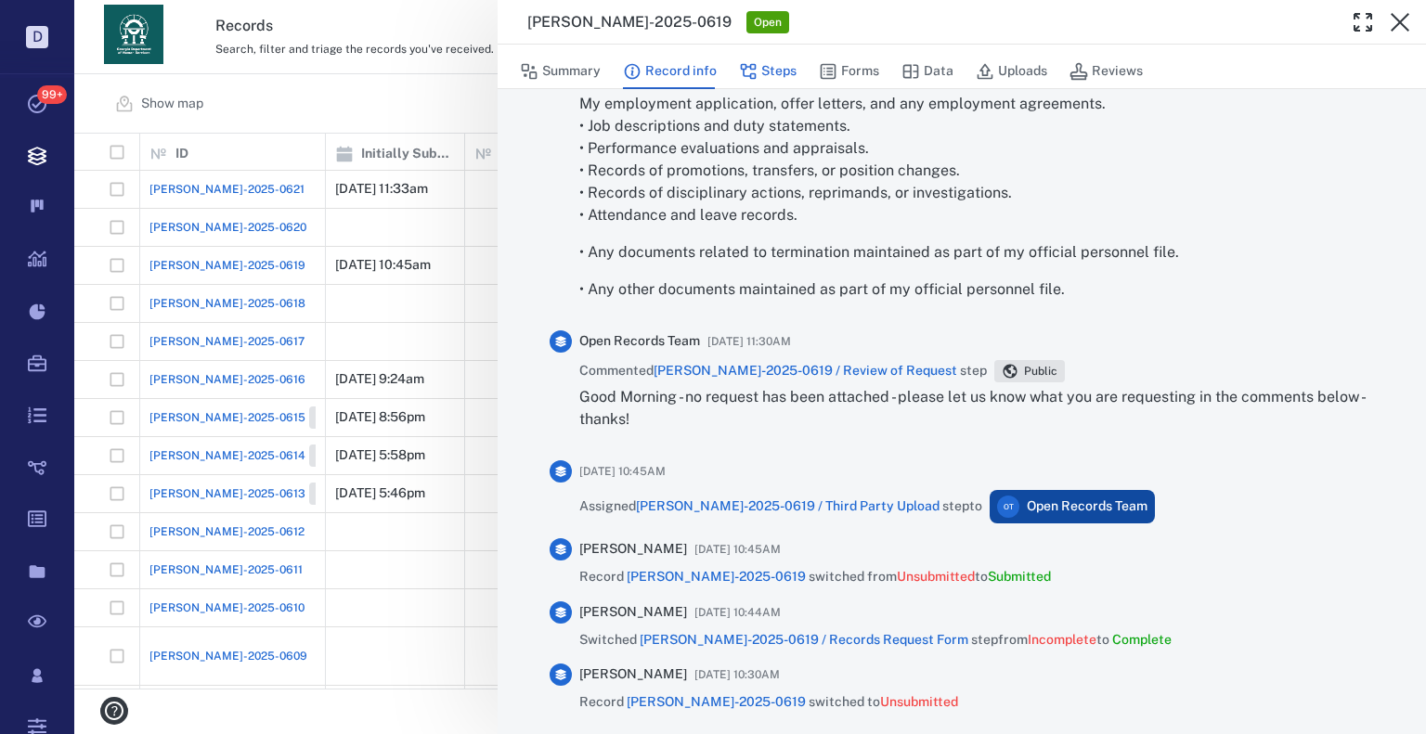
click at [748, 71] on icon "button" at bounding box center [748, 71] width 19 height 19
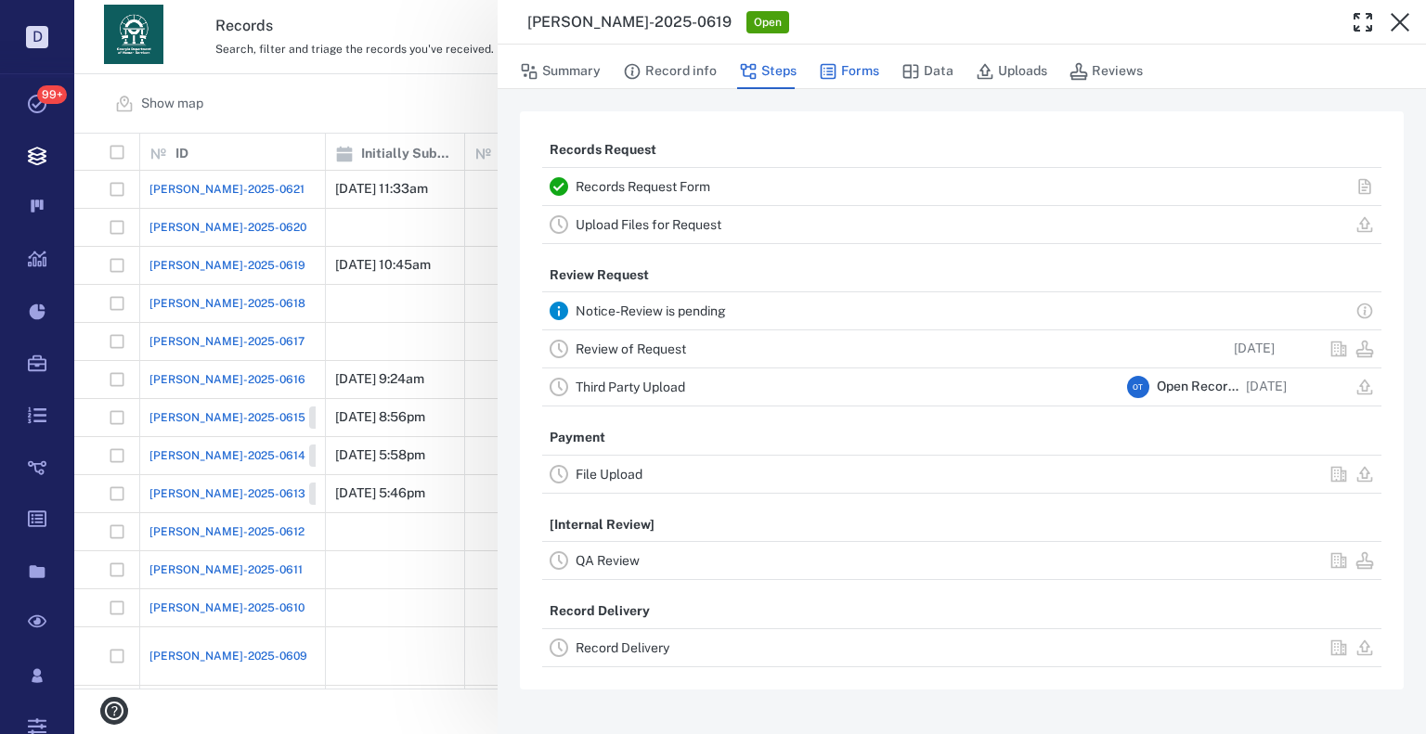
click at [846, 75] on button "Forms" at bounding box center [849, 71] width 60 height 35
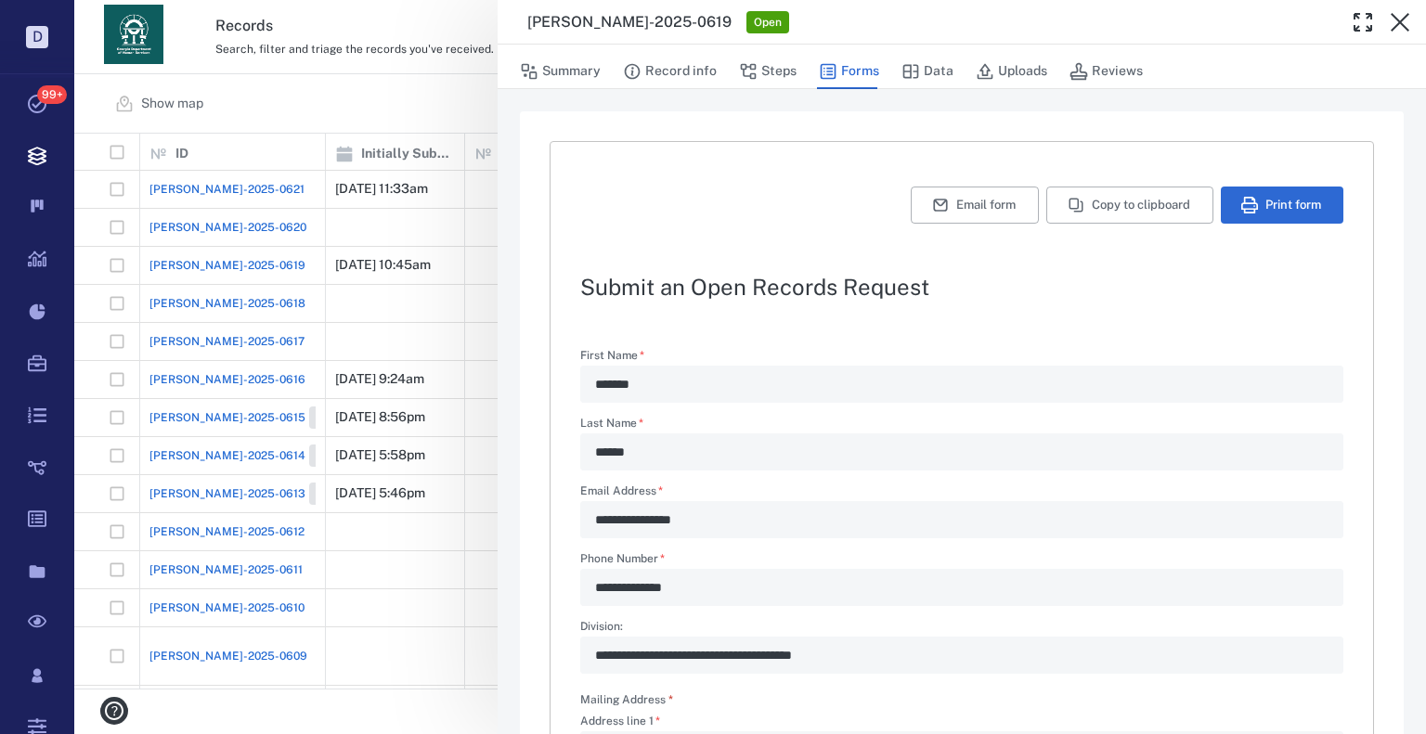
type textarea "*"
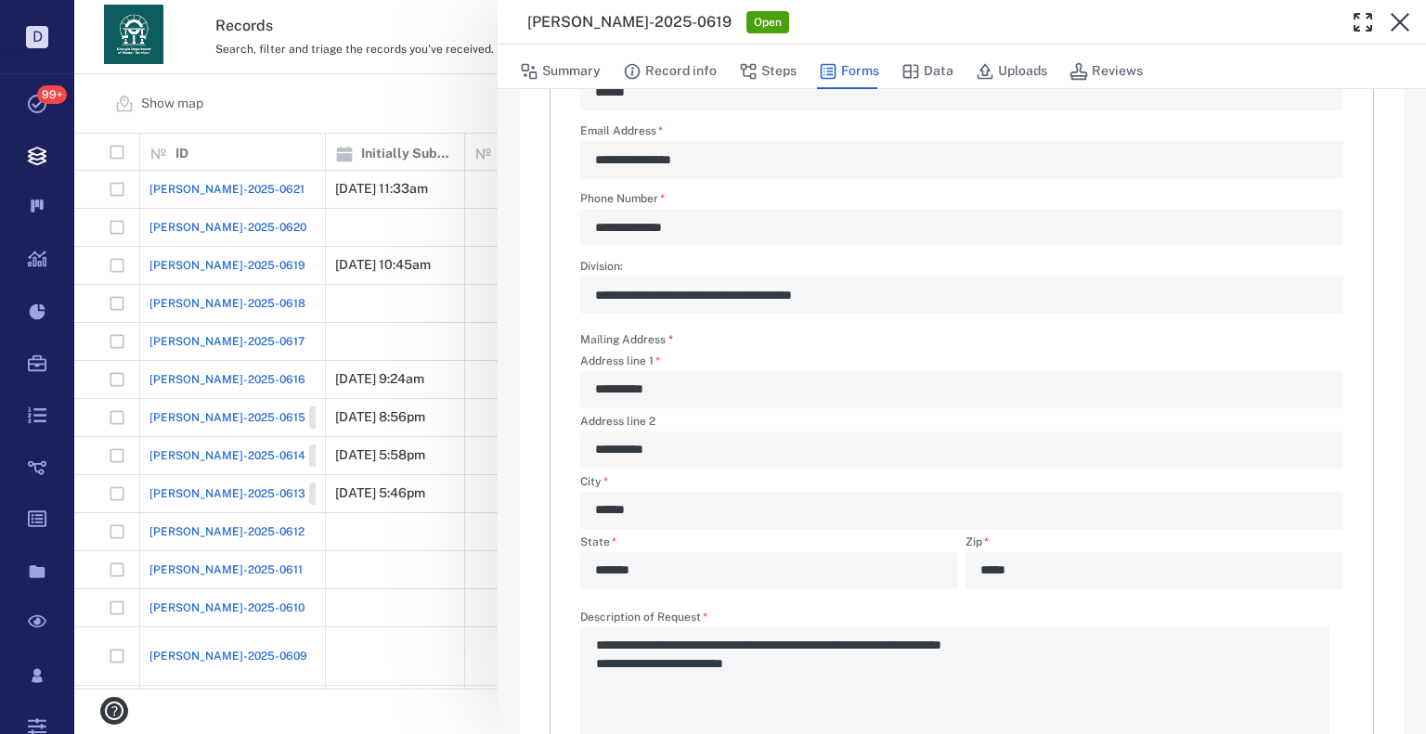
scroll to position [556, 0]
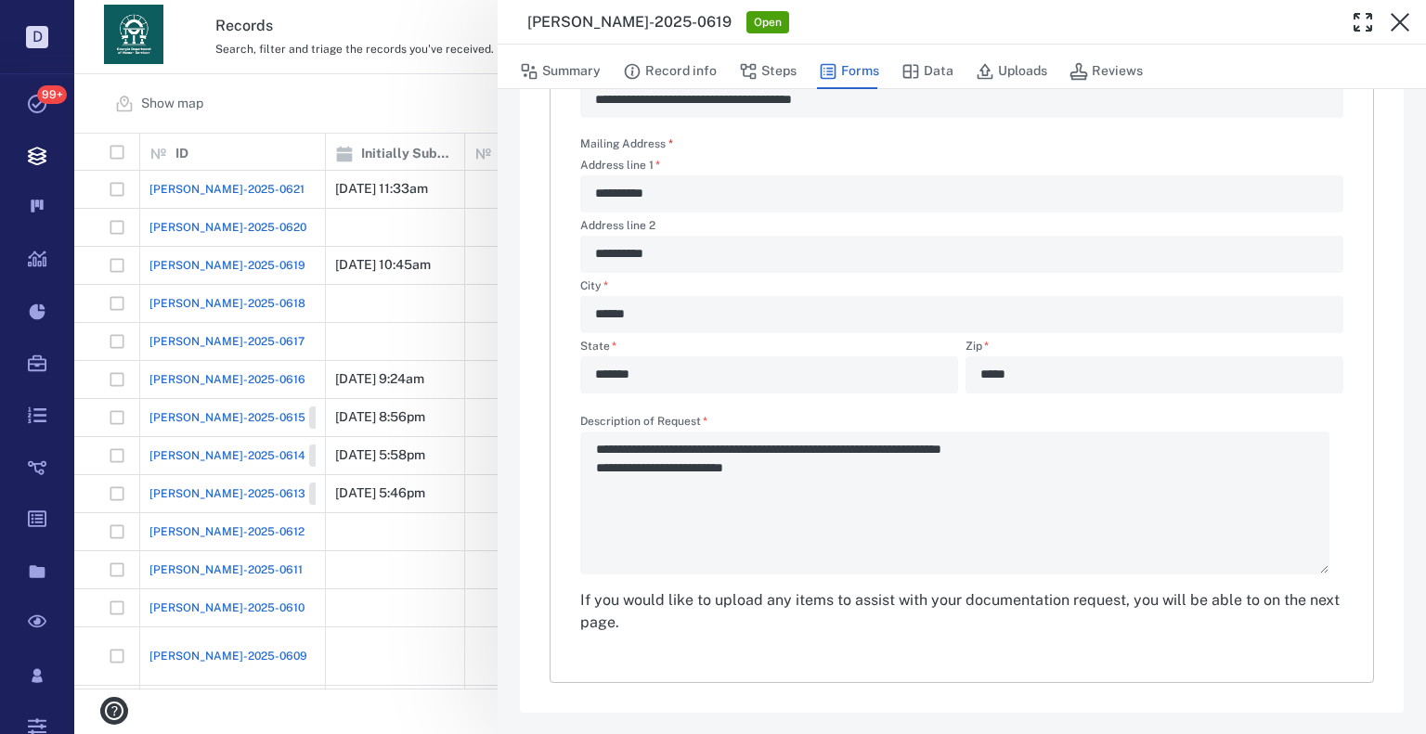
drag, startPoint x: 427, startPoint y: 71, endPoint x: 914, endPoint y: 5, distance: 491.8
click at [426, 71] on div "**********" at bounding box center [750, 367] width 1352 height 734
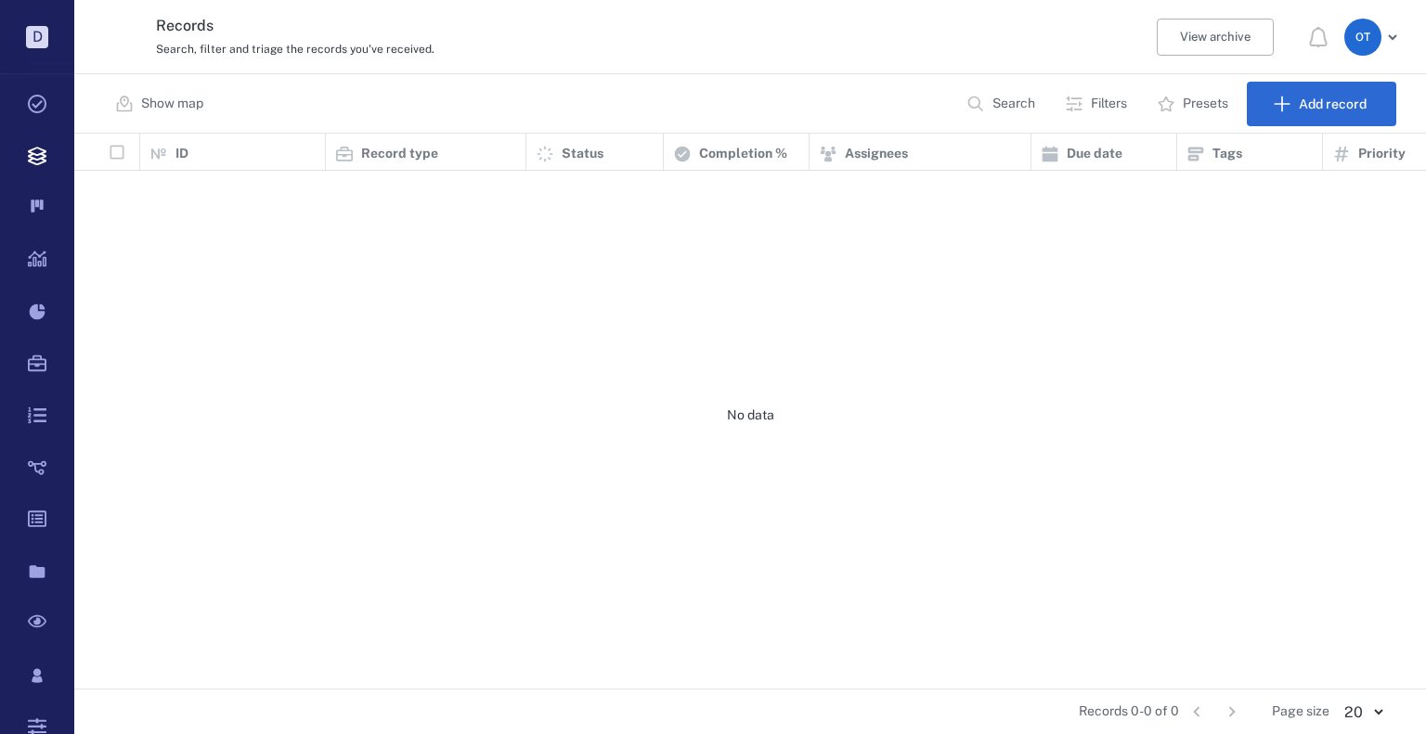
scroll to position [541, 1339]
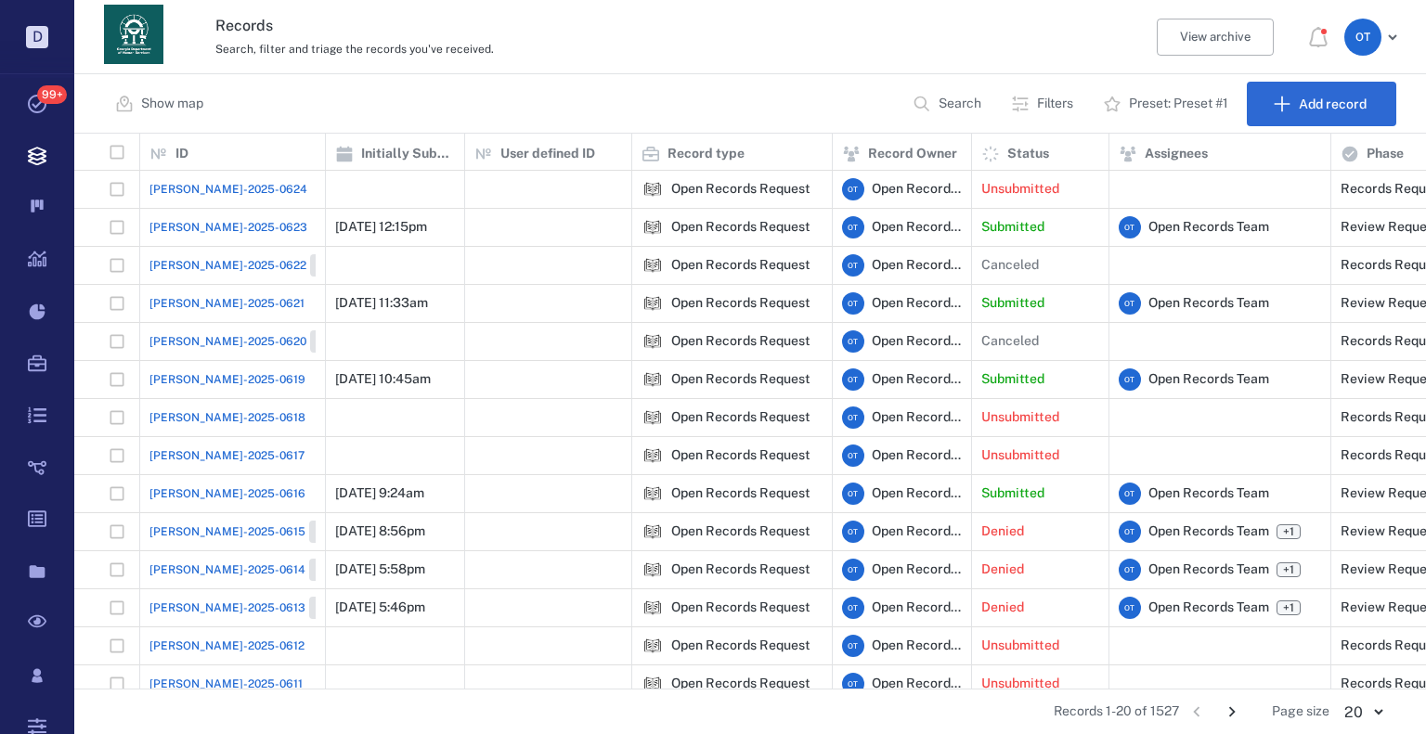
click at [202, 191] on span "ORR-2025-0624" at bounding box center [228, 189] width 158 height 17
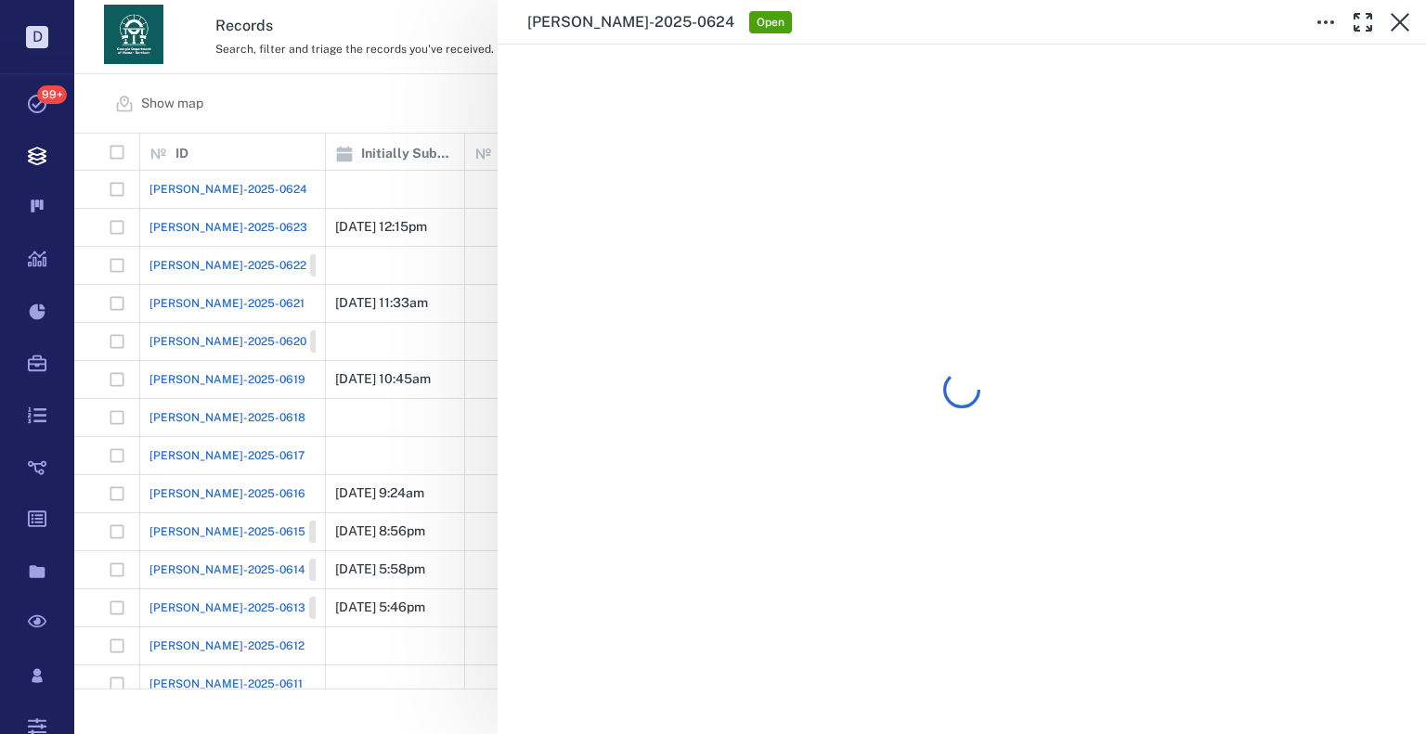
click at [434, 110] on div "ORR-2025-0624 Open" at bounding box center [750, 367] width 1352 height 734
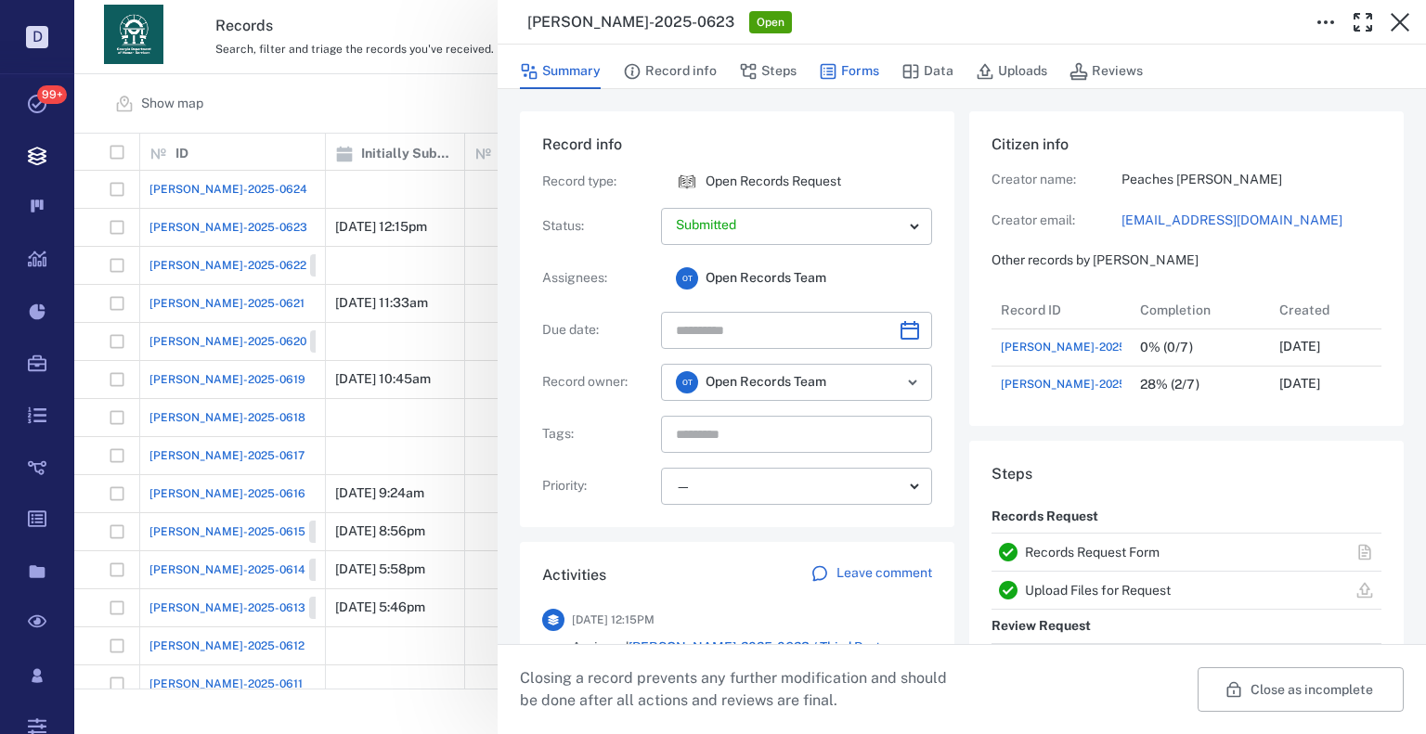
click at [874, 64] on button "Forms" at bounding box center [849, 71] width 60 height 35
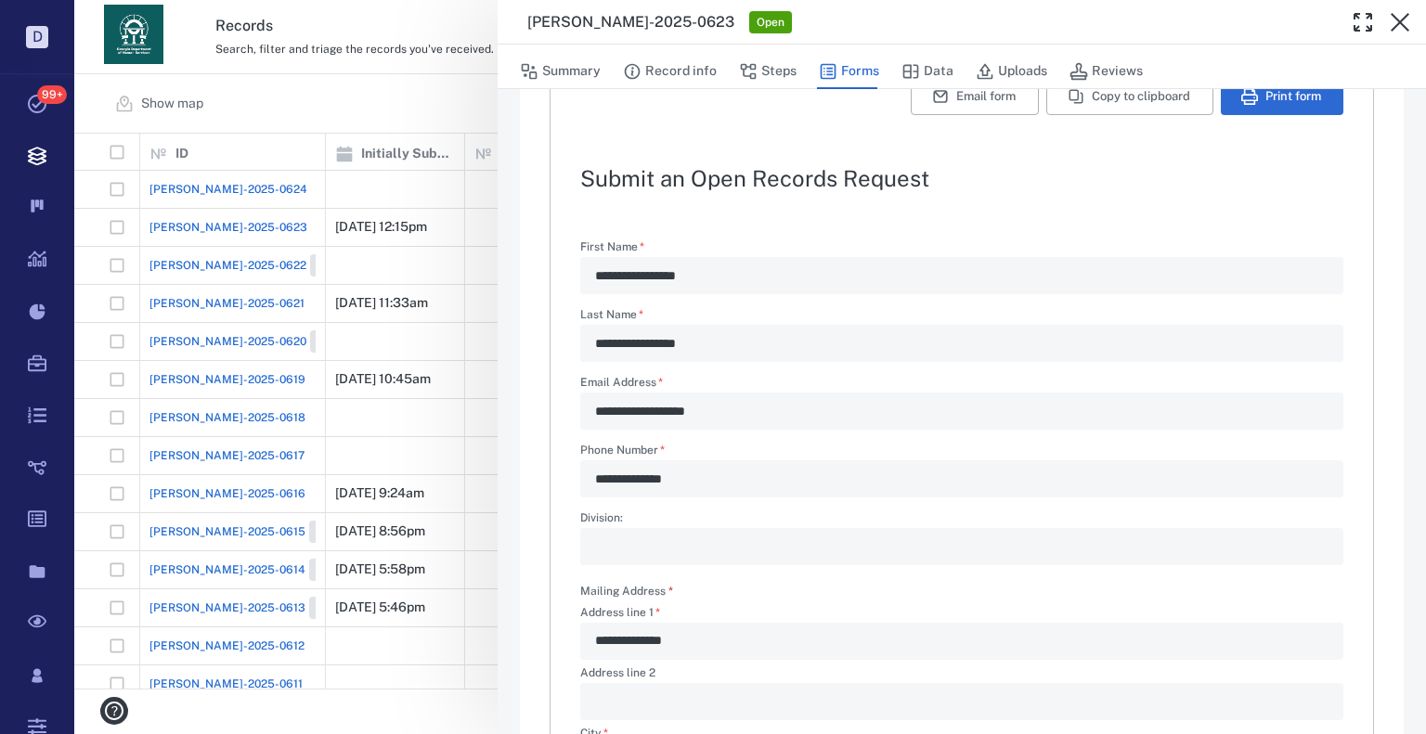
scroll to position [186, 0]
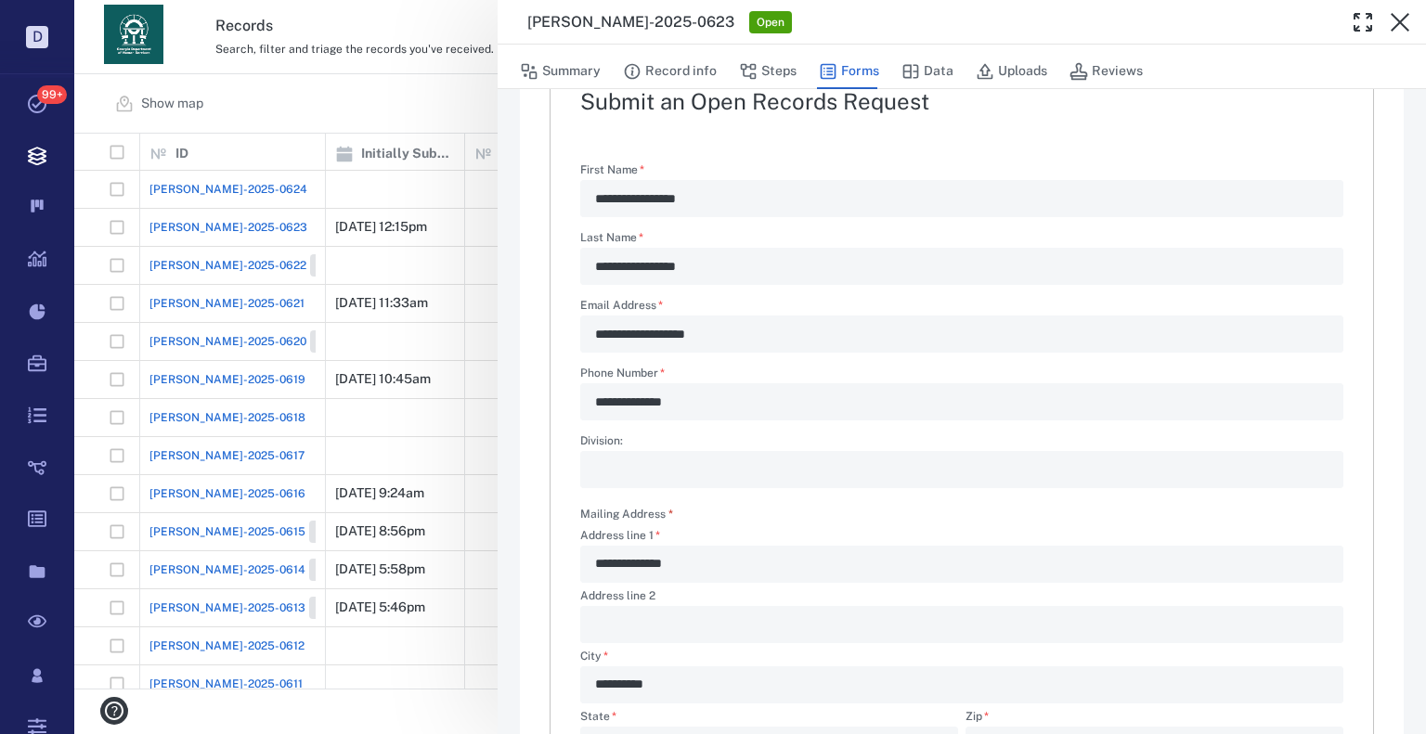
drag, startPoint x: 458, startPoint y: 144, endPoint x: 304, endPoint y: 50, distance: 180.4
click at [457, 142] on div "**********" at bounding box center [750, 367] width 1352 height 734
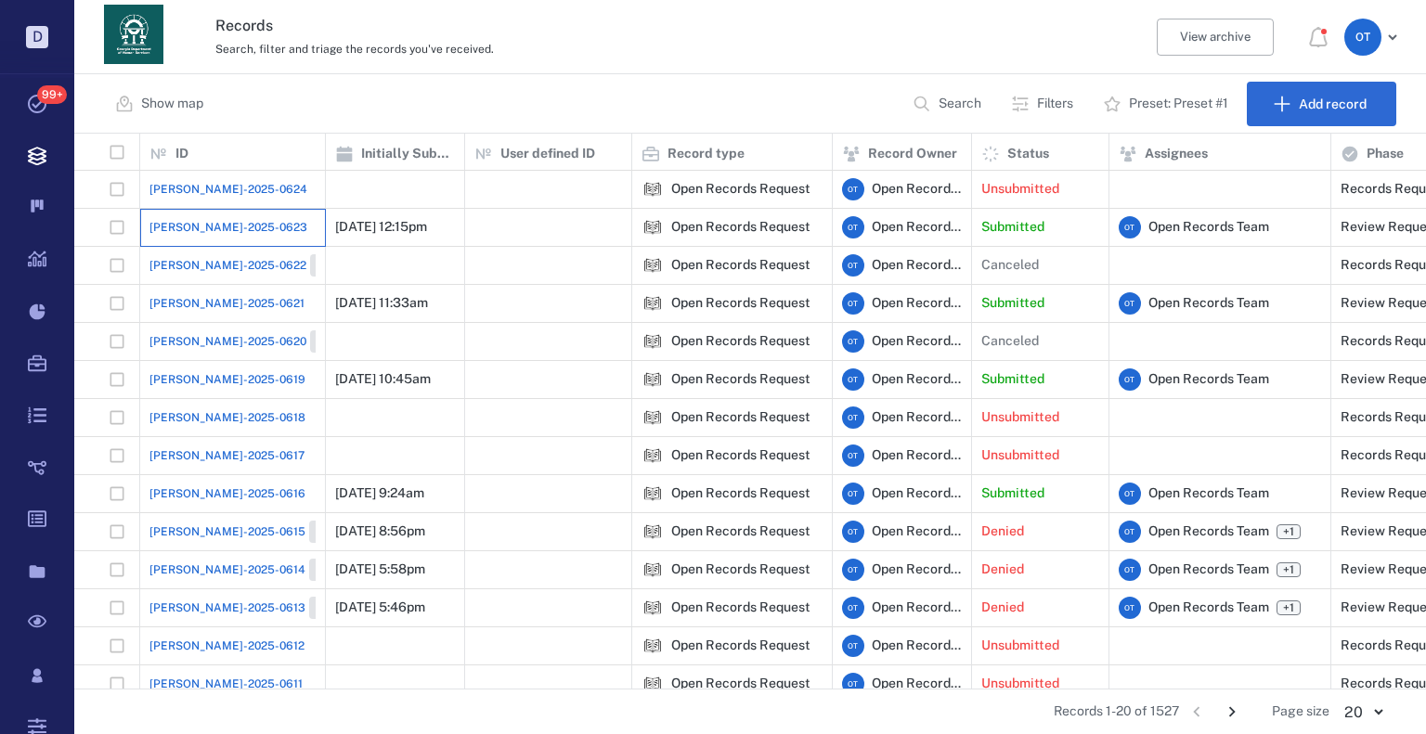
click at [264, 221] on div "[PERSON_NAME]-2025-0623" at bounding box center [232, 227] width 166 height 37
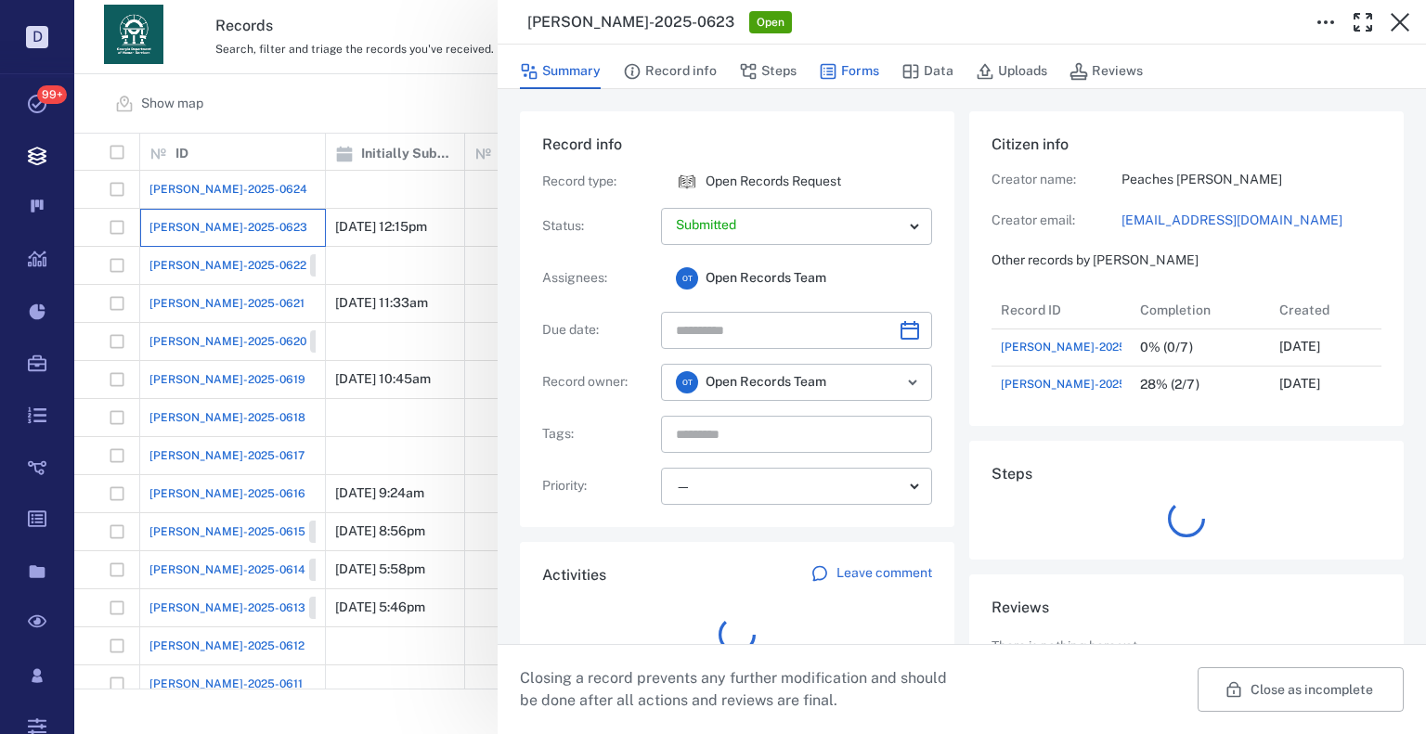
scroll to position [111, 369]
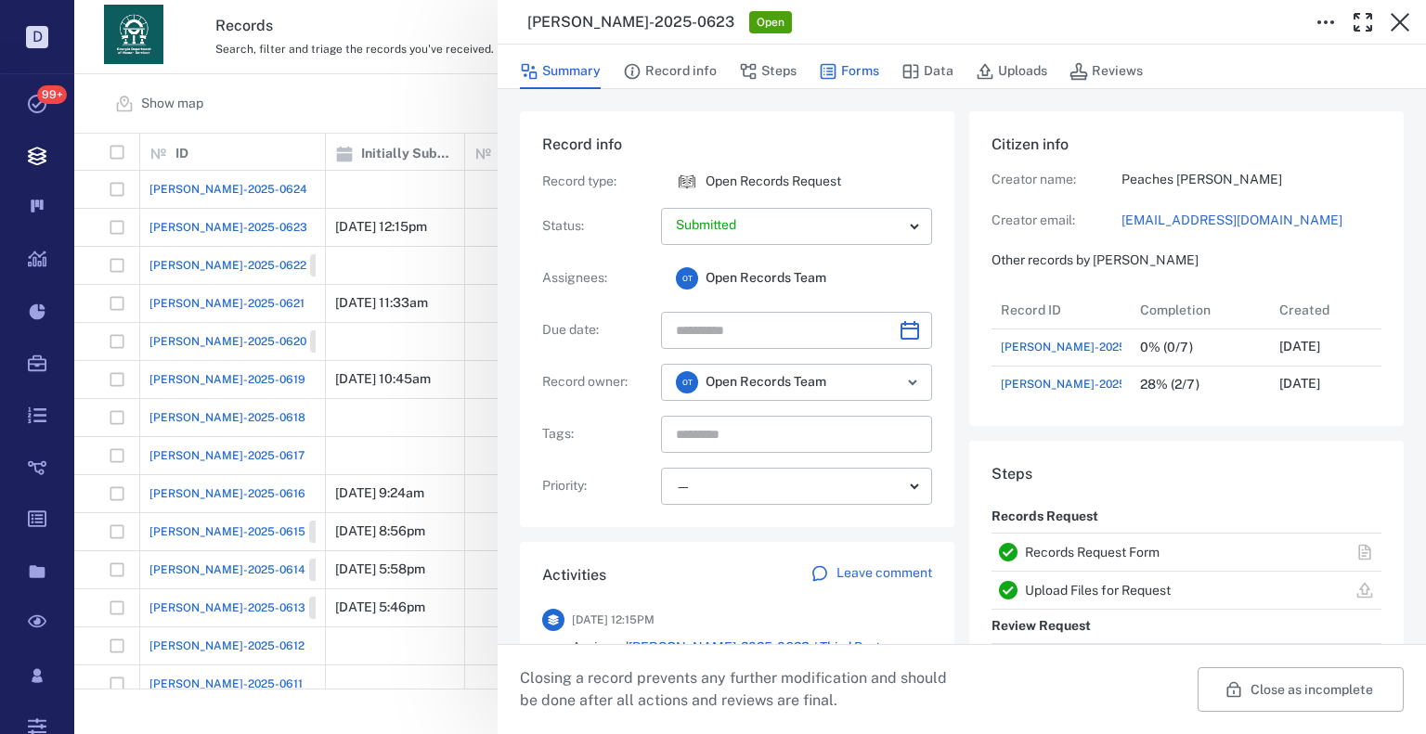
click at [872, 77] on button "Forms" at bounding box center [849, 71] width 60 height 35
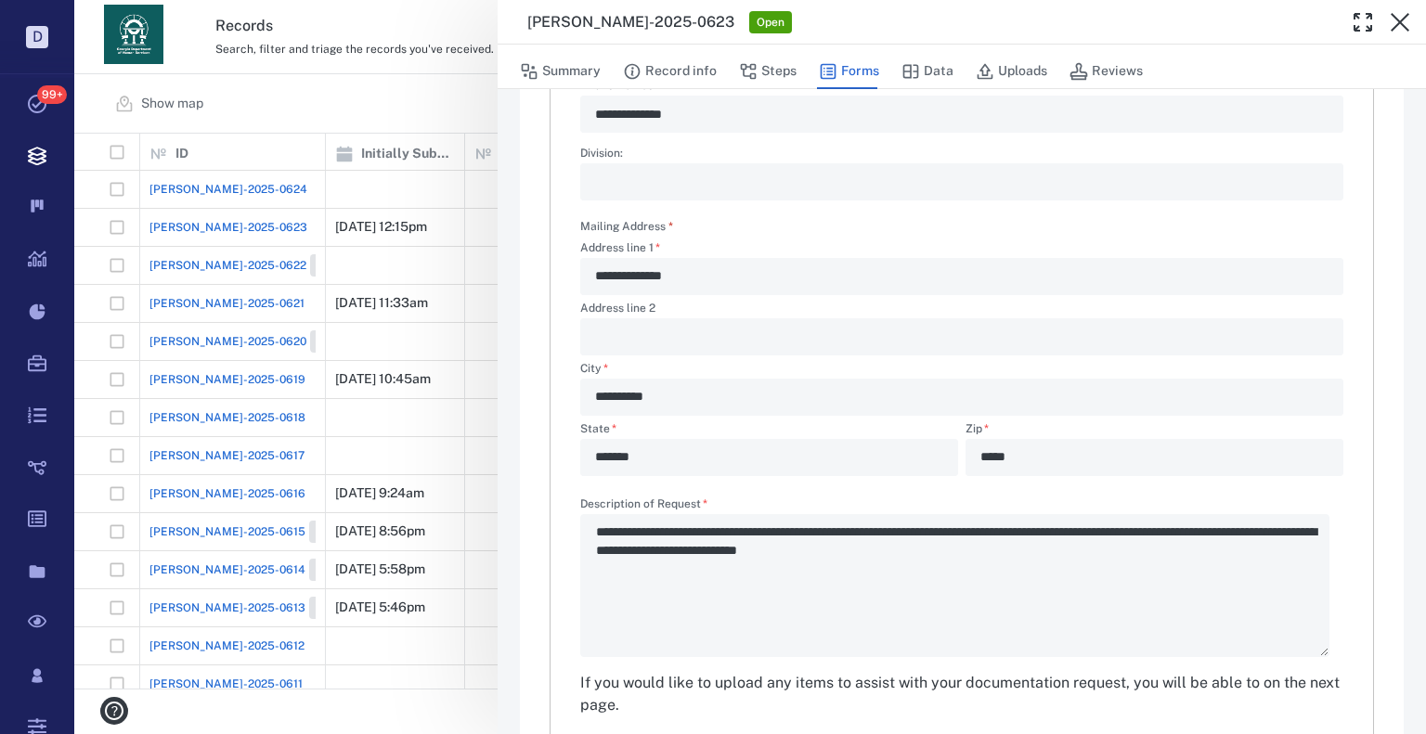
scroll to position [556, 0]
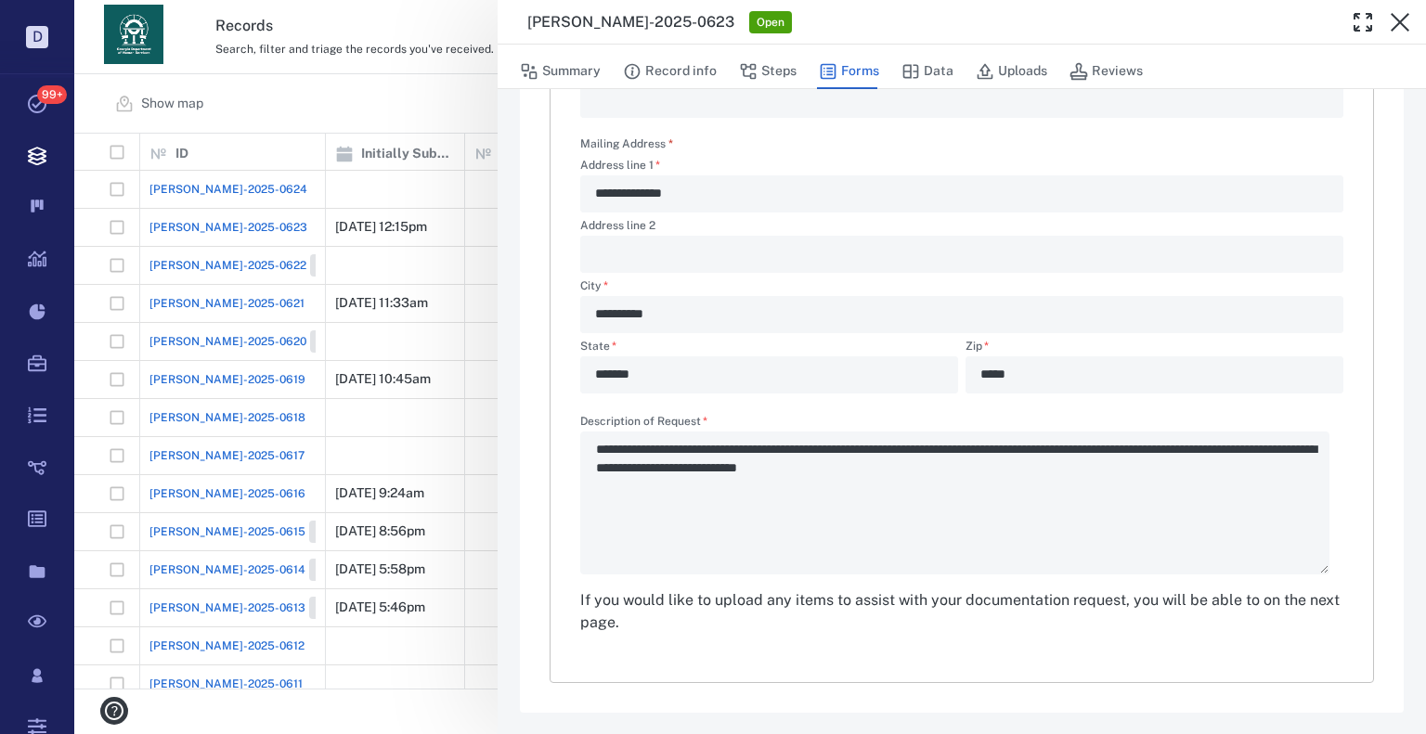
click at [350, 109] on div "**********" at bounding box center [750, 367] width 1352 height 734
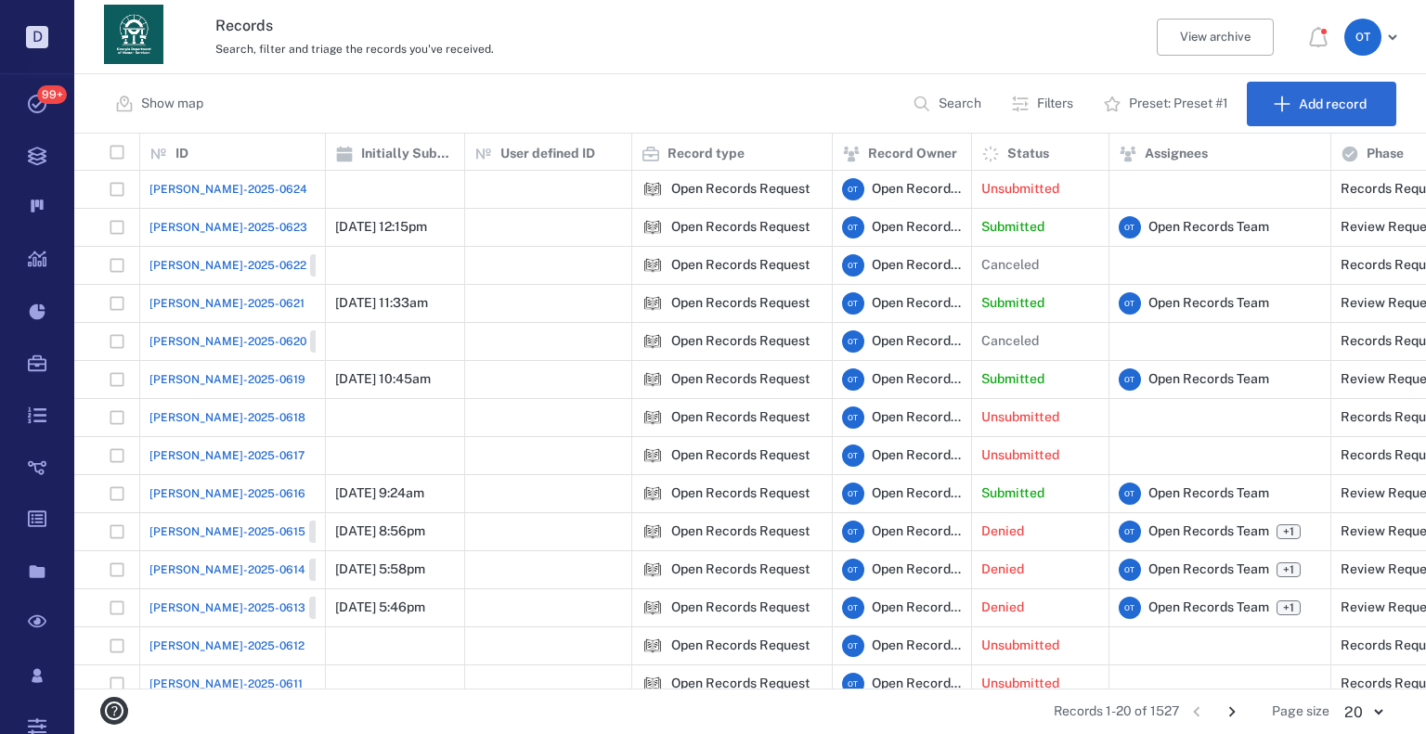
click at [198, 225] on span "ORR-2025-0623" at bounding box center [228, 227] width 158 height 17
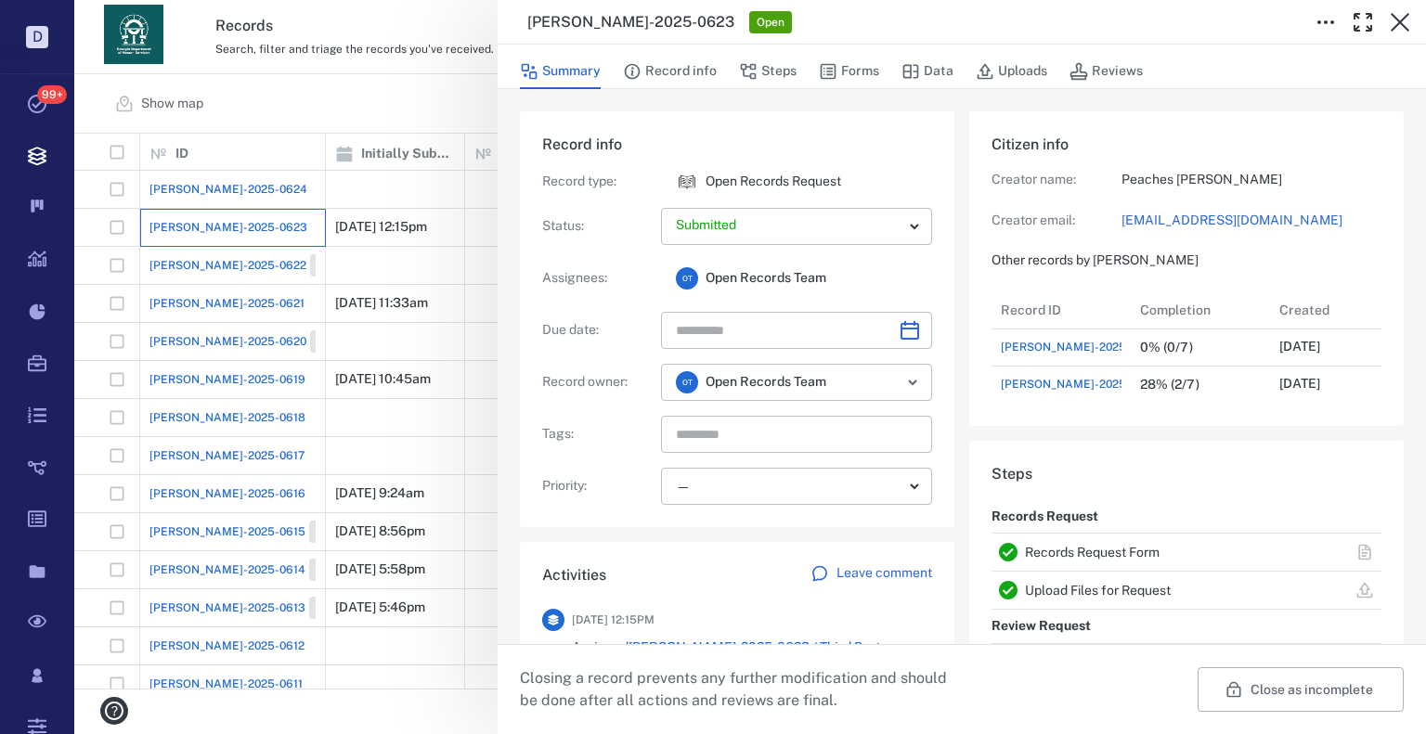
scroll to position [111, 369]
click at [858, 62] on button "Forms" at bounding box center [849, 71] width 60 height 35
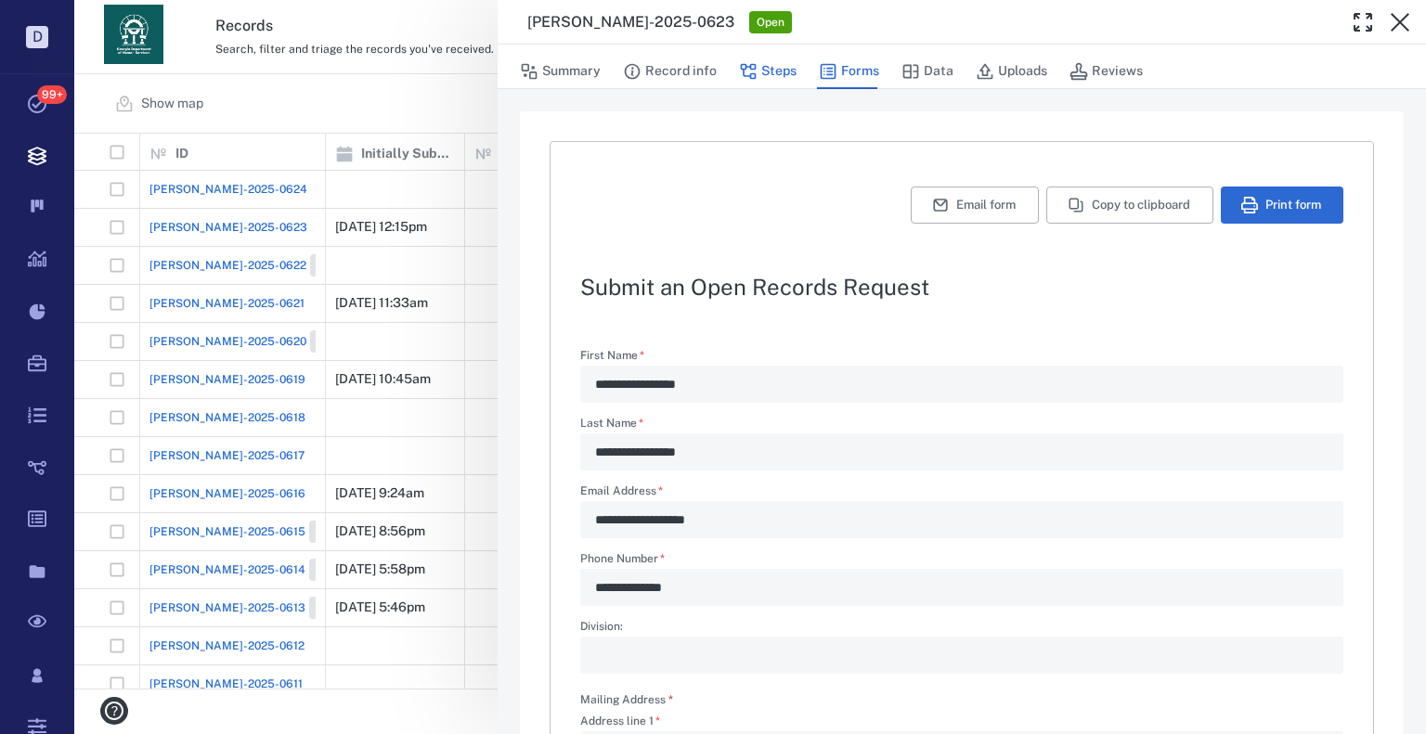
click at [779, 73] on button "Steps" at bounding box center [768, 71] width 58 height 35
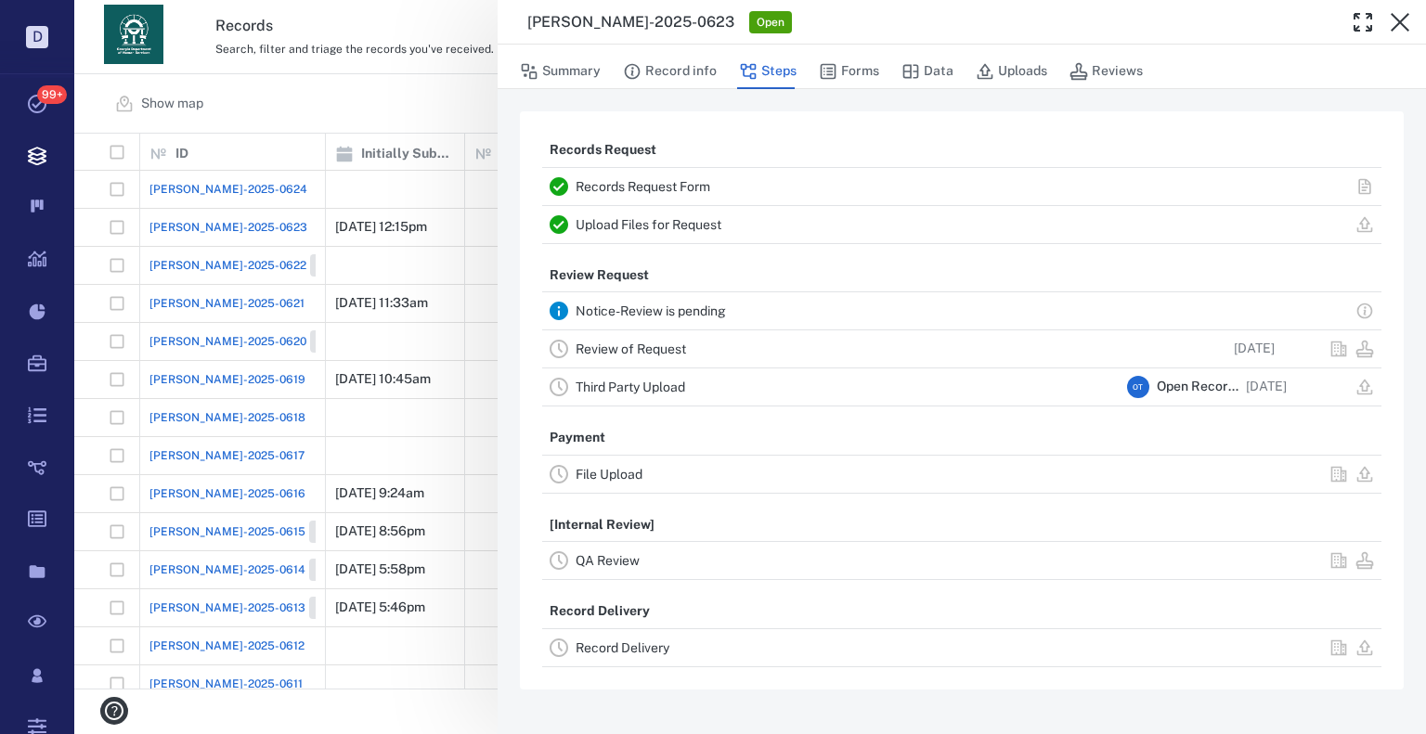
click at [651, 231] on div "Upload Files for Request" at bounding box center [848, 225] width 544 height 22
click at [651, 217] on link "Upload Files for Request" at bounding box center [649, 224] width 146 height 15
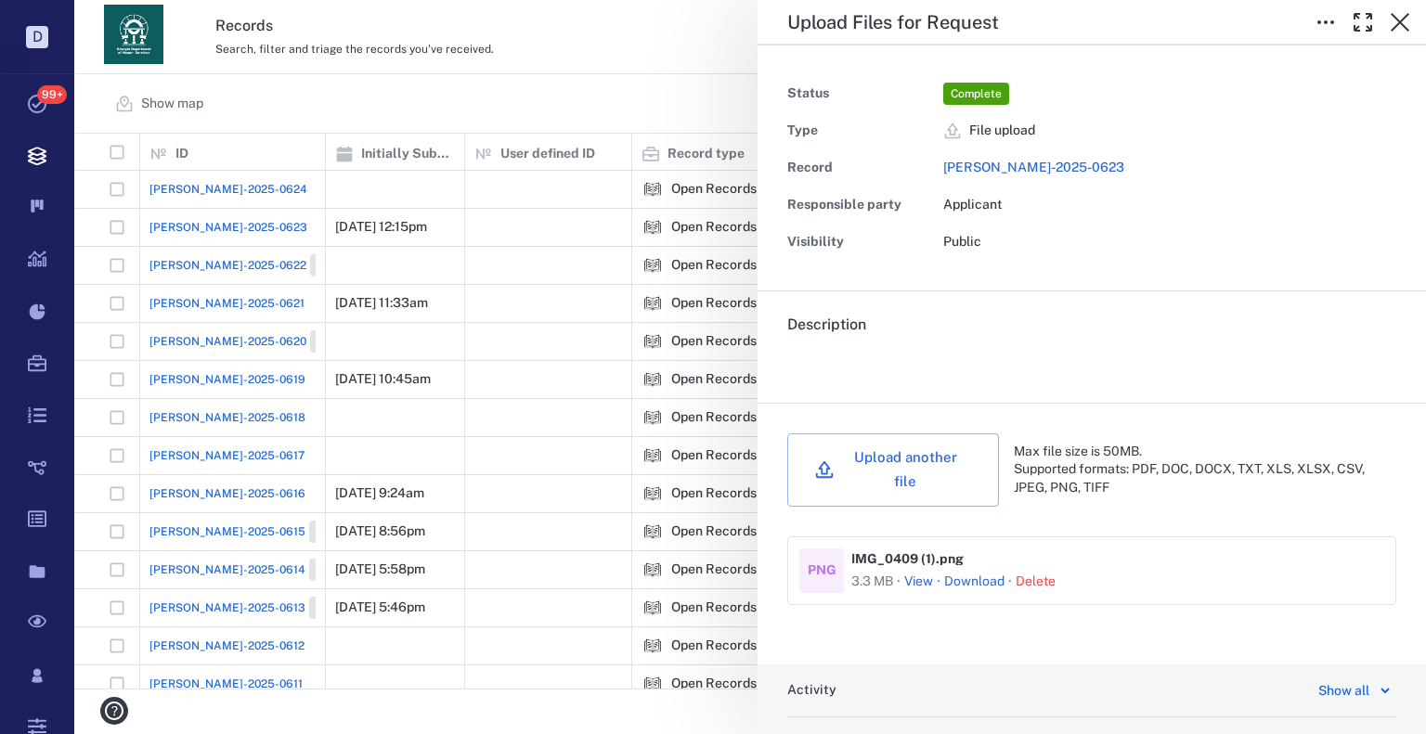
click at [909, 573] on button "View" at bounding box center [918, 582] width 29 height 19
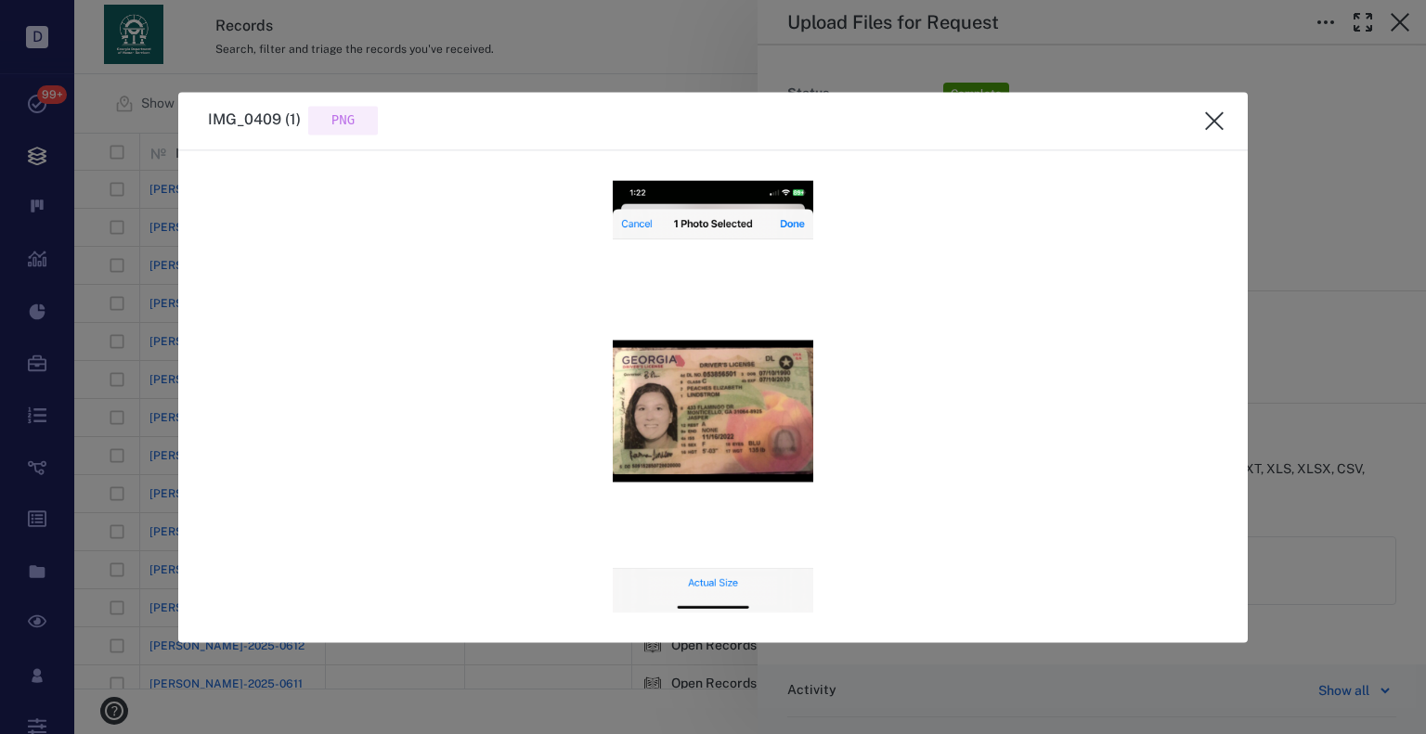
click at [1217, 125] on icon "close" at bounding box center [1214, 121] width 22 height 22
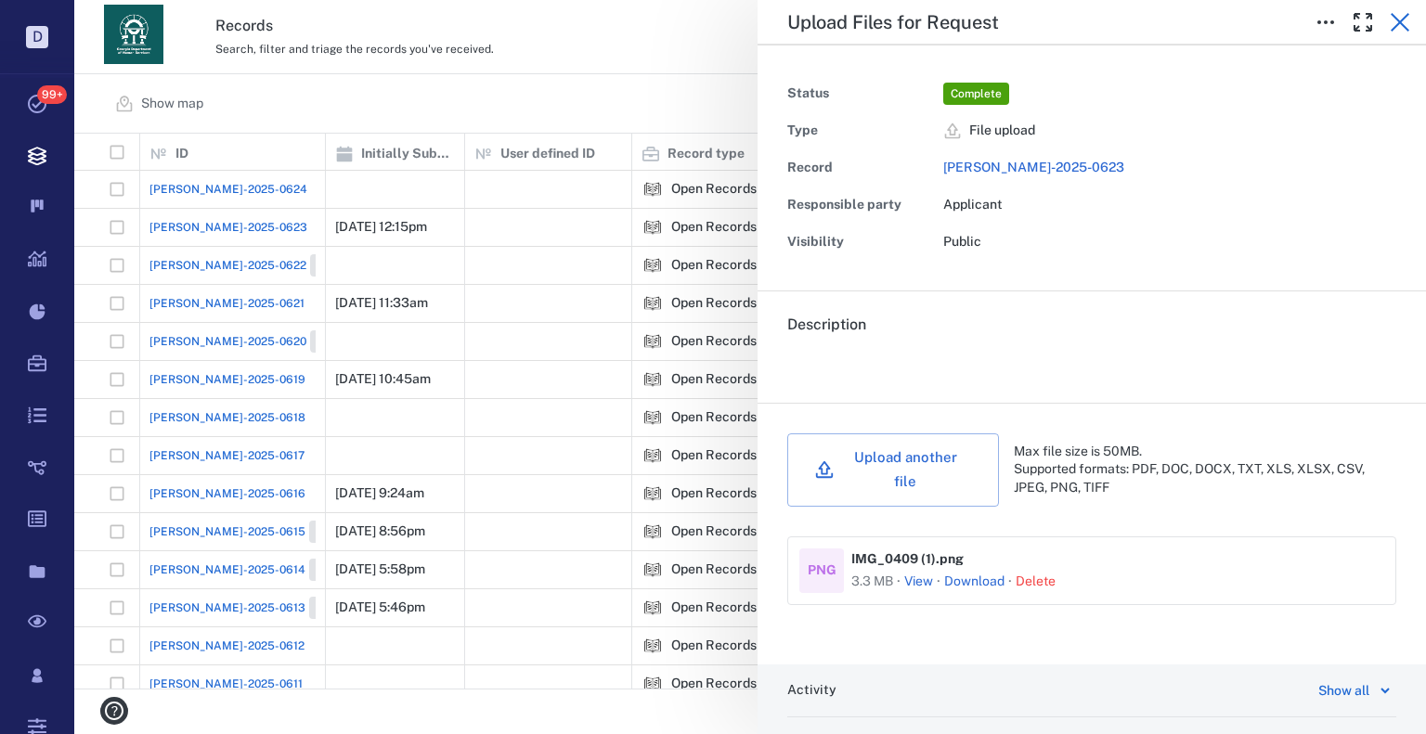
click at [1404, 19] on icon "button" at bounding box center [1400, 22] width 19 height 19
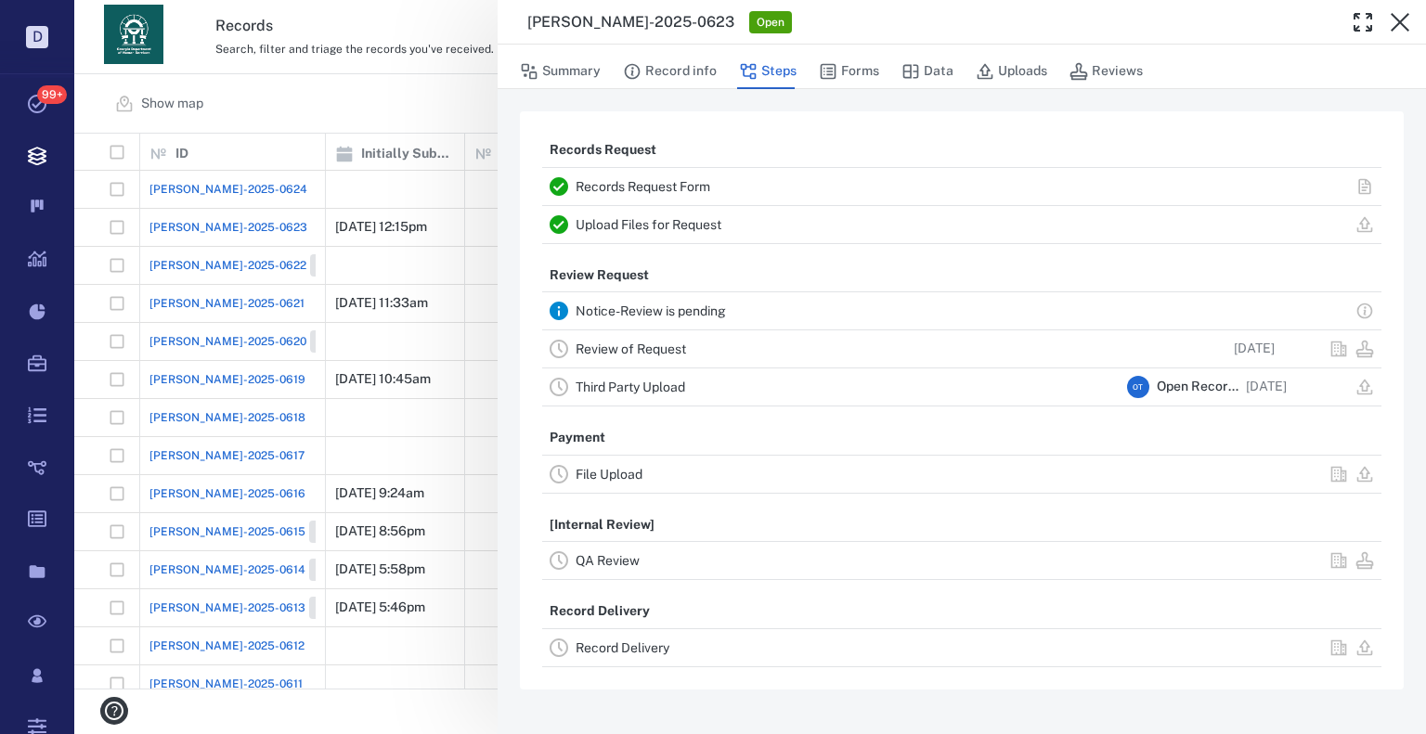
click at [680, 350] on link "Review of Request" at bounding box center [631, 349] width 110 height 15
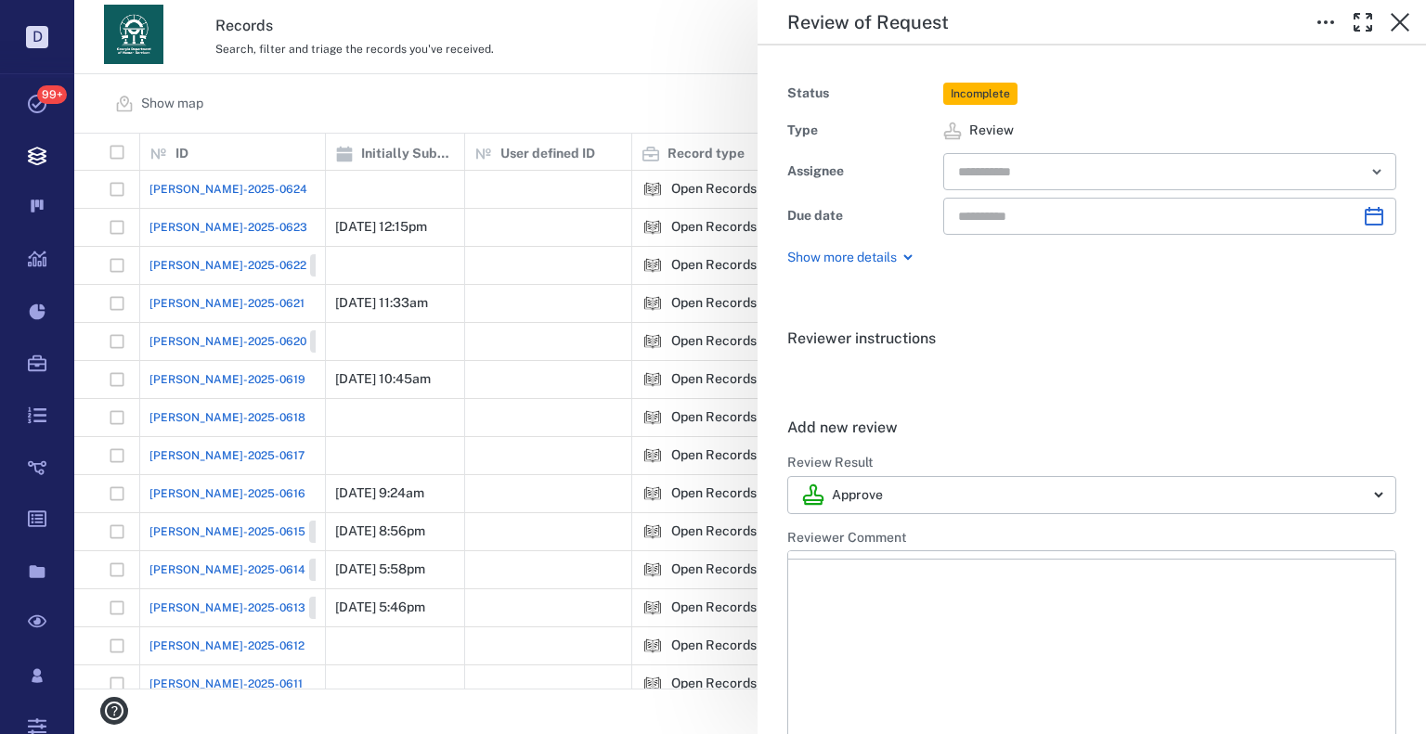
type input "**********"
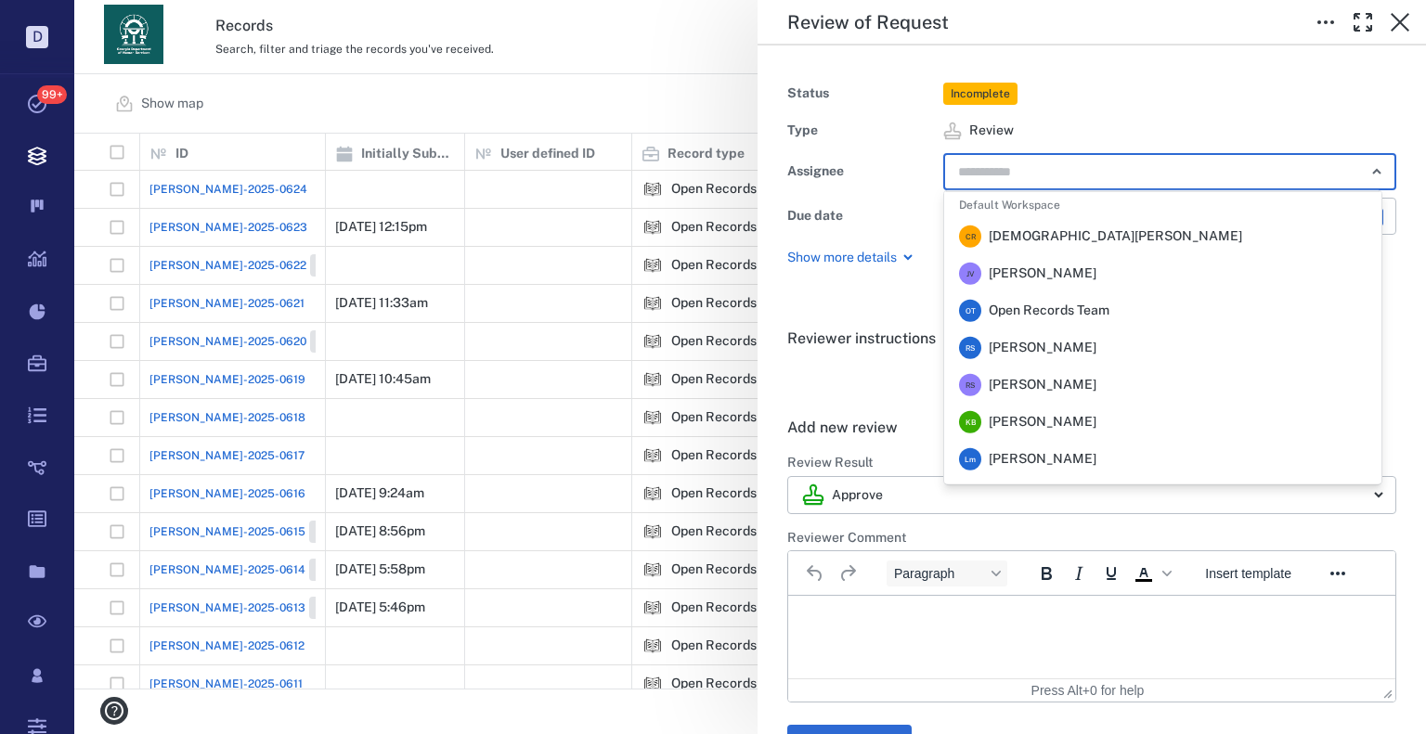
click at [1043, 176] on input "text" at bounding box center [1148, 172] width 384 height 26
click at [1043, 344] on span "Rochelle Stembridge" at bounding box center [1043, 348] width 108 height 19
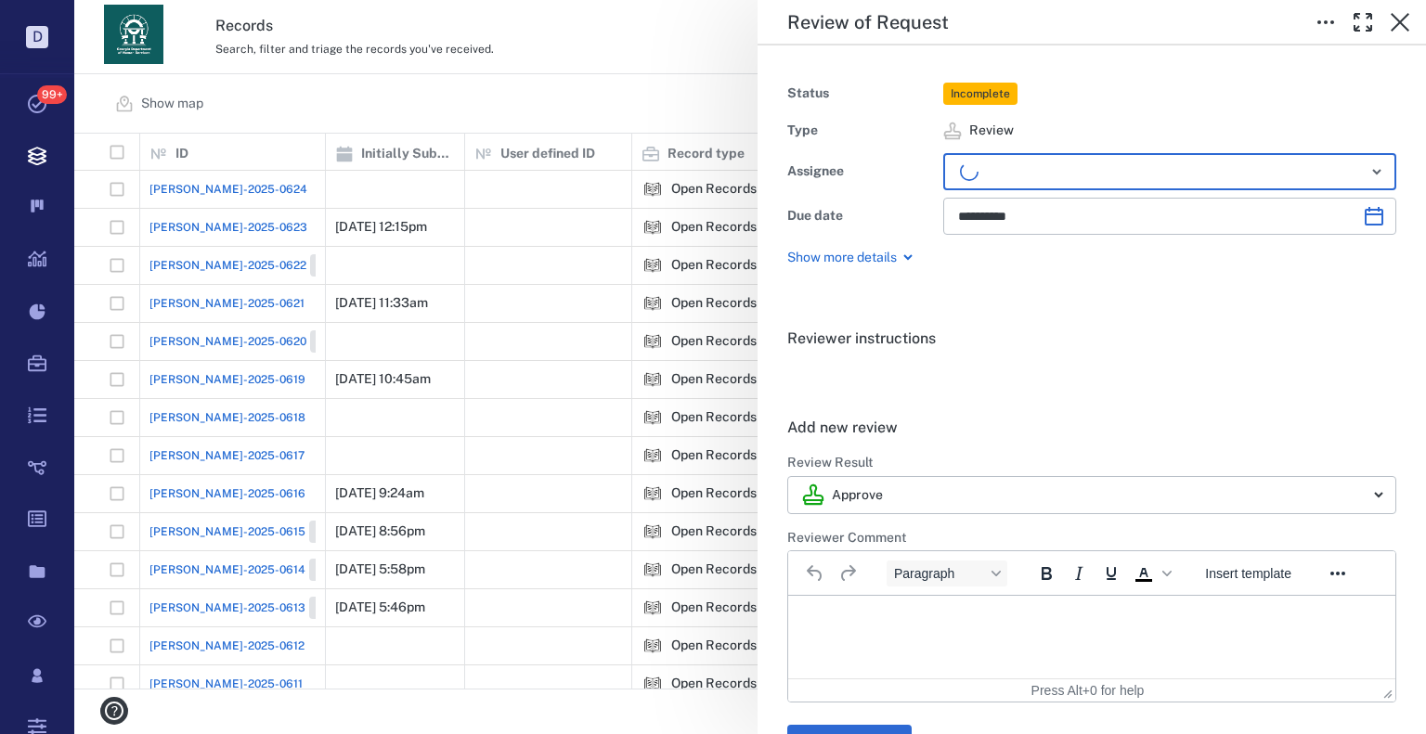
click at [612, 90] on div "**********" at bounding box center [750, 367] width 1352 height 734
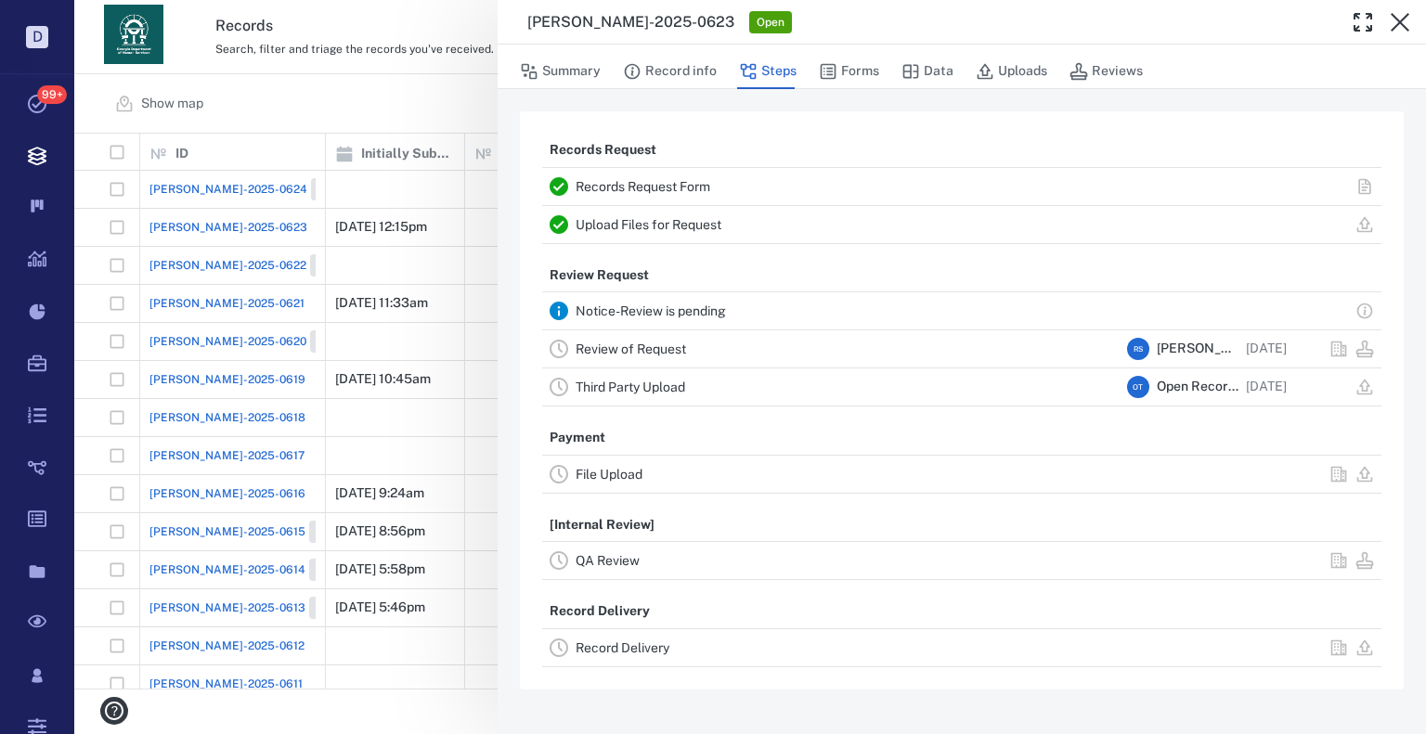
click at [506, 60] on div "Summary Record info Steps Forms Data Uploads Reviews" at bounding box center [962, 70] width 928 height 37
click at [390, 105] on div "ORR-2025-0623 Open Summary Record info Steps Forms Data Uploads Reviews Records…" at bounding box center [750, 367] width 1352 height 734
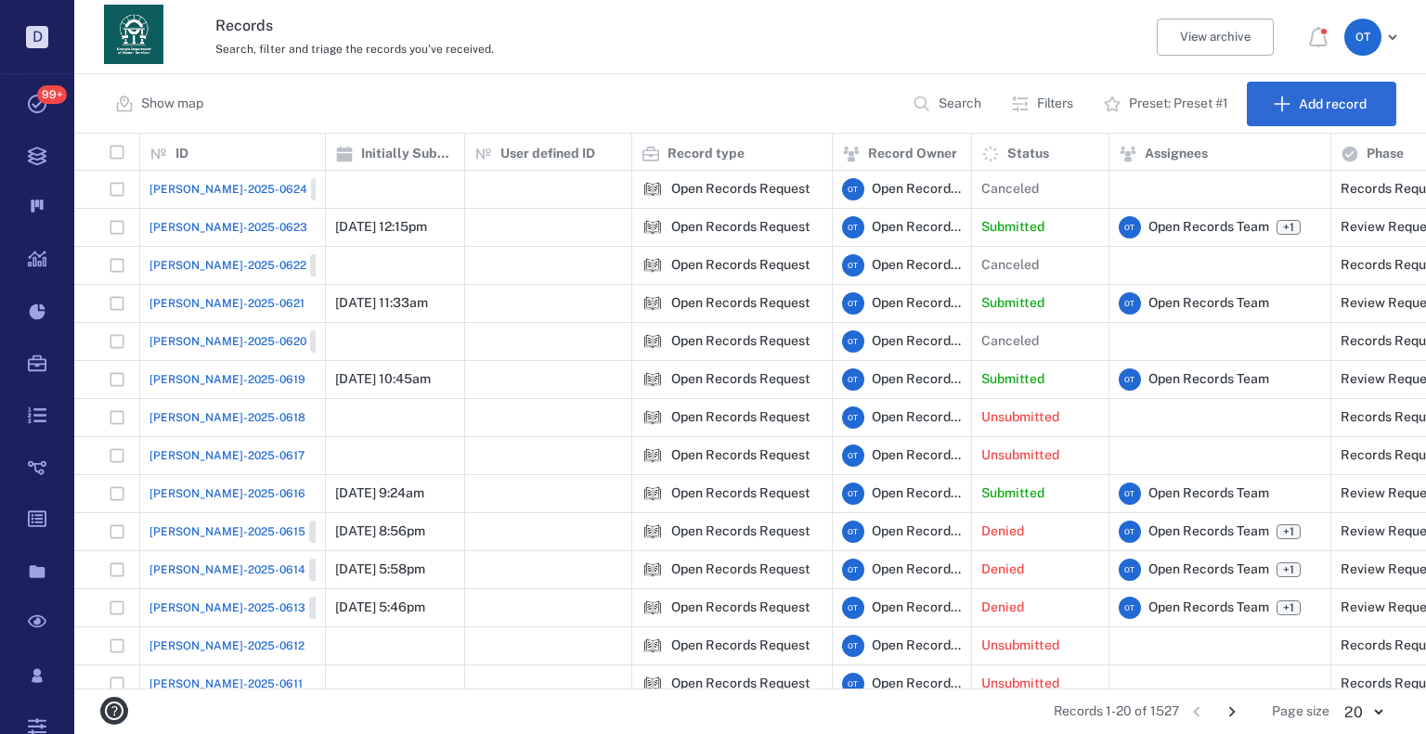
click at [161, 495] on span "[PERSON_NAME]-2025-0616" at bounding box center [227, 494] width 156 height 17
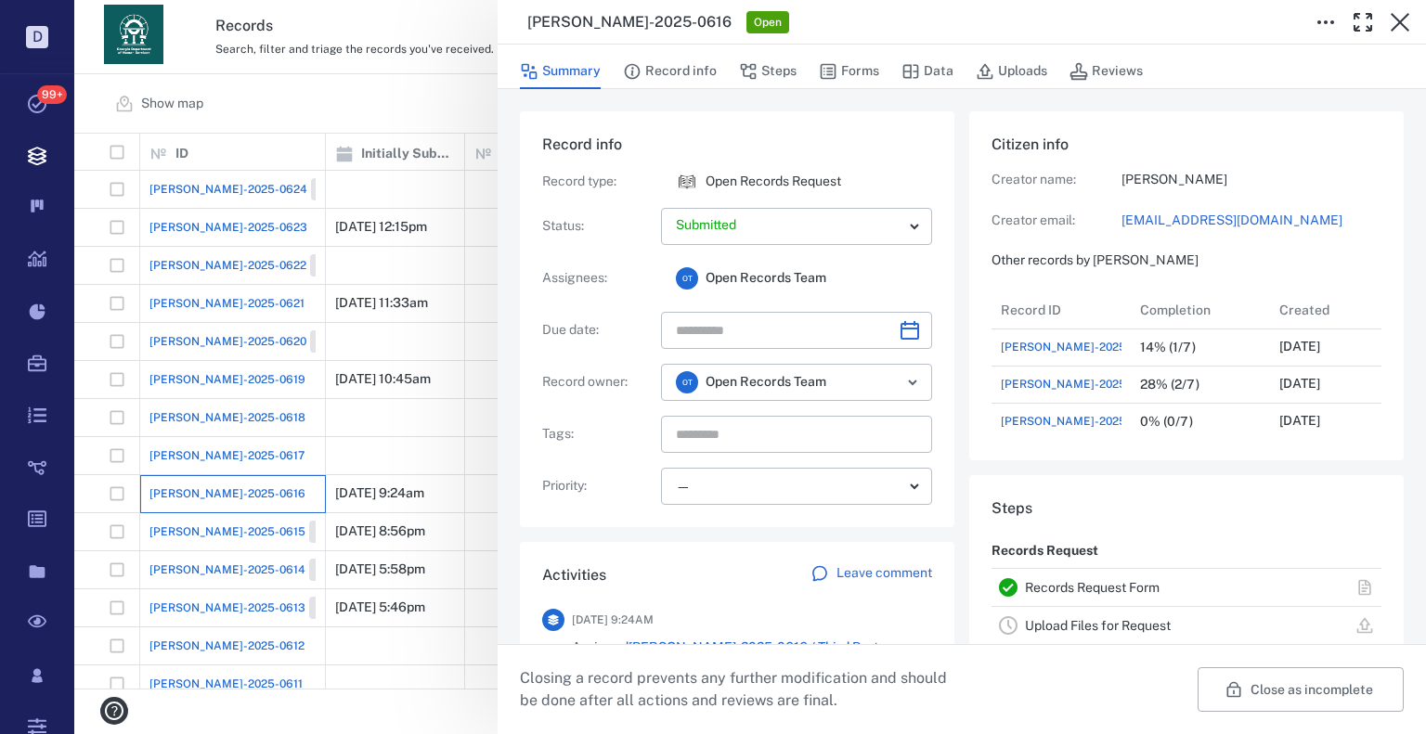
scroll to position [928, 355]
click at [679, 93] on div "Record info Record type : Open Records Request Status : Submitted ********* ​ A…" at bounding box center [962, 700] width 928 height 1222
click at [687, 84] on button "Record info" at bounding box center [670, 71] width 94 height 35
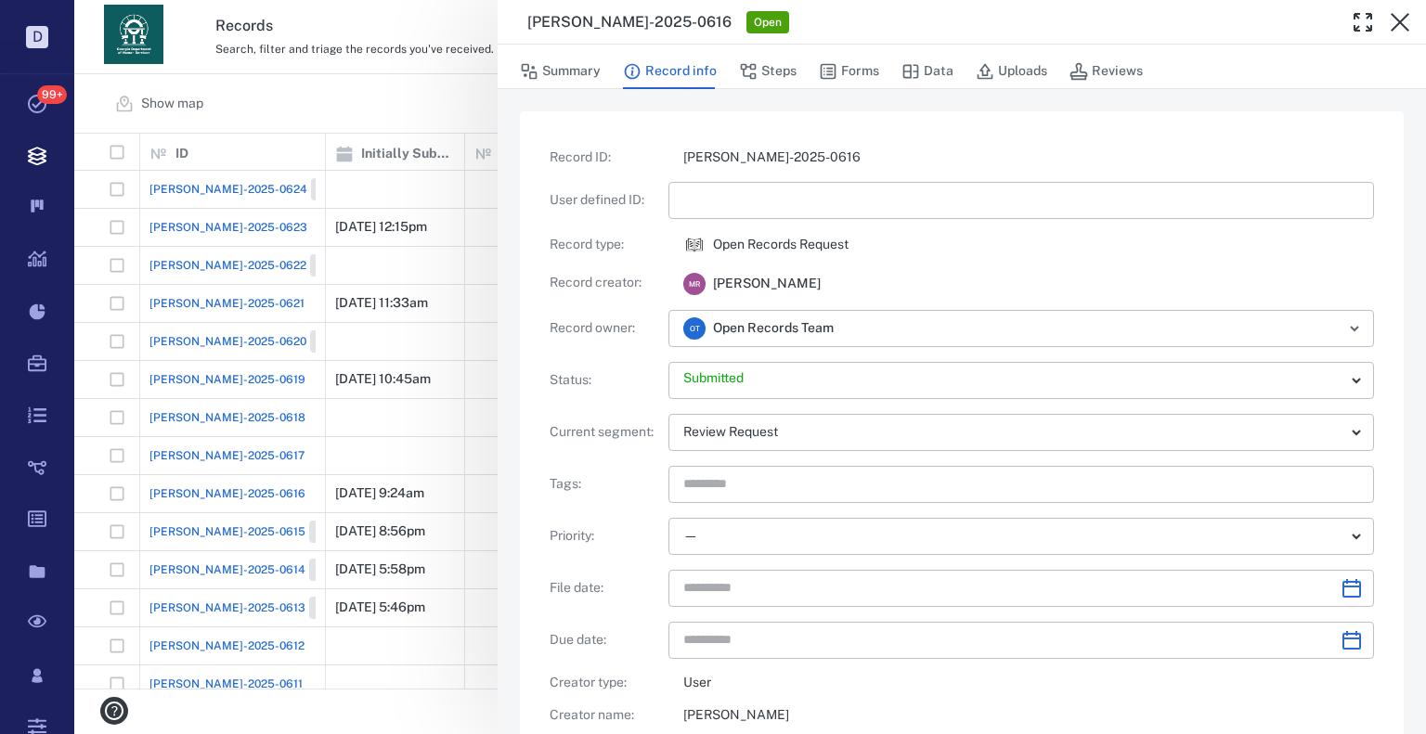
click at [743, 210] on input "text" at bounding box center [1021, 200] width 676 height 37
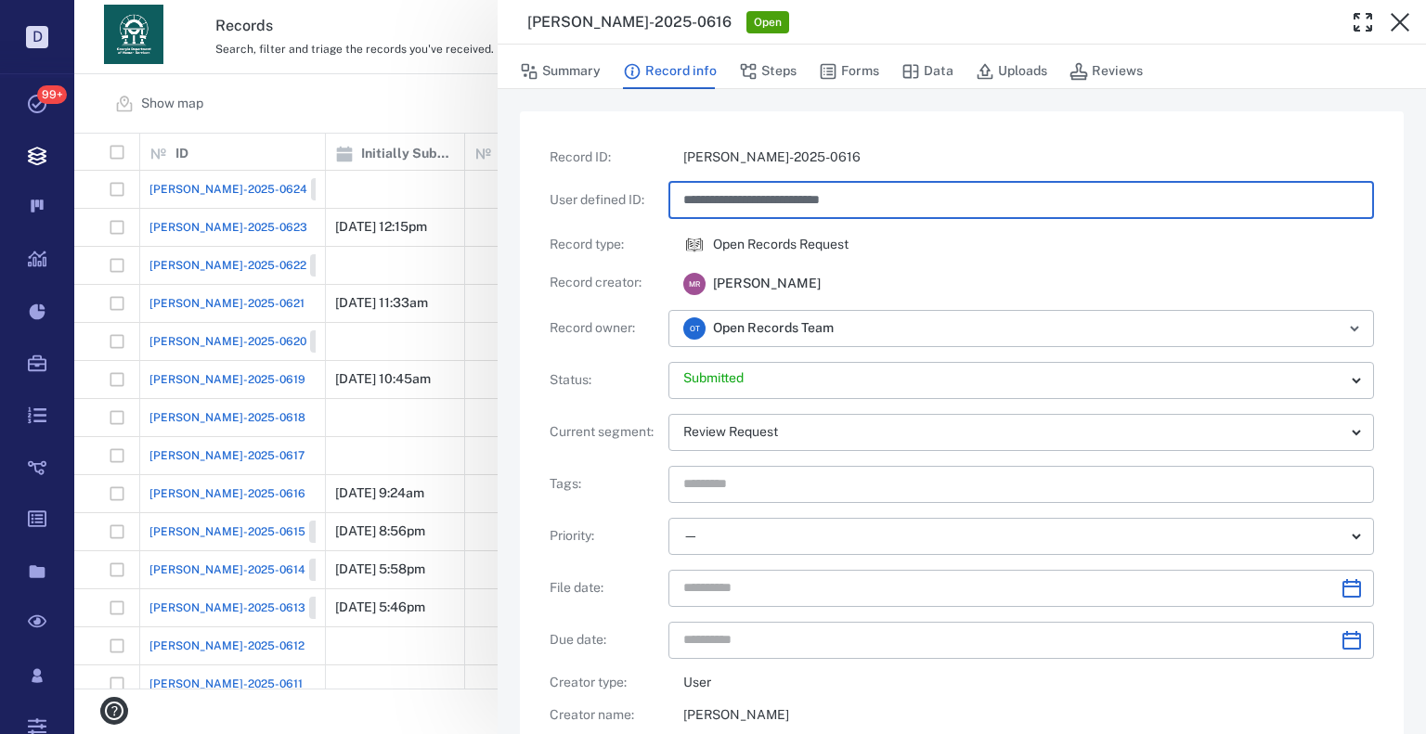
type input "**********"
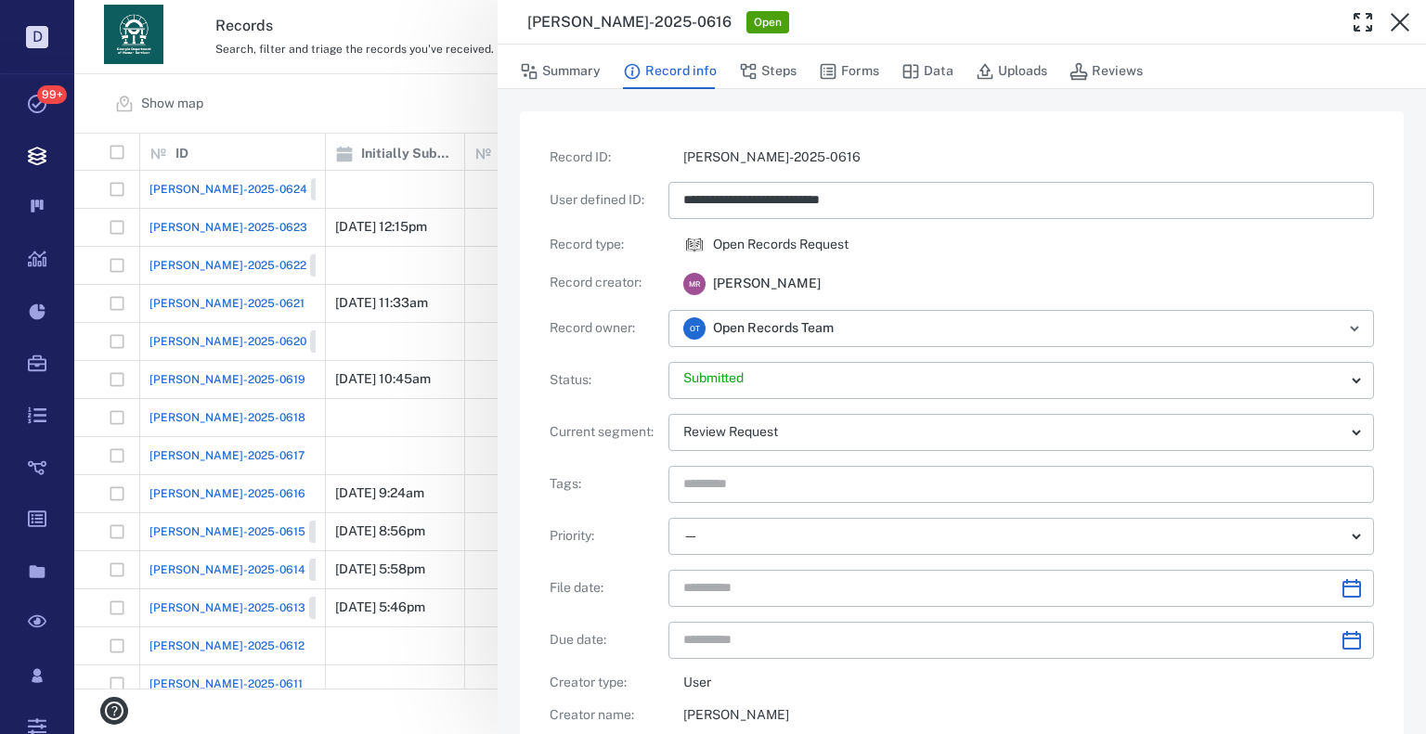
click at [414, 102] on div "**********" at bounding box center [750, 367] width 1352 height 734
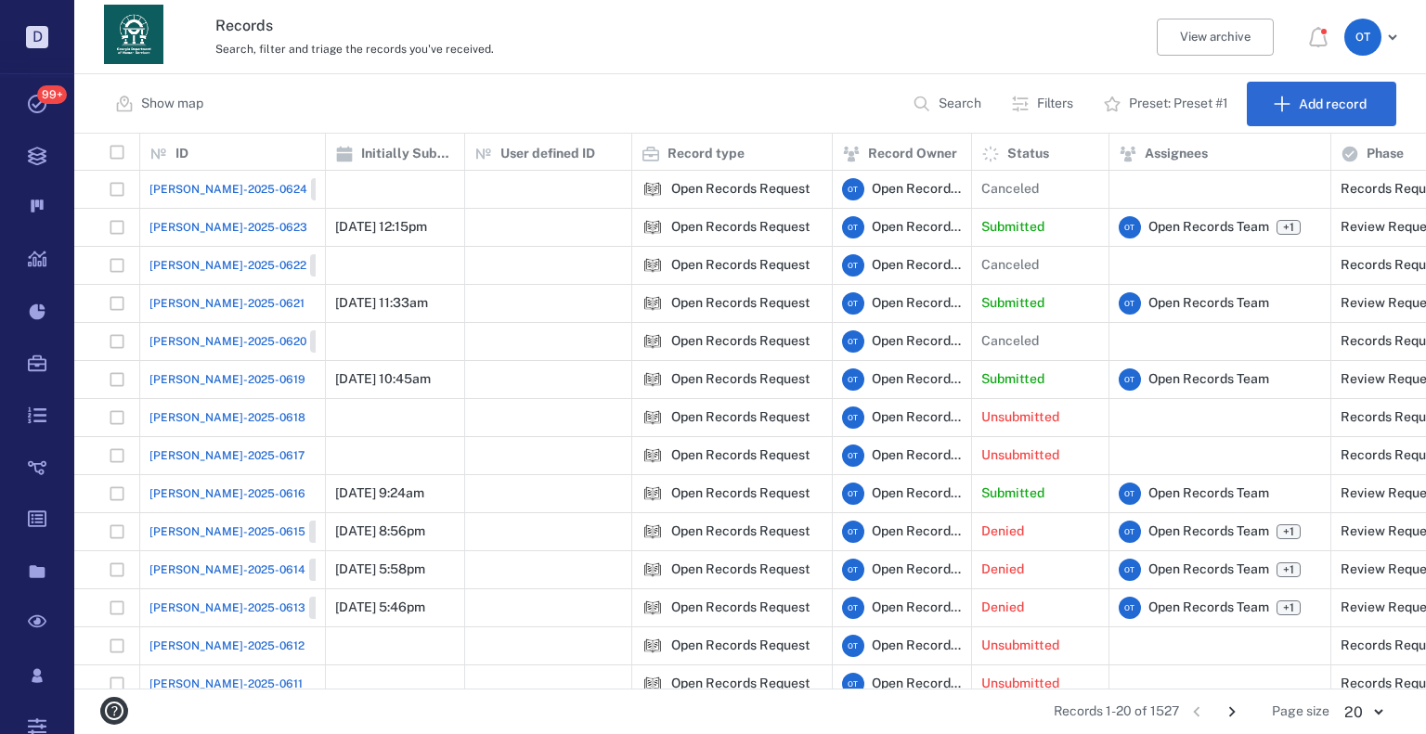
click at [326, 84] on div "Show map Search Filters Preset: Preset #1 Add record" at bounding box center [750, 103] width 1352 height 59
click at [178, 389] on div "[PERSON_NAME]-2025-0619" at bounding box center [232, 379] width 166 height 37
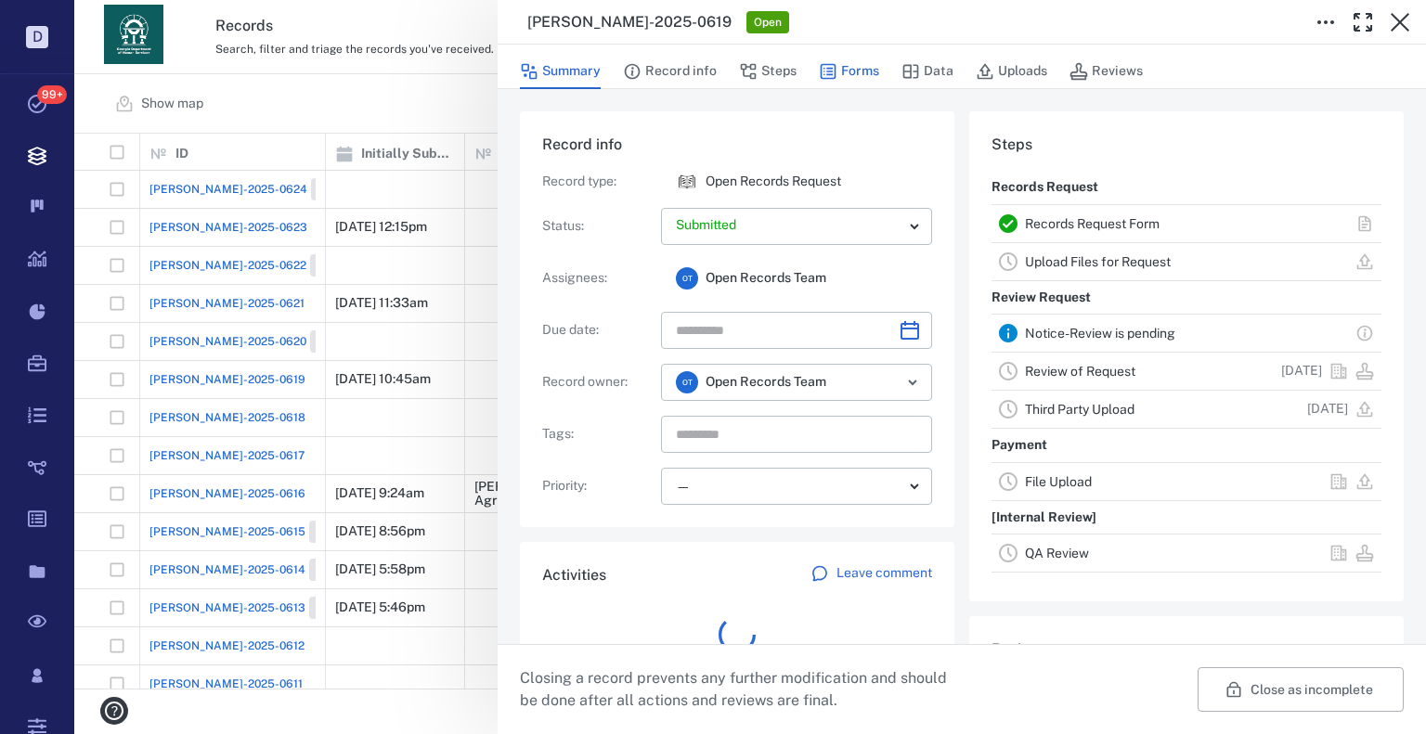
scroll to position [74, 369]
click at [871, 81] on button "Forms" at bounding box center [849, 71] width 60 height 35
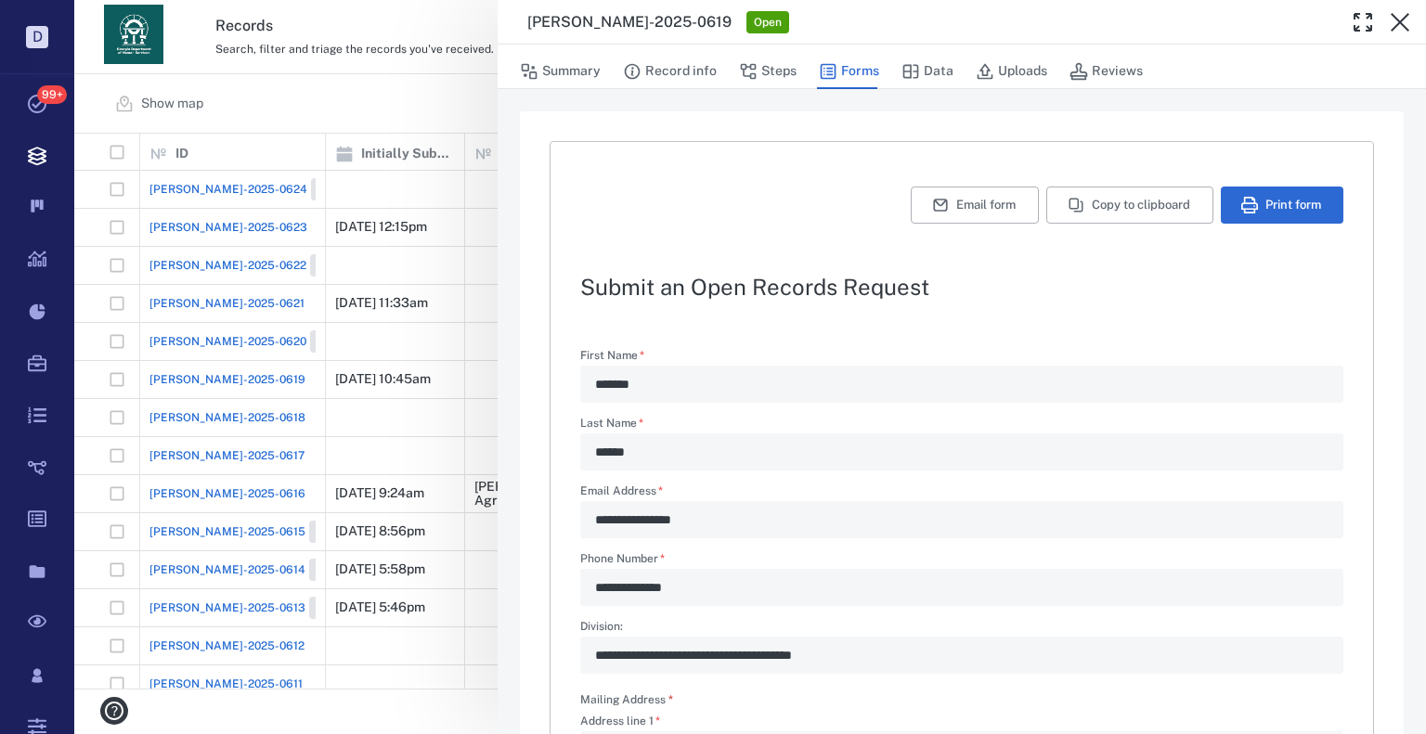
scroll to position [556, 0]
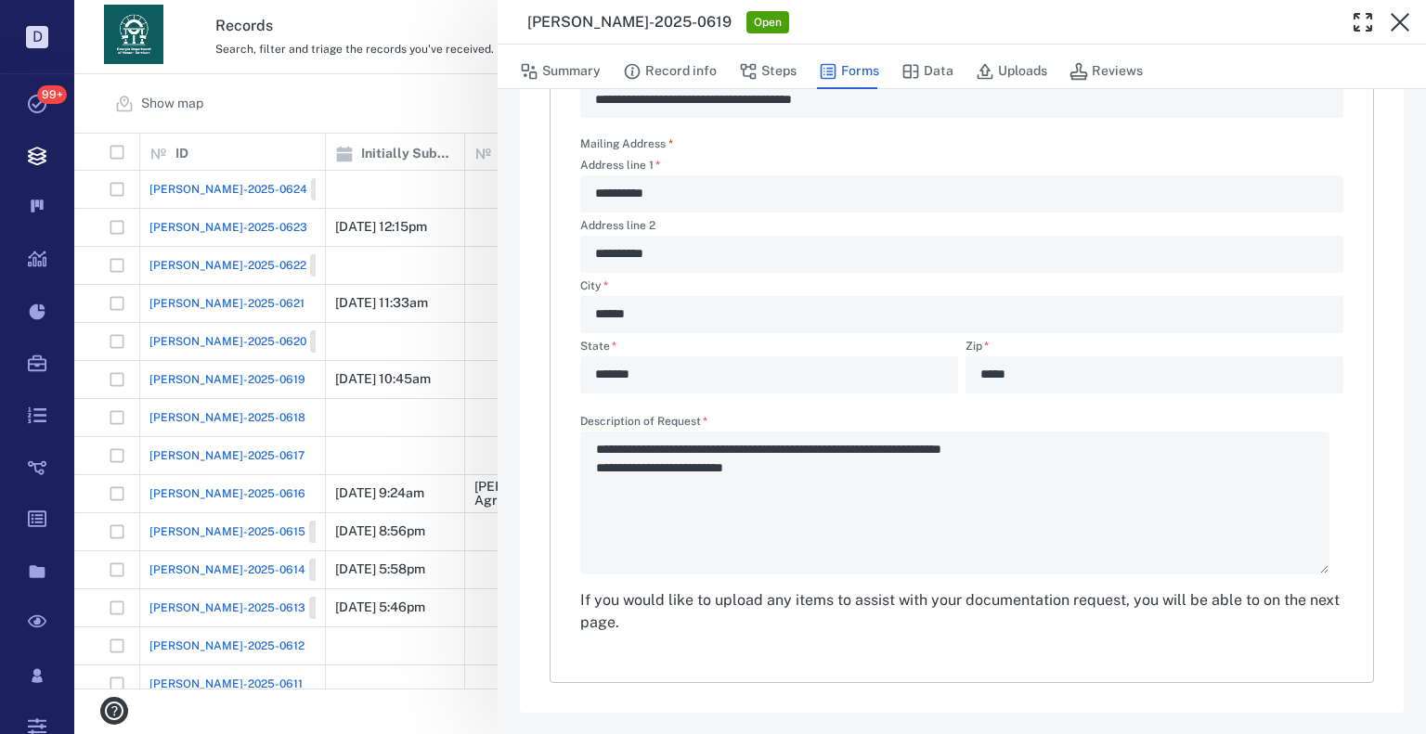
click at [403, 148] on div "**********" at bounding box center [750, 367] width 1352 height 734
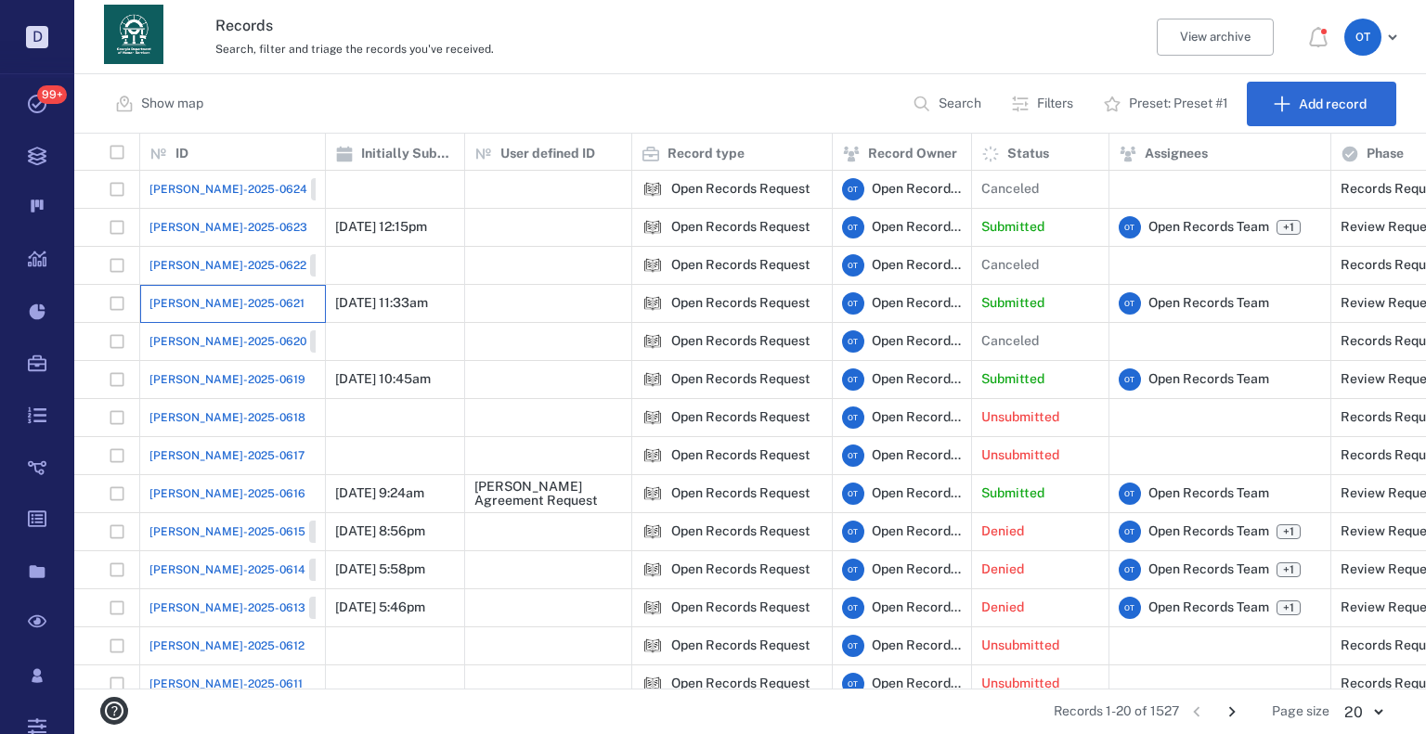
click at [202, 289] on div "[PERSON_NAME]-2025-0621" at bounding box center [232, 303] width 166 height 37
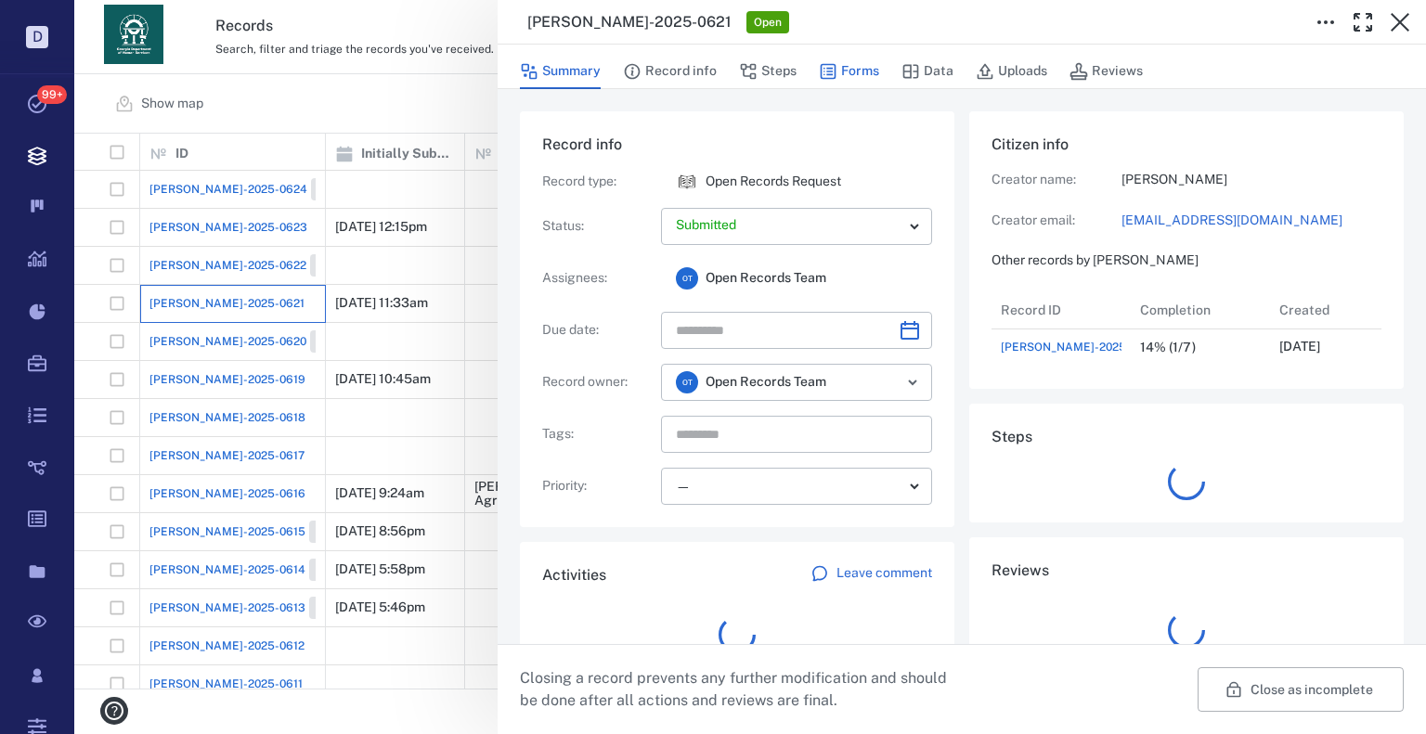
scroll to position [15, 15]
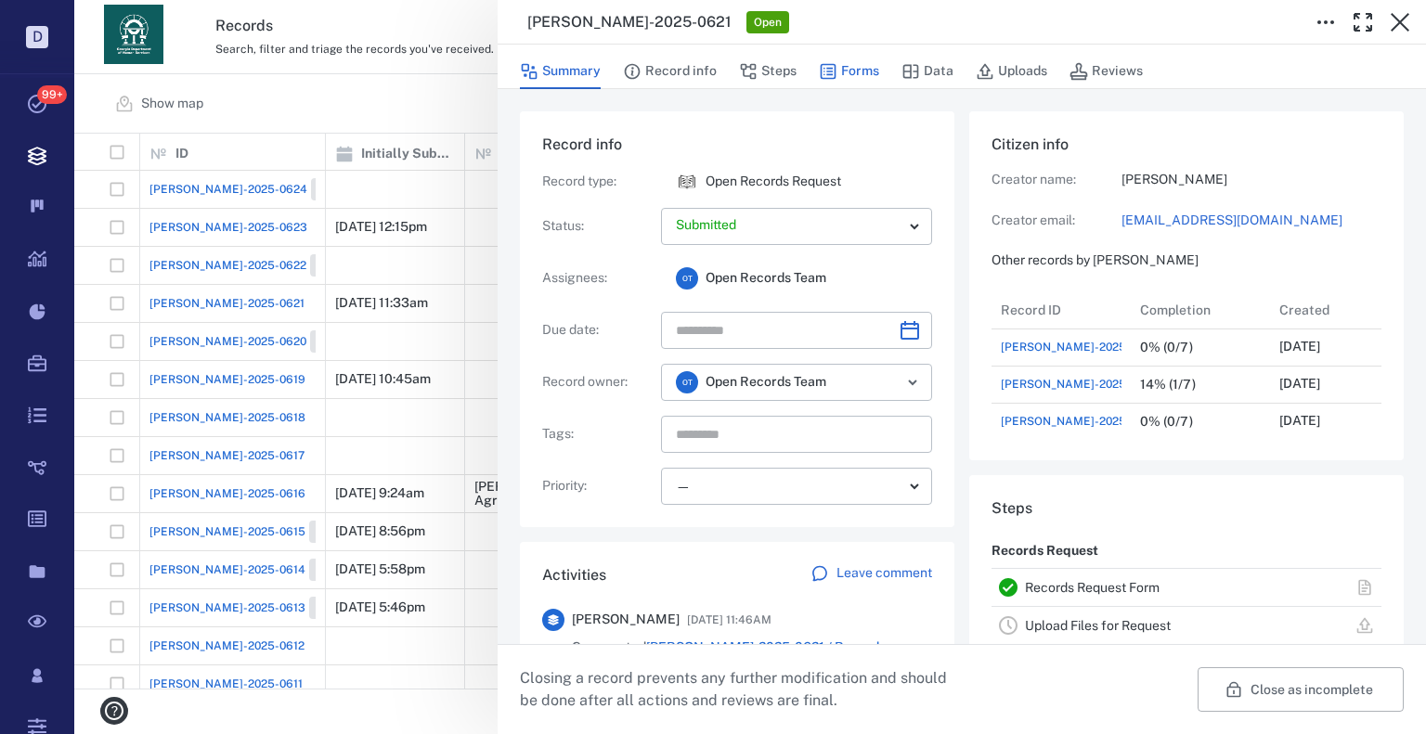
click at [871, 75] on button "Forms" at bounding box center [849, 71] width 60 height 35
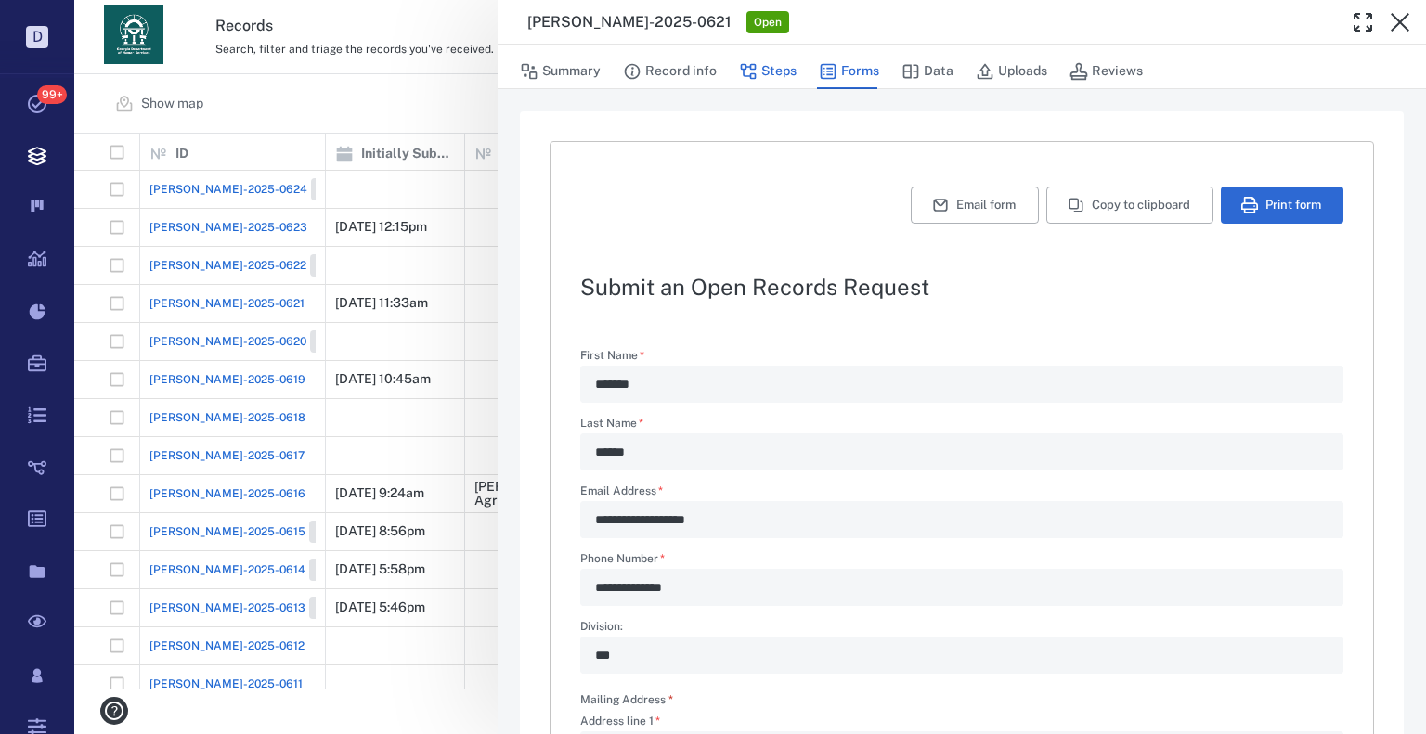
click at [767, 68] on button "Steps" at bounding box center [768, 71] width 58 height 35
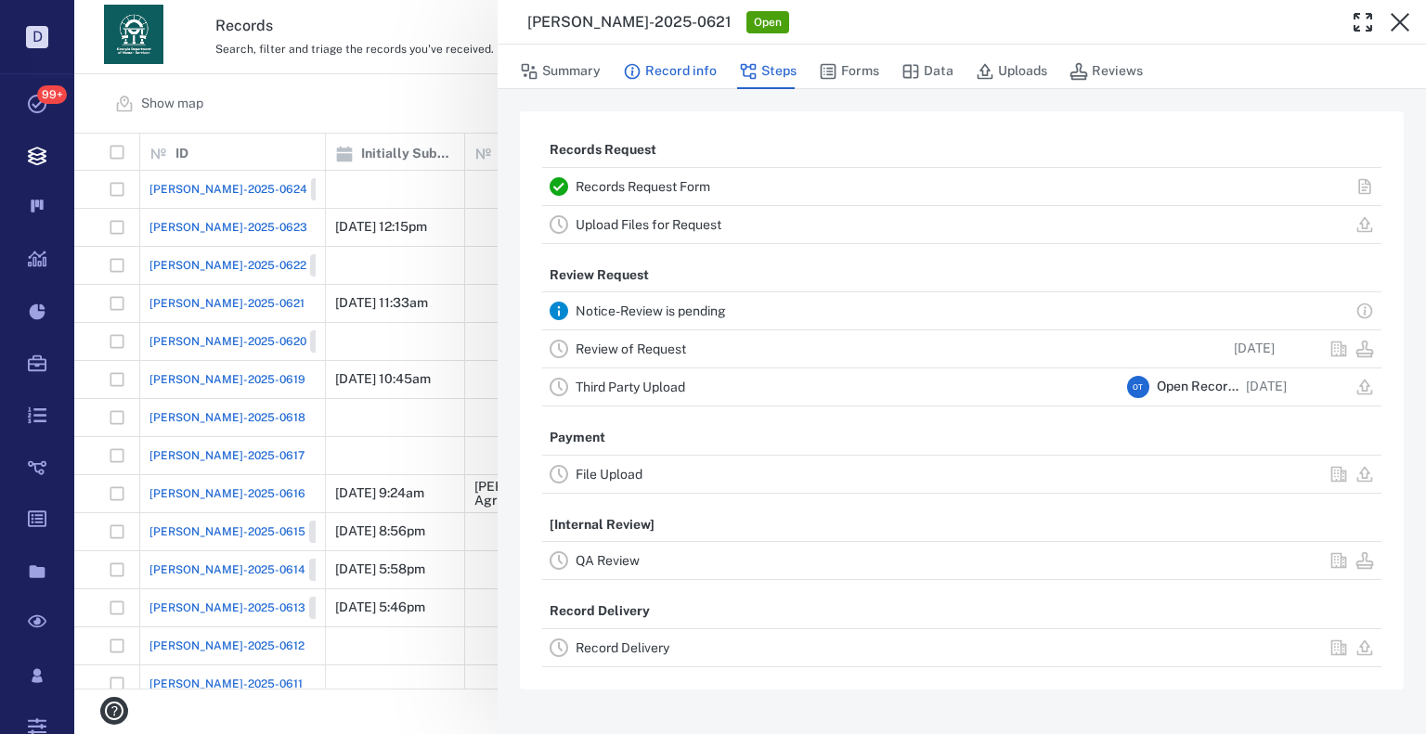
click at [693, 60] on button "Record info" at bounding box center [670, 71] width 94 height 35
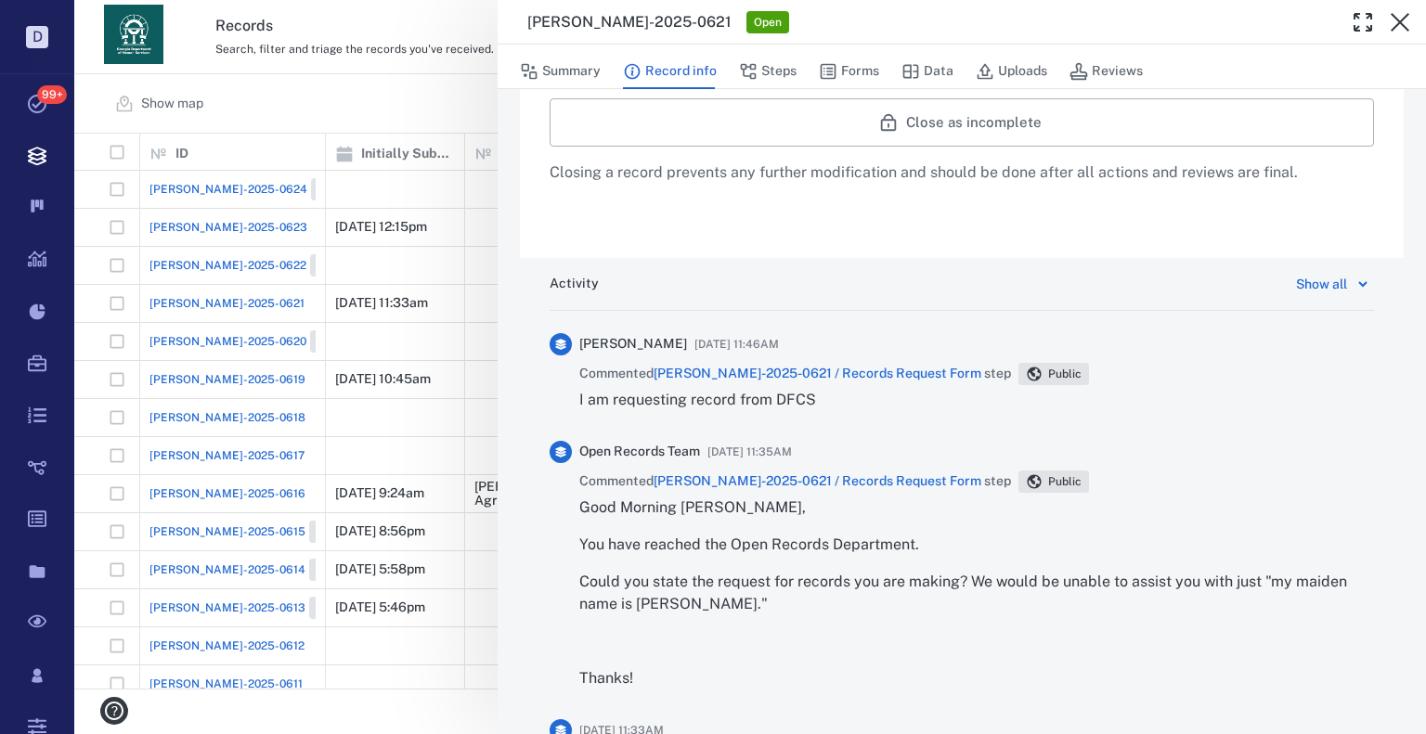
scroll to position [835, 0]
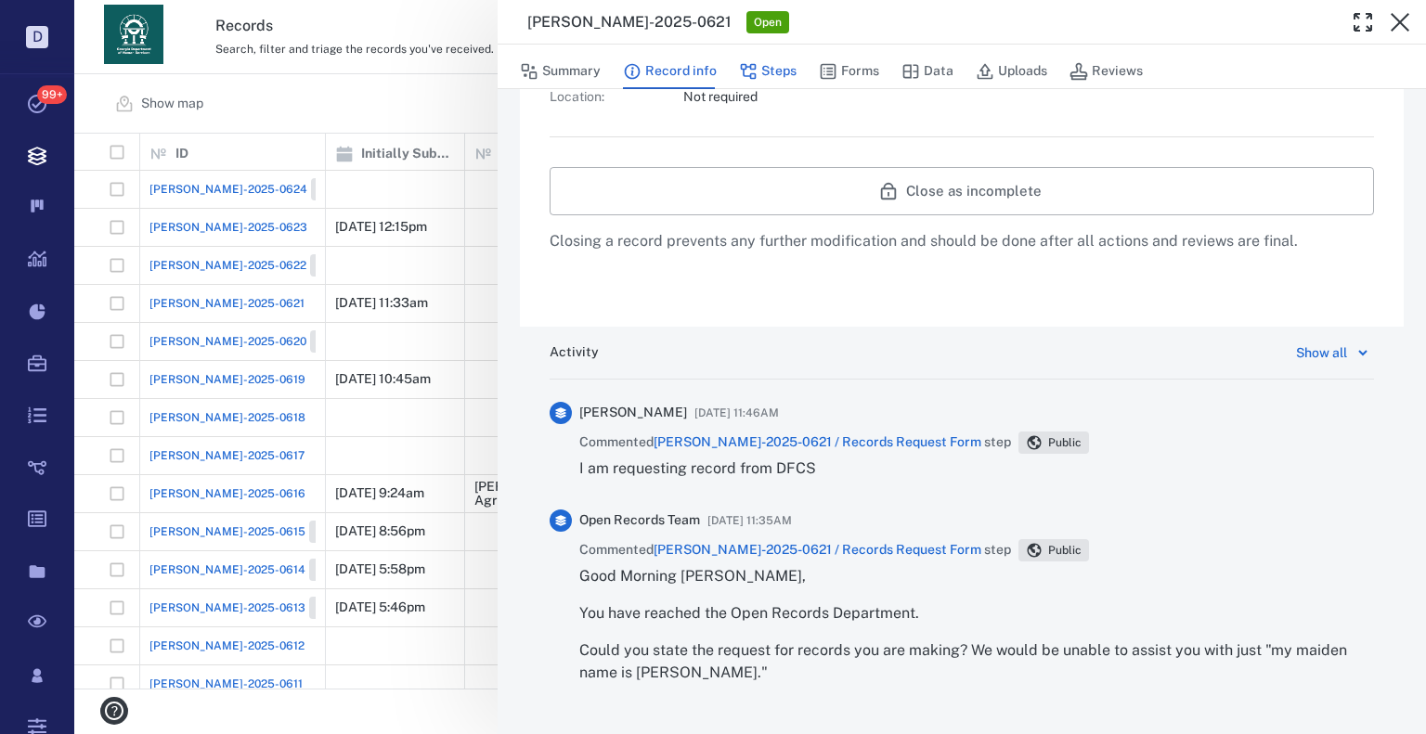
click at [755, 67] on icon "button" at bounding box center [748, 71] width 19 height 19
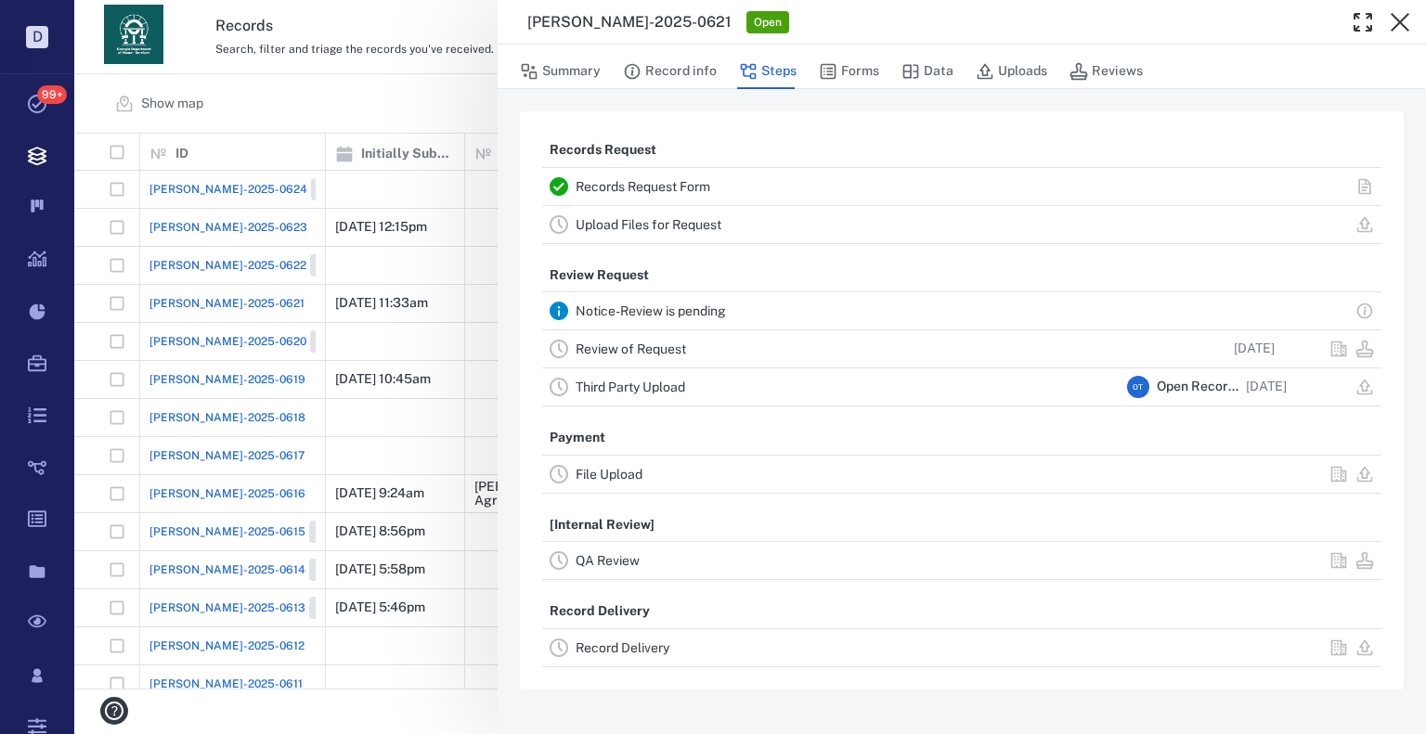
click at [639, 343] on div "Review of Request" at bounding box center [848, 349] width 544 height 22
click at [666, 350] on link "Review of Request" at bounding box center [631, 349] width 110 height 15
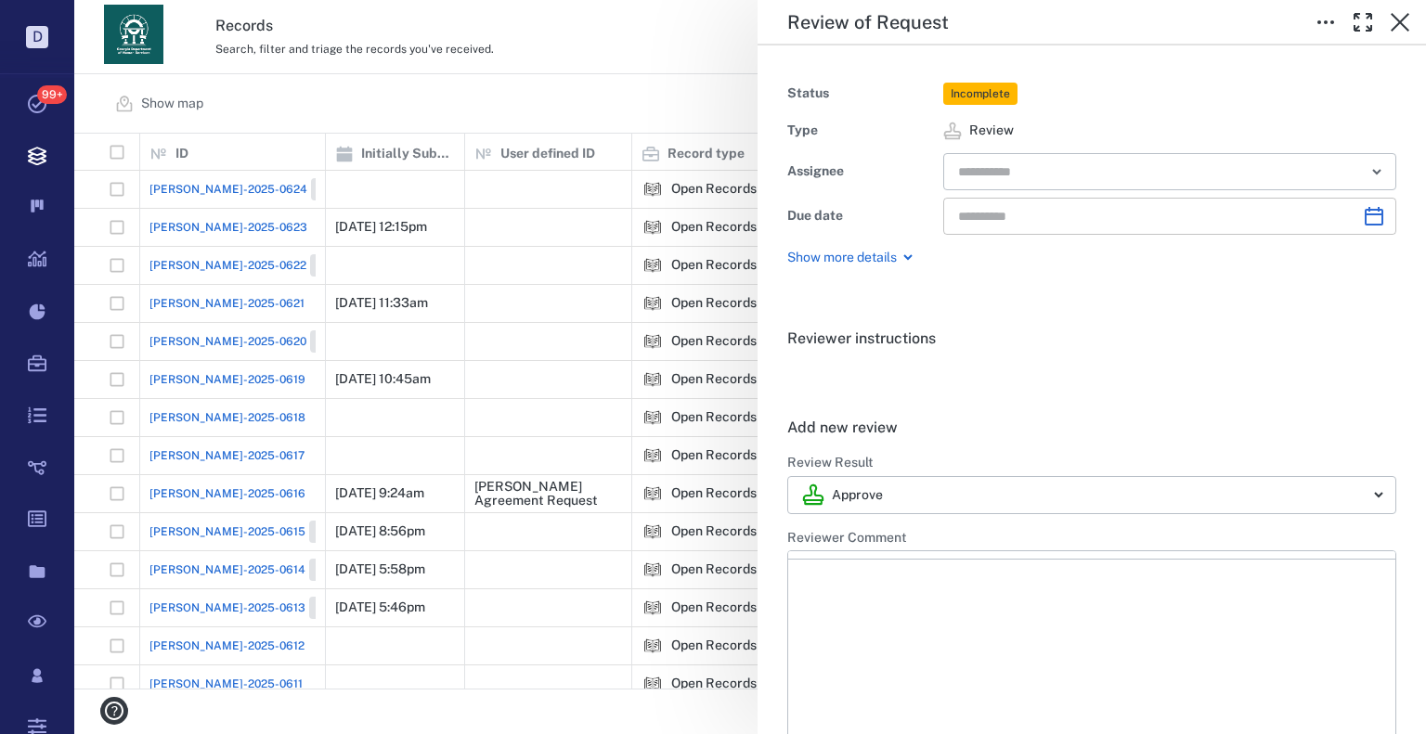
type input "**********"
click at [1057, 181] on input "text" at bounding box center [1148, 172] width 384 height 26
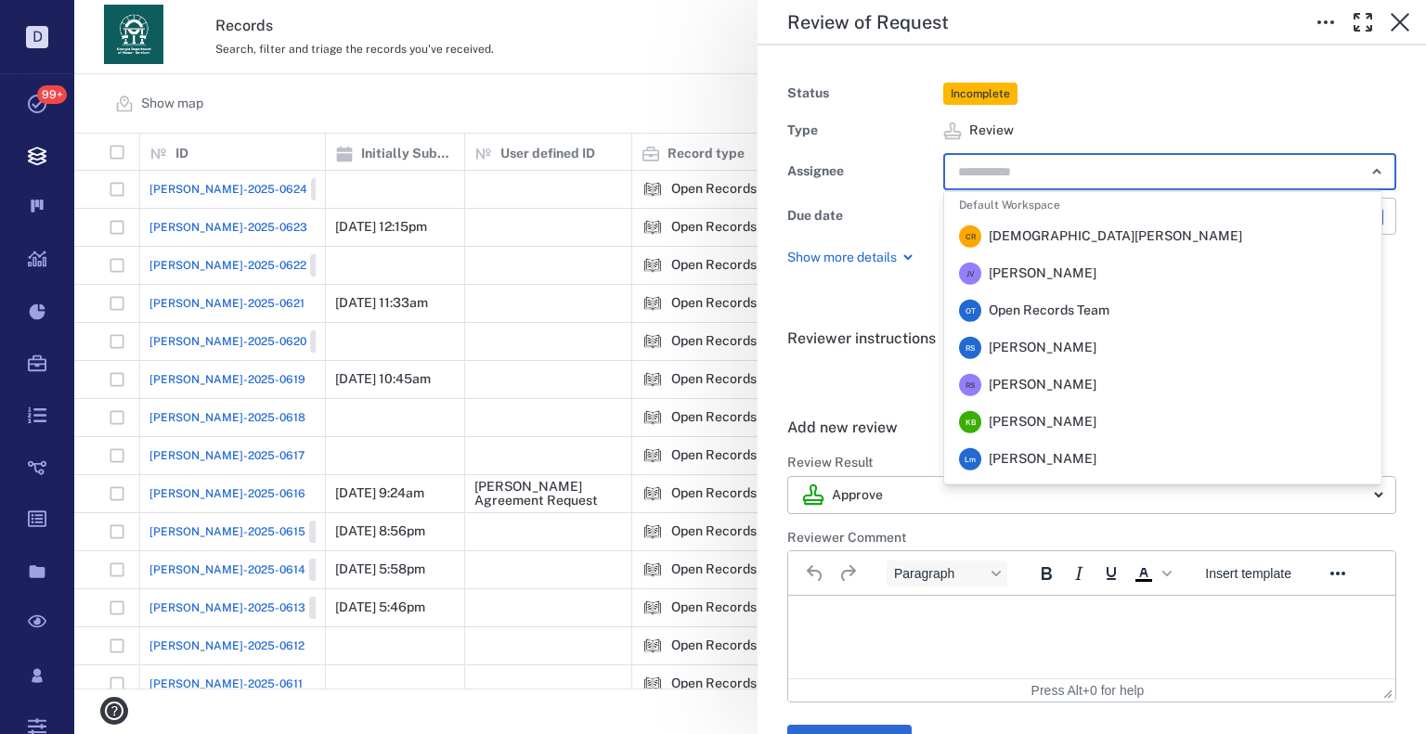
click at [1043, 339] on span "Rochelle Stembridge" at bounding box center [1043, 348] width 108 height 19
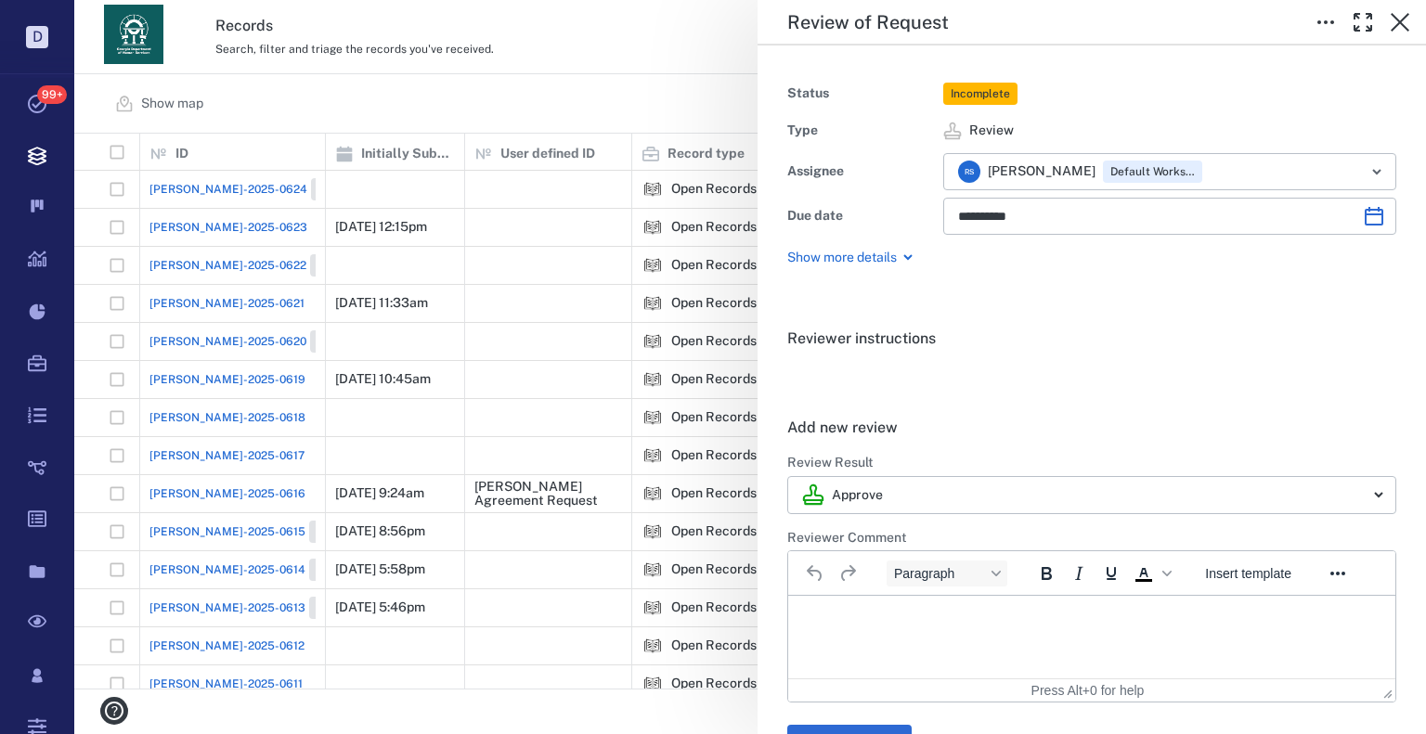
click at [553, 87] on div "**********" at bounding box center [750, 367] width 1352 height 734
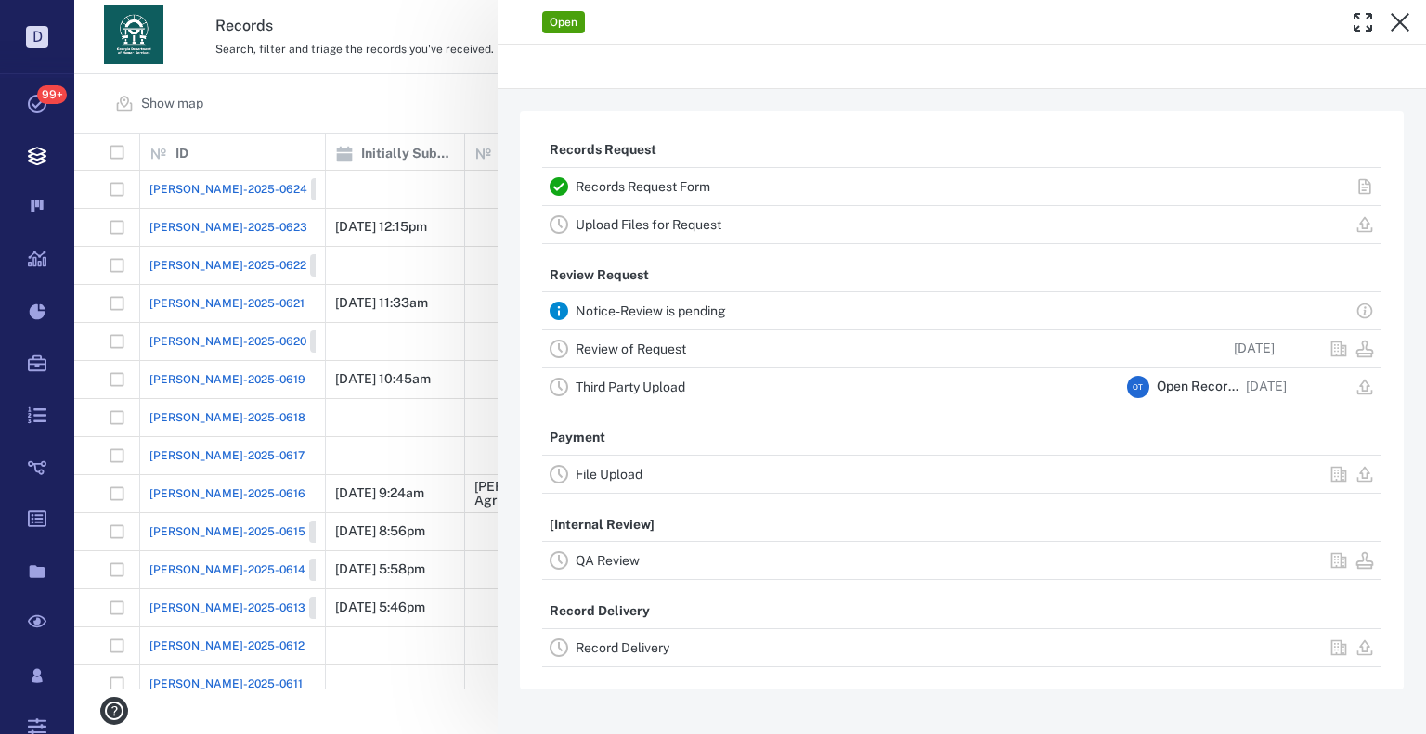
click at [551, 86] on div "Open Records Request Records Request Form Upload Files for Request Review Reque…" at bounding box center [750, 367] width 1352 height 734
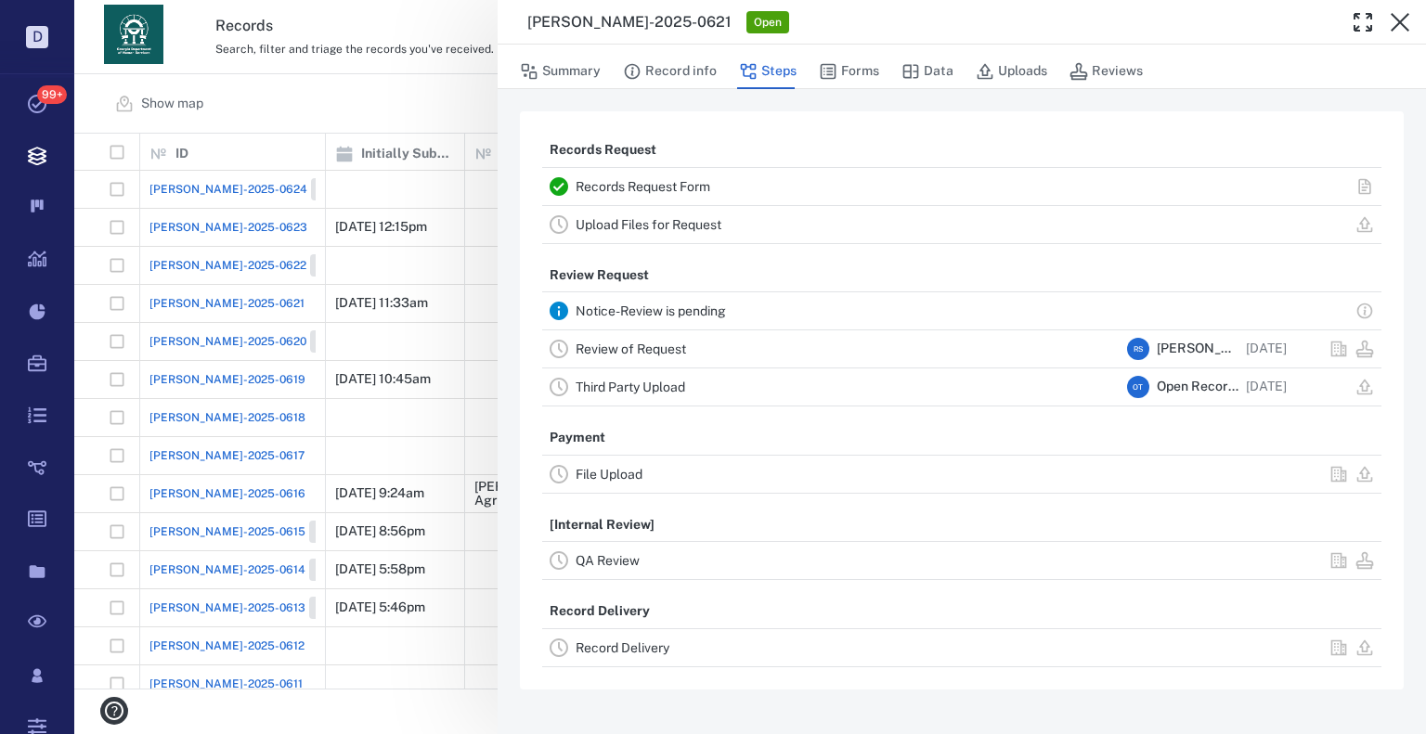
drag, startPoint x: 478, startPoint y: 77, endPoint x: 570, endPoint y: 360, distance: 297.7
click at [475, 77] on div "ORR-2025-0621 Open Summary Record info Steps Forms Data Uploads Reviews Records…" at bounding box center [750, 367] width 1352 height 734
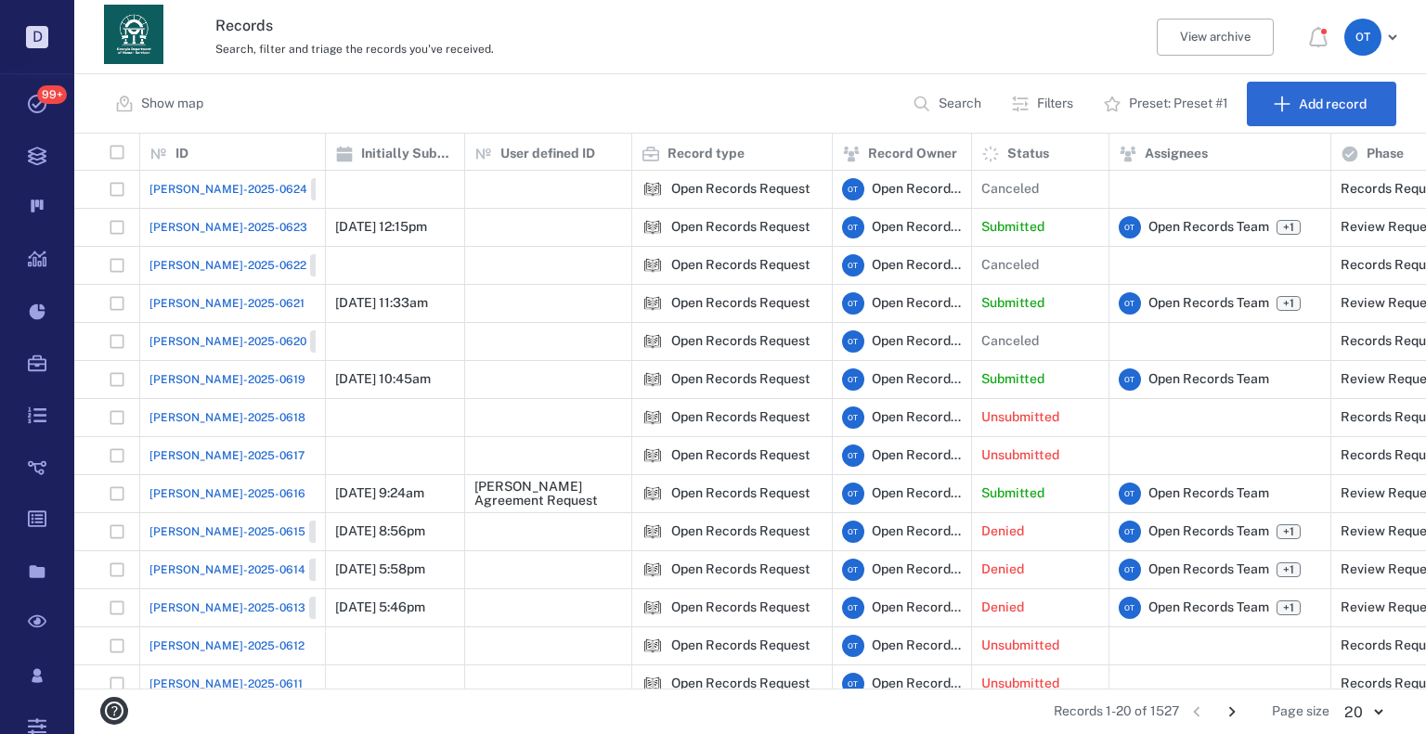
click at [164, 377] on span "[PERSON_NAME]-2025-0619" at bounding box center [227, 379] width 156 height 17
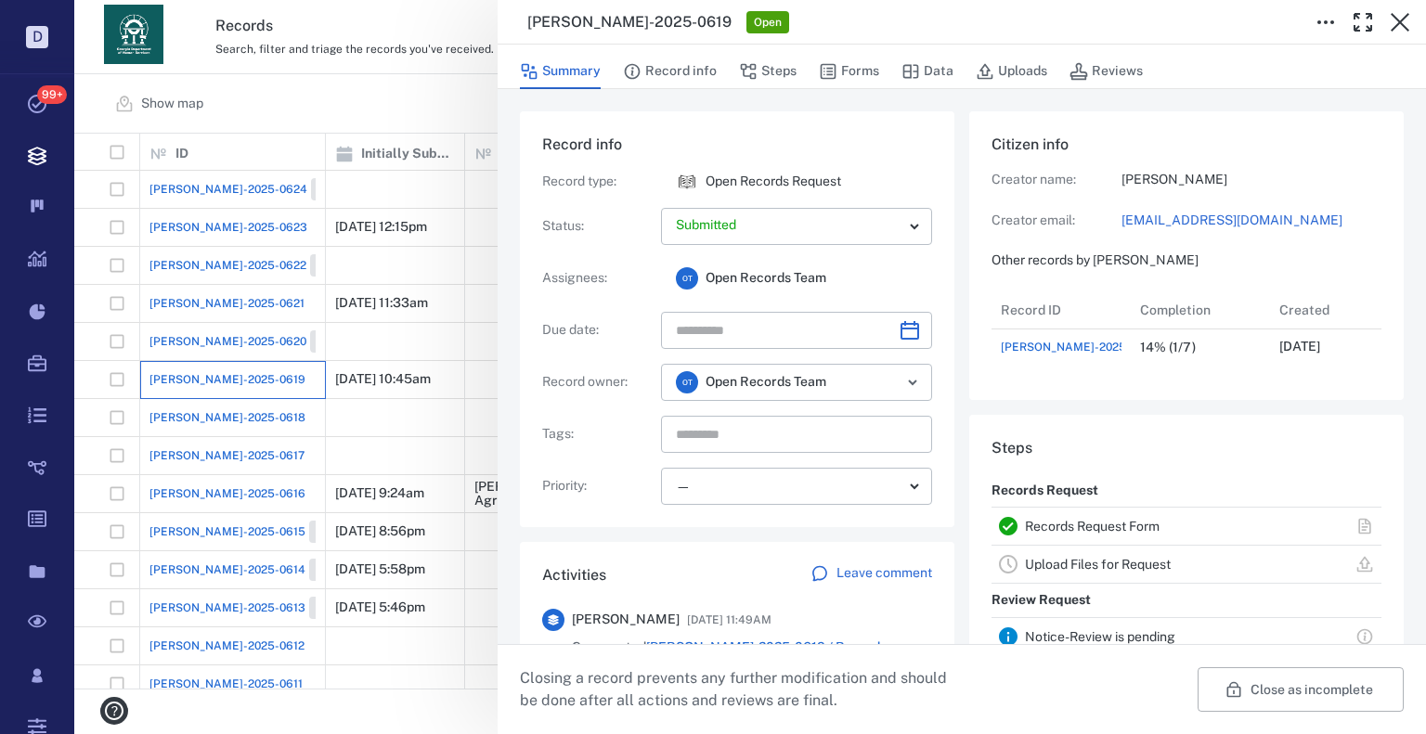
scroll to position [74, 369]
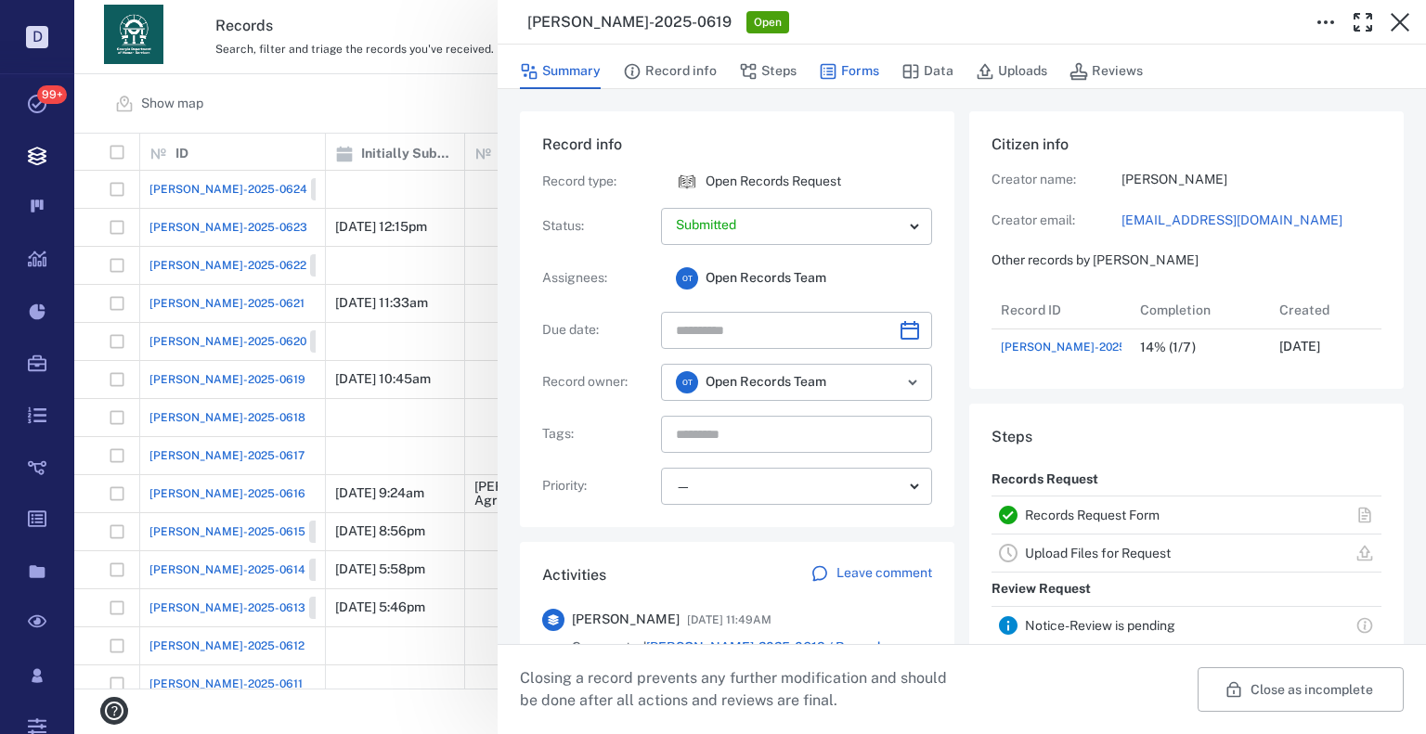
click at [843, 67] on button "Forms" at bounding box center [849, 71] width 60 height 35
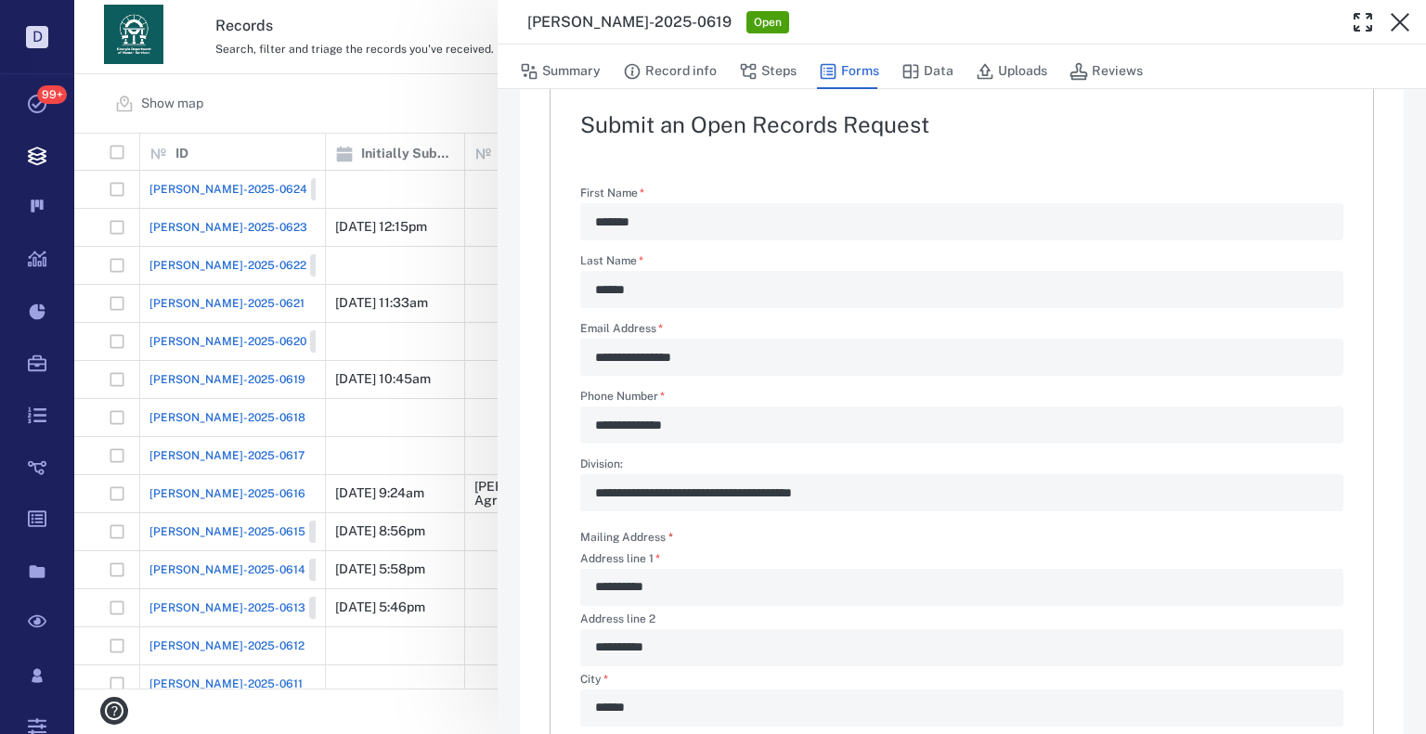
scroll to position [556, 0]
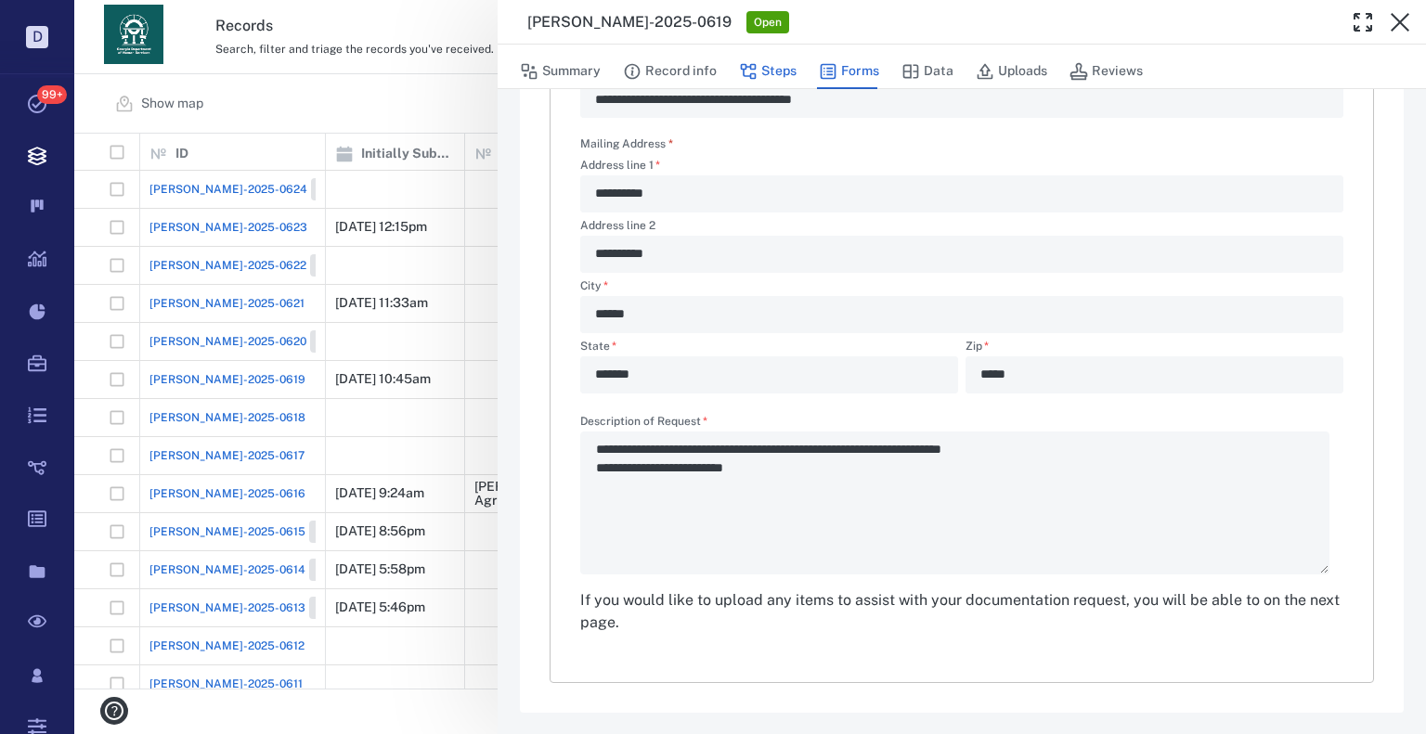
click at [771, 73] on button "Steps" at bounding box center [768, 71] width 58 height 35
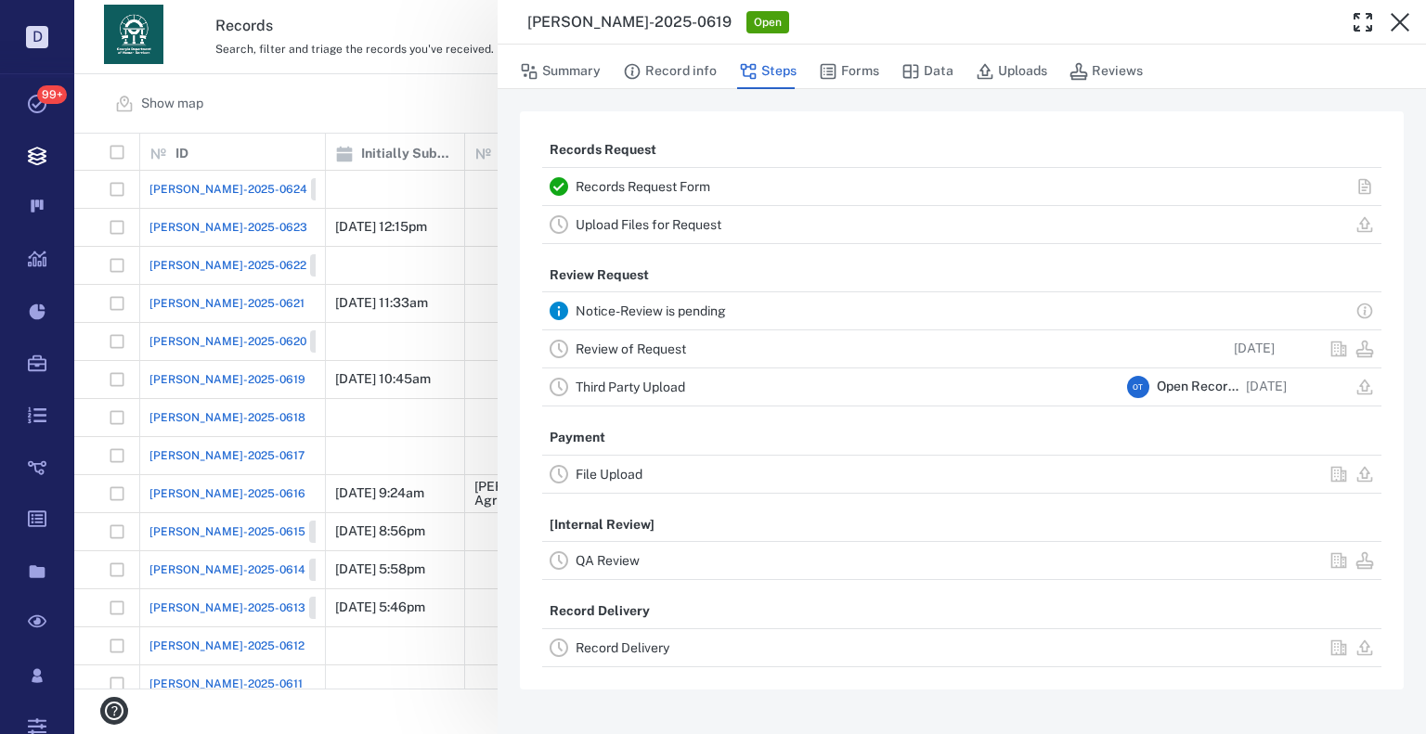
click at [652, 361] on div "Review of Request 08/20/2025" at bounding box center [961, 348] width 839 height 37
click at [656, 355] on link "Review of Request" at bounding box center [631, 349] width 110 height 15
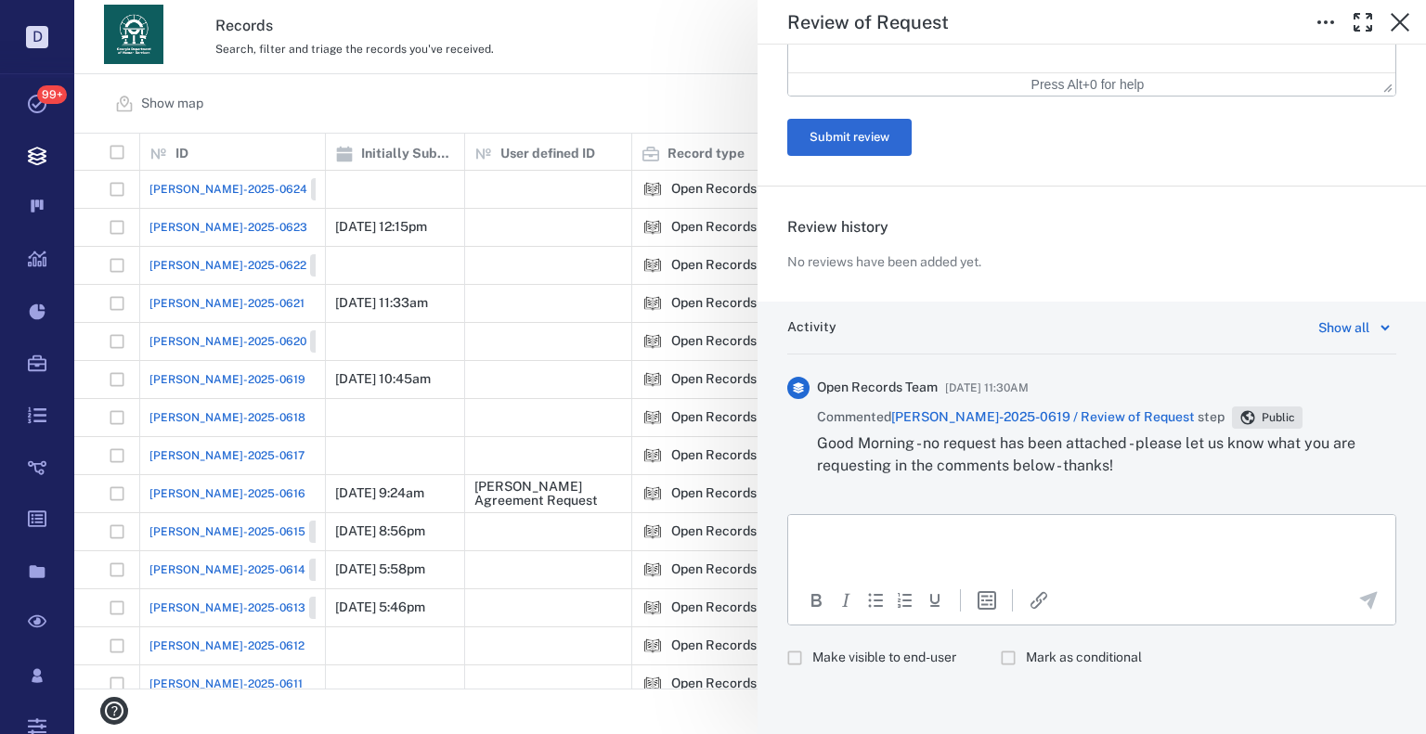
click at [953, 542] on p "Rich Text Area. Press ALT-0 for help." at bounding box center [1092, 538] width 576 height 17
click at [1401, 20] on icon "button" at bounding box center [1400, 22] width 19 height 19
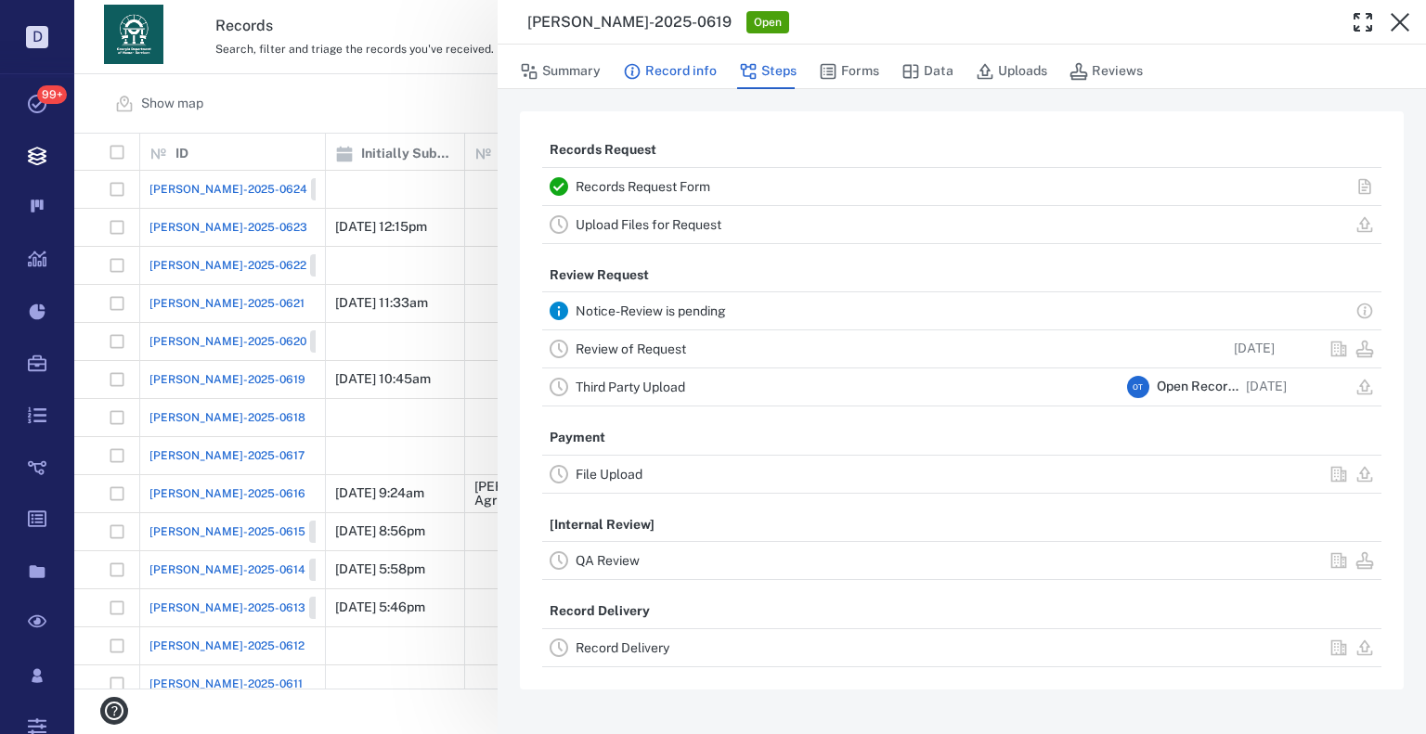
click at [670, 68] on button "Record info" at bounding box center [670, 71] width 94 height 35
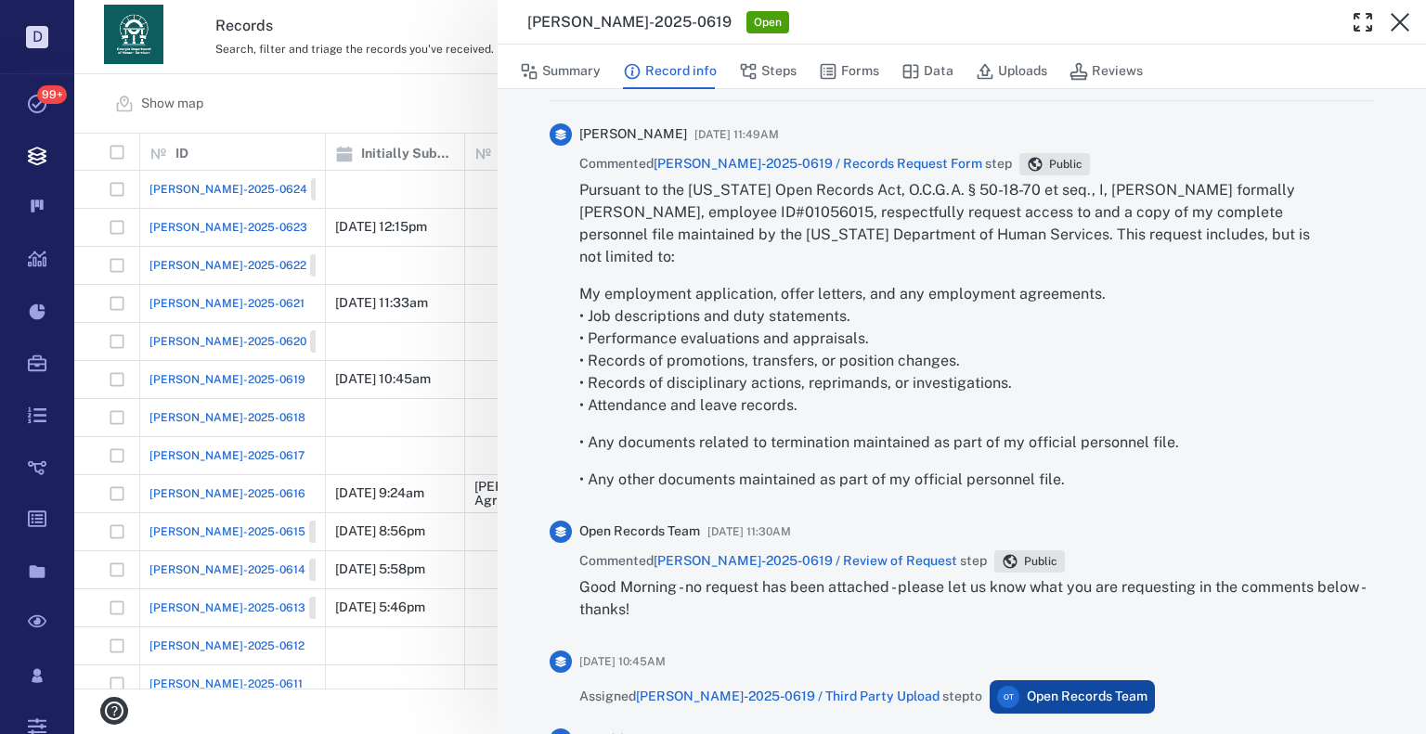
click at [848, 171] on span "ORR-2025-0619 / Records Request Form" at bounding box center [818, 163] width 329 height 15
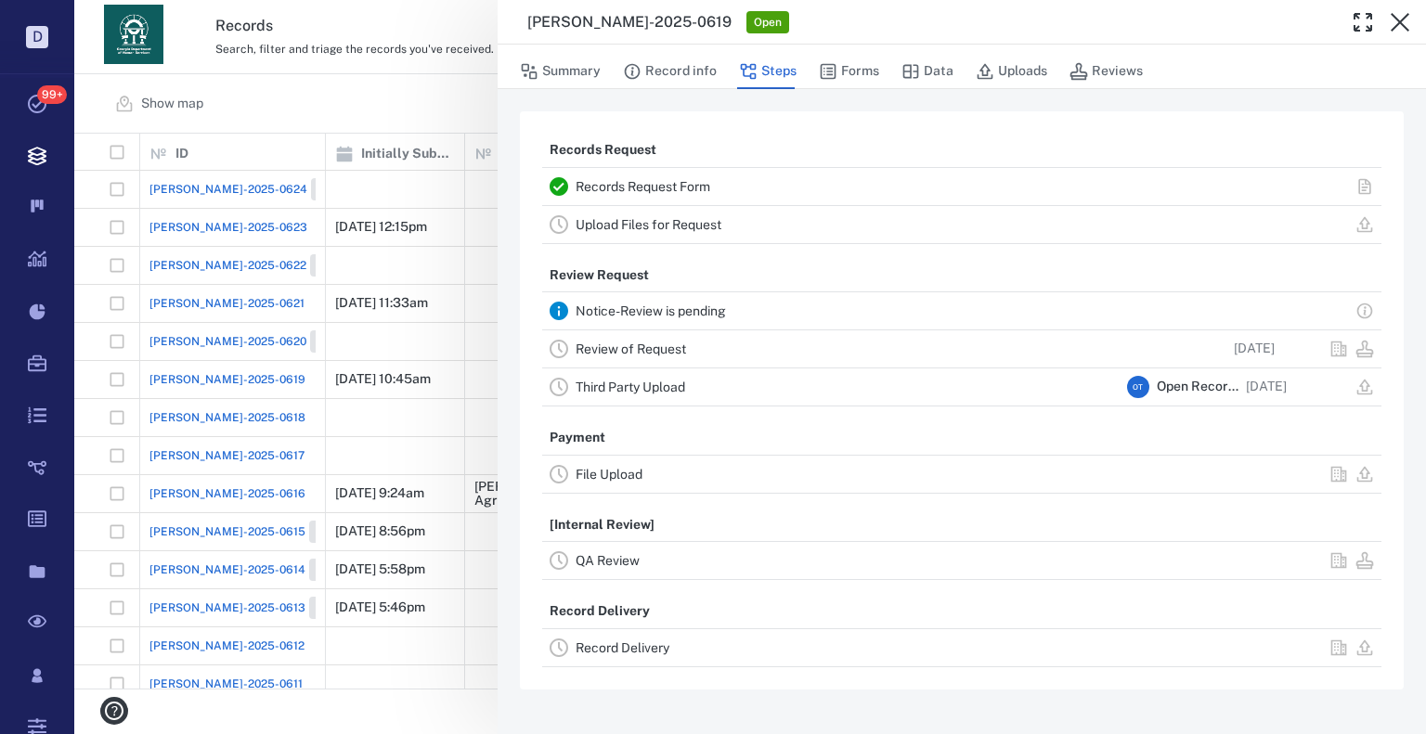
click at [654, 181] on link "Records Request Form" at bounding box center [643, 186] width 135 height 15
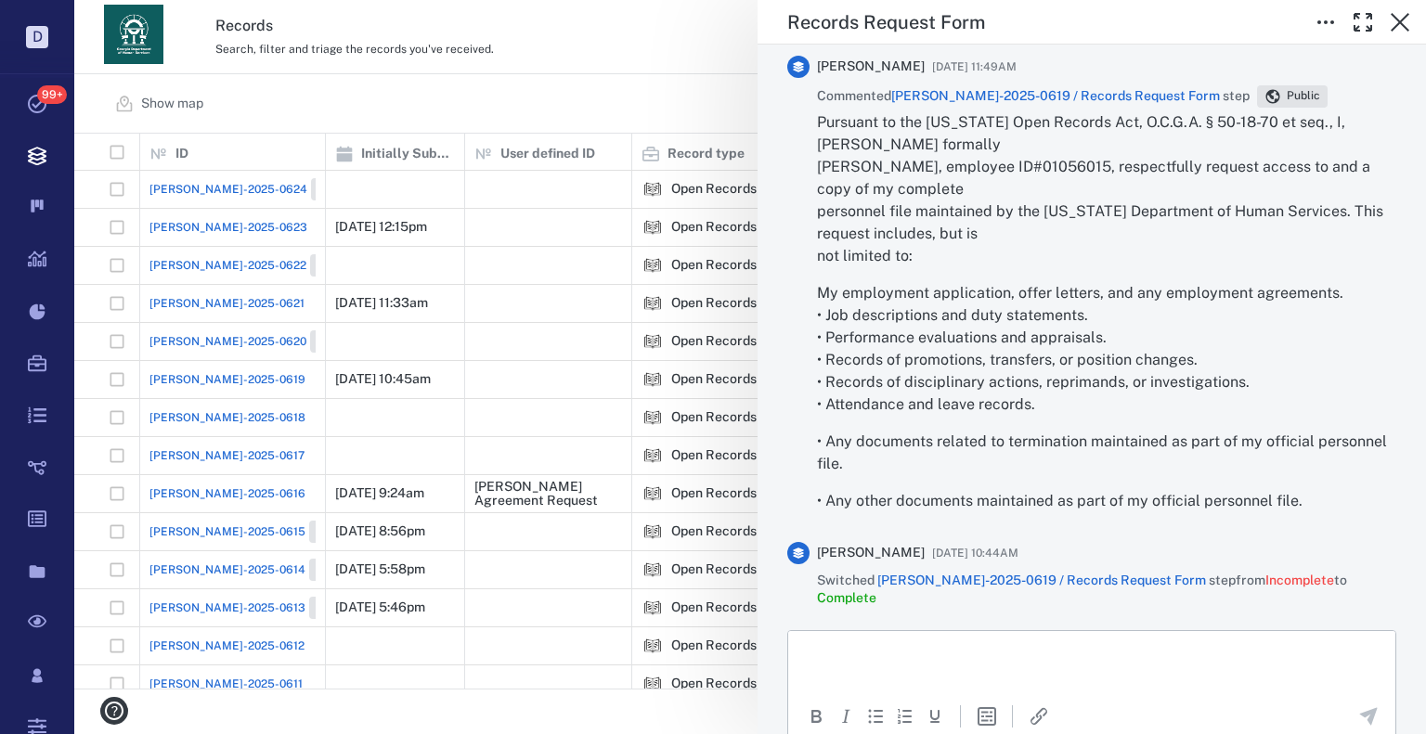
drag, startPoint x: 1153, startPoint y: 282, endPoint x: 1177, endPoint y: 641, distance: 359.1
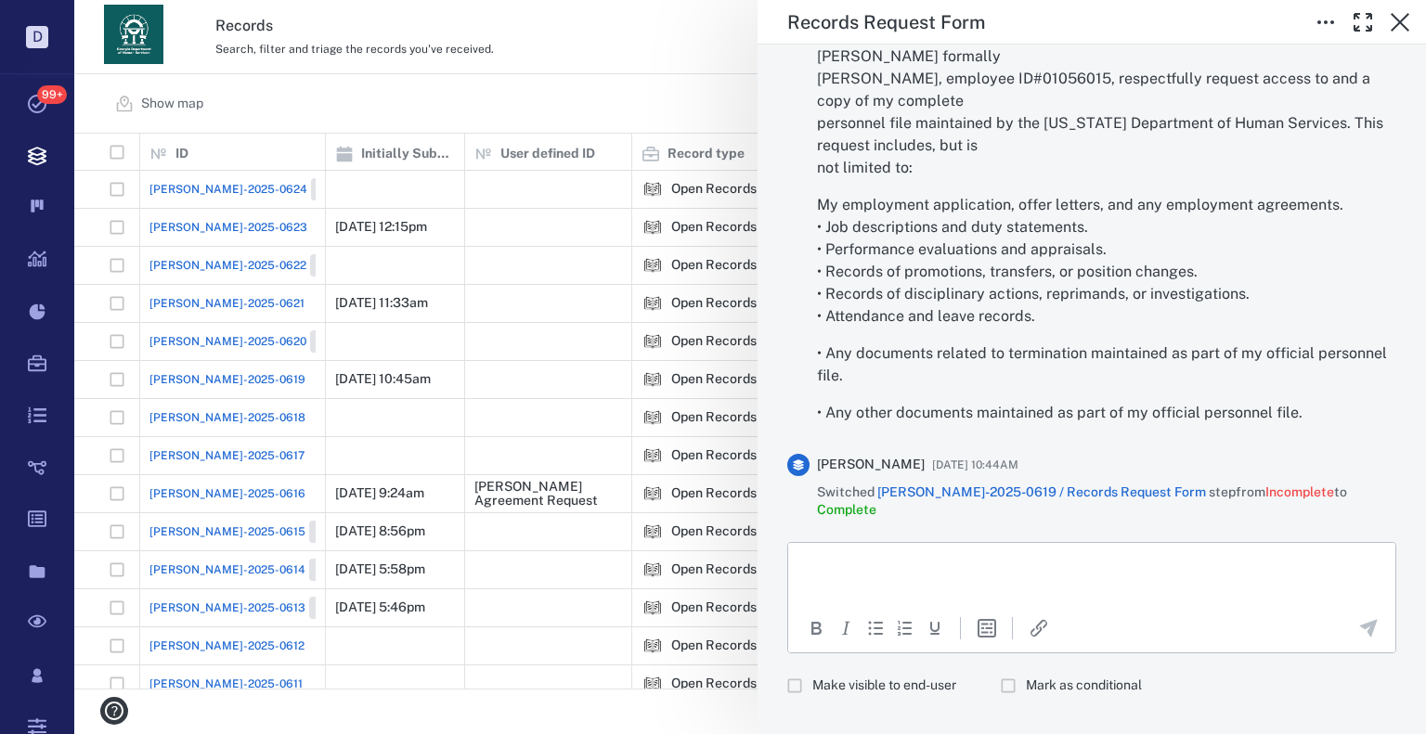
drag, startPoint x: 882, startPoint y: 658, endPoint x: 899, endPoint y: 591, distance: 68.9
click at [882, 668] on label "Make visible to end-user" at bounding box center [866, 685] width 179 height 35
drag, startPoint x: 904, startPoint y: 584, endPoint x: 940, endPoint y: 585, distance: 36.2
click at [904, 584] on html at bounding box center [1091, 565] width 607 height 46
drag, startPoint x: 1360, startPoint y: 613, endPoint x: 1348, endPoint y: 600, distance: 17.7
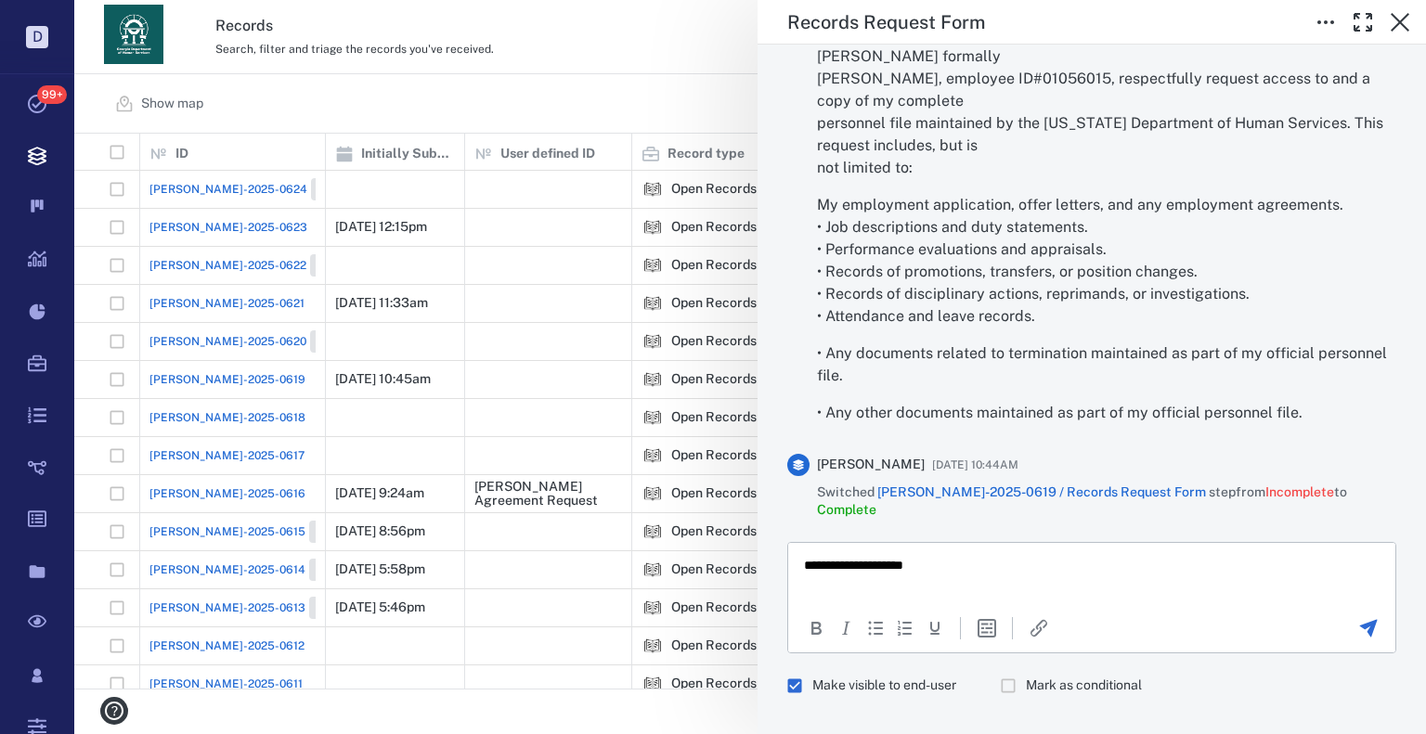
click at [1357, 617] on icon "Send the comment" at bounding box center [1368, 628] width 22 height 22
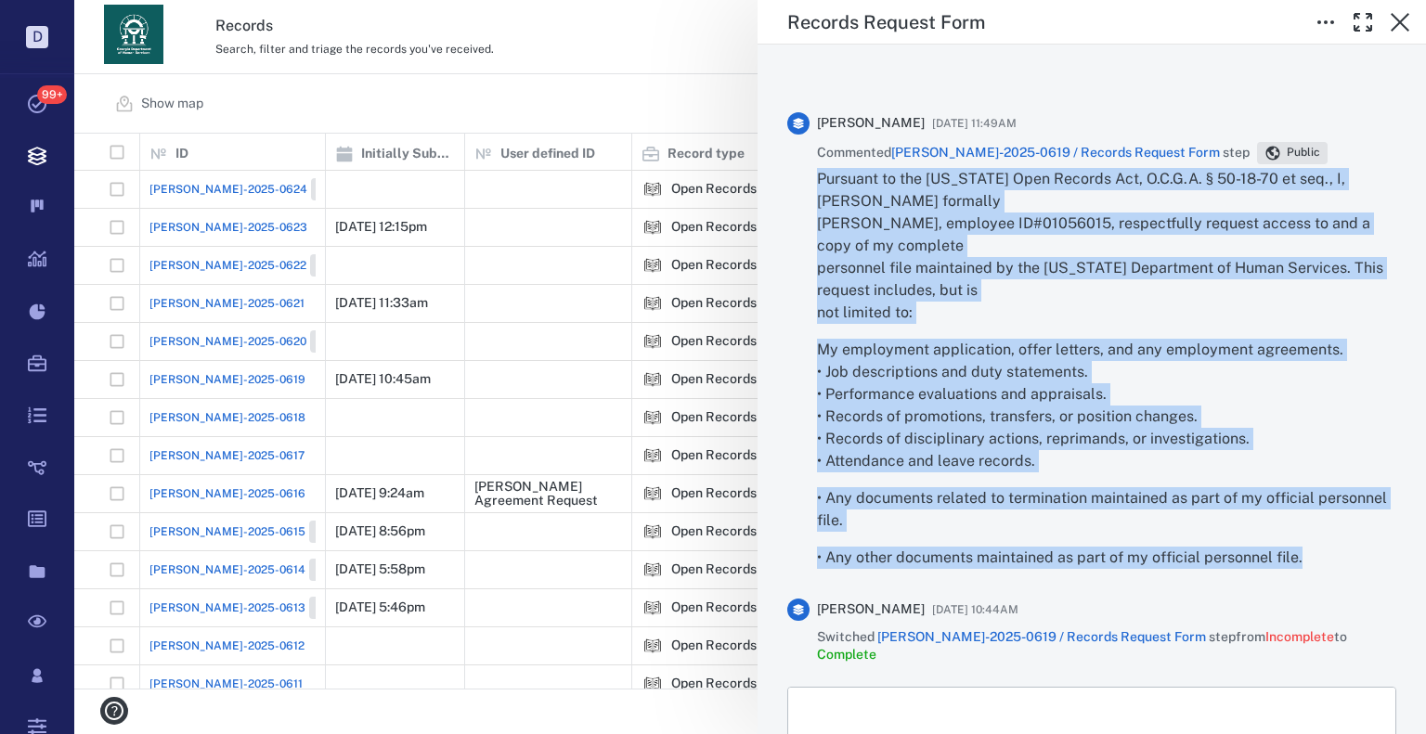
drag, startPoint x: 1299, startPoint y: 561, endPoint x: 816, endPoint y: 179, distance: 615.3
click at [816, 179] on div "Cotrina Mathis 08/18/2025 at 11:49AM Commented ORR-2025-0619 / Records Request …" at bounding box center [1091, 348] width 609 height 472
copy div "Pursuant to the Georgia Open Records Act, O.C.G.A. § 50-18-70 et seq., I, Cotri…"
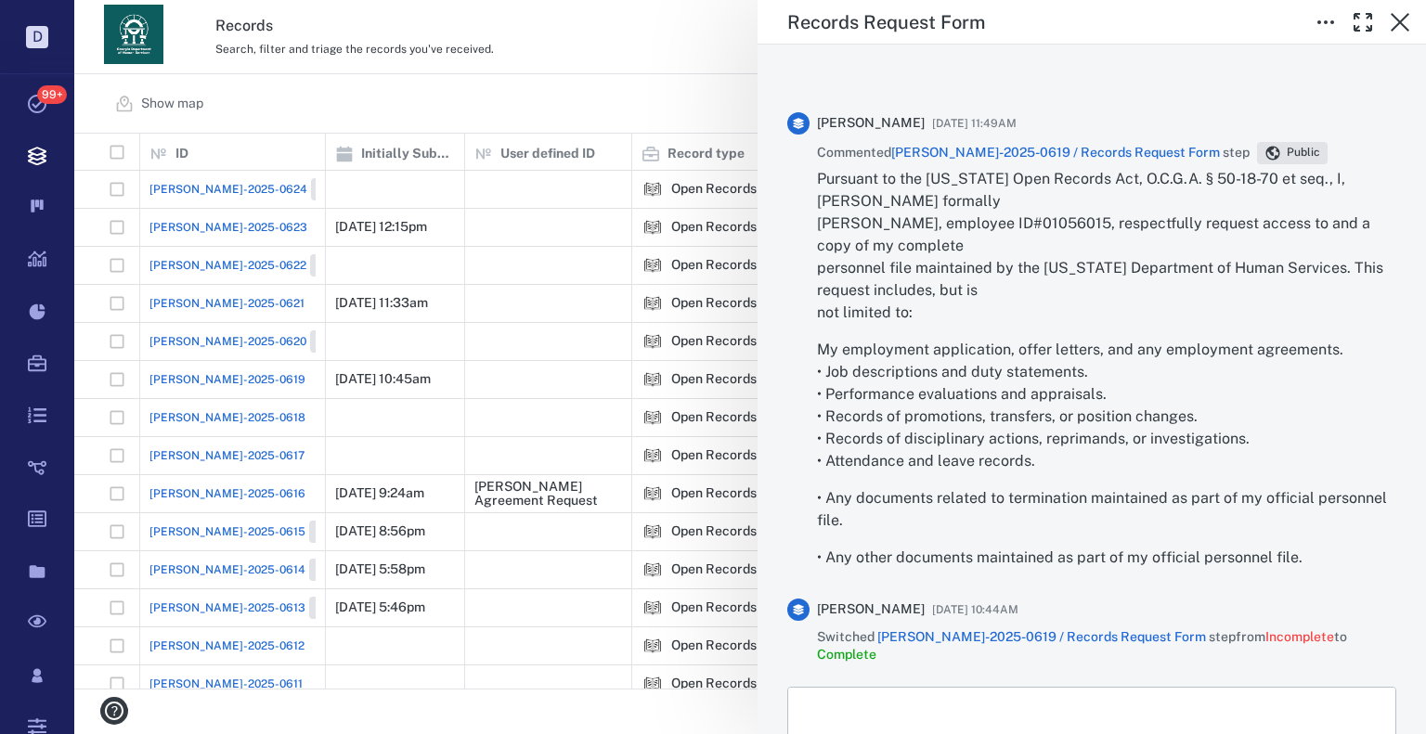
drag, startPoint x: 646, startPoint y: 84, endPoint x: 850, endPoint y: 9, distance: 217.3
click at [646, 84] on div "Records Request Form Status Complete Type Form Record ORR-2025-0619 Responsible…" at bounding box center [750, 367] width 1352 height 734
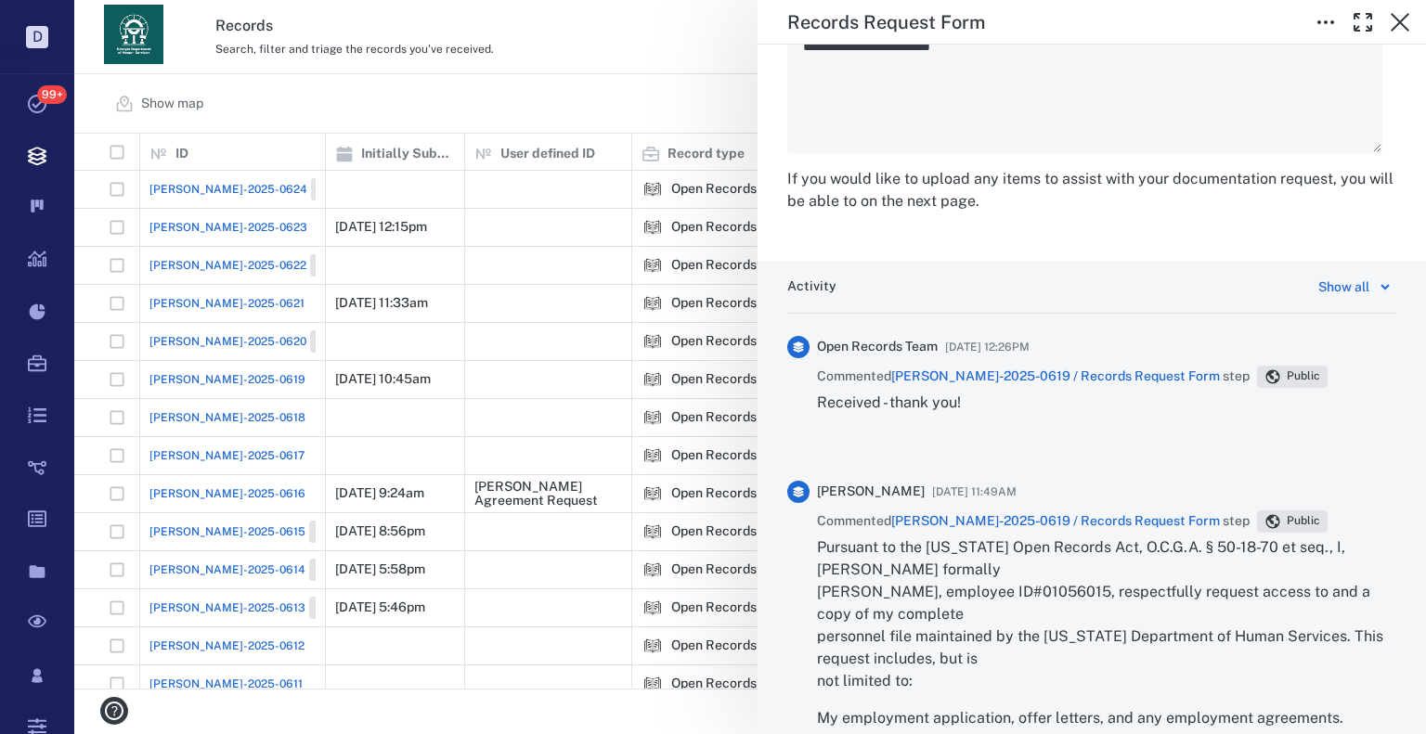
type textarea "*"
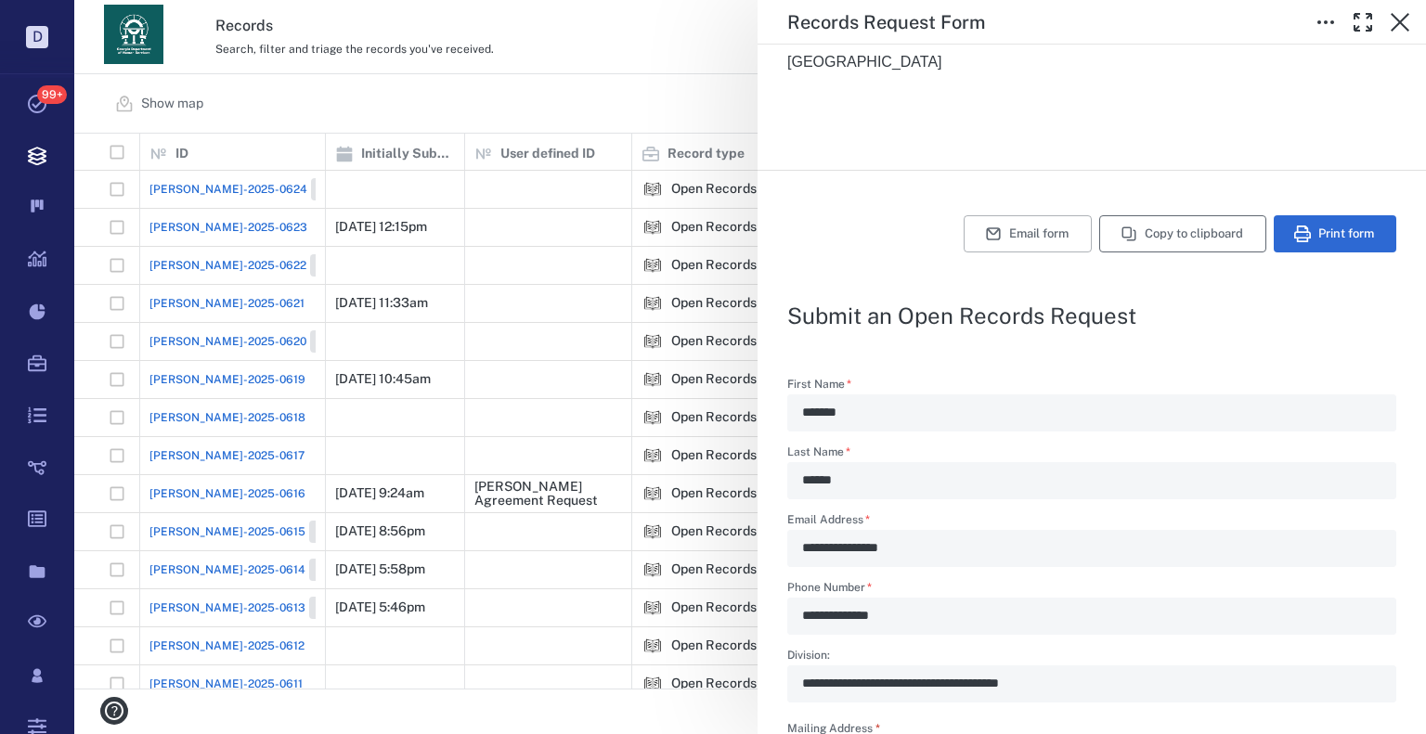
click at [1128, 226] on button "Copy to clipboard" at bounding box center [1182, 233] width 167 height 37
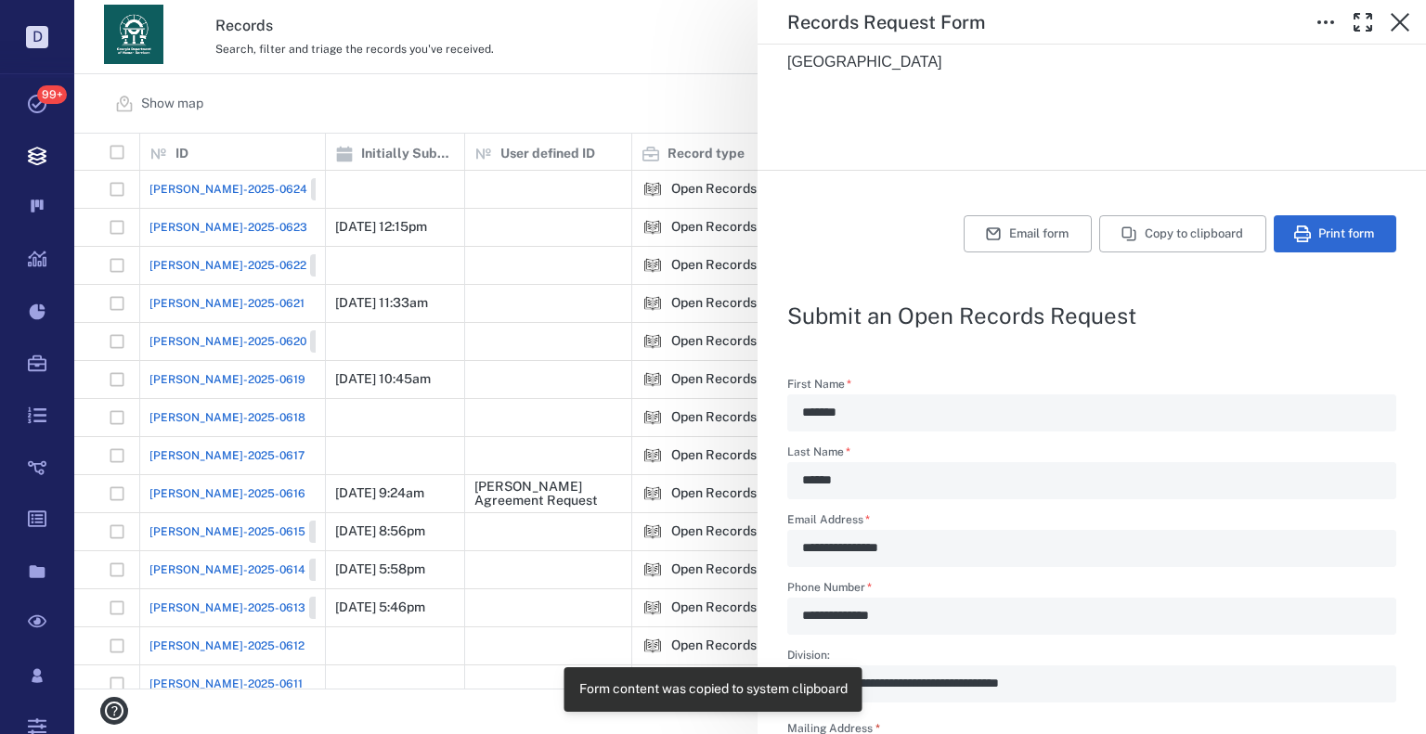
click at [631, 165] on div "Records Request Form Status Complete Type Form Record ORR-2025-0619 Responsible…" at bounding box center [750, 367] width 1352 height 734
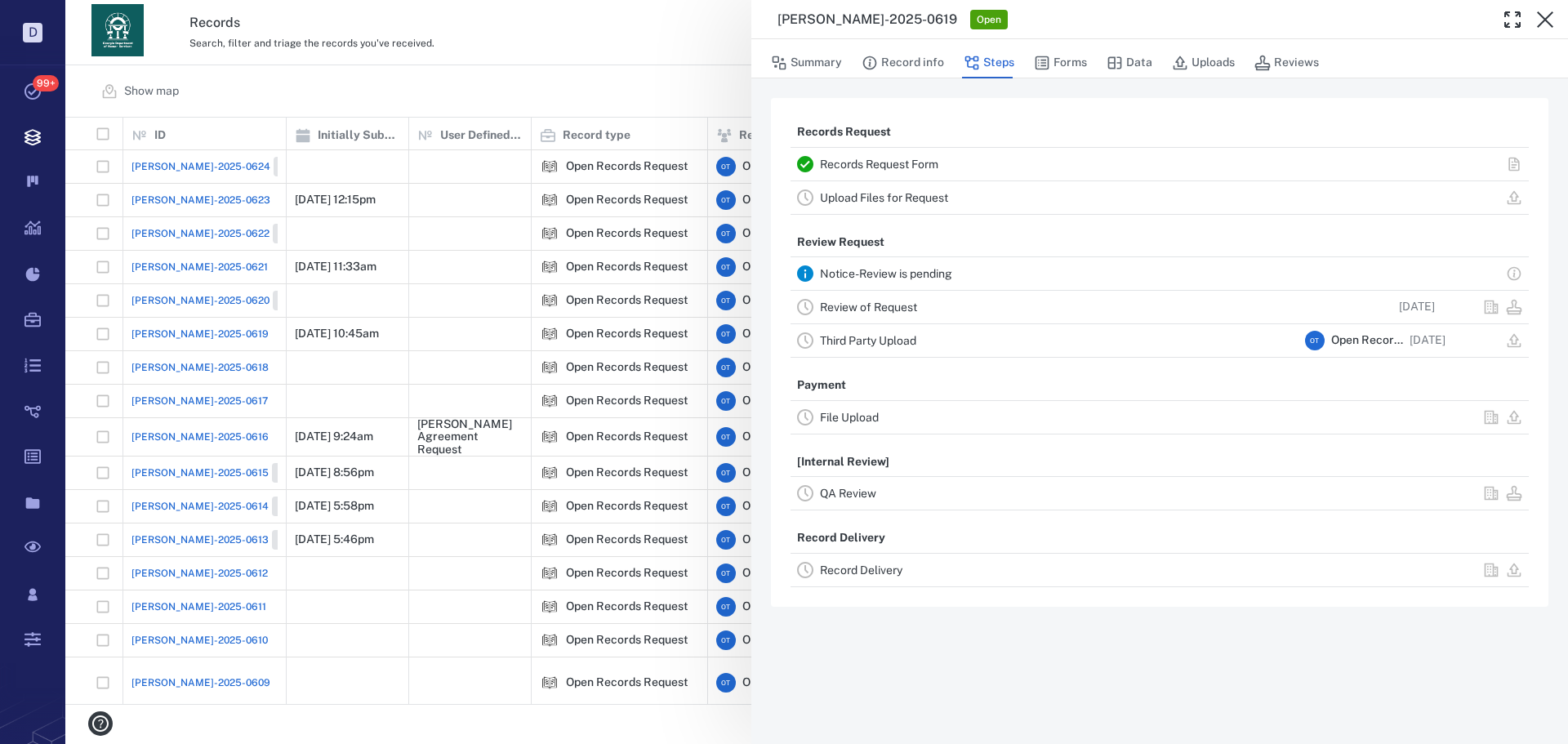
scroll to position [574, 1491]
click at [535, 269] on div "[PERSON_NAME]-2025-0619 Open Summary Record info Steps Forms Data Uploads Revie…" at bounding box center [817, 372] width 1503 height 744
